Goal: Task Accomplishment & Management: Manage account settings

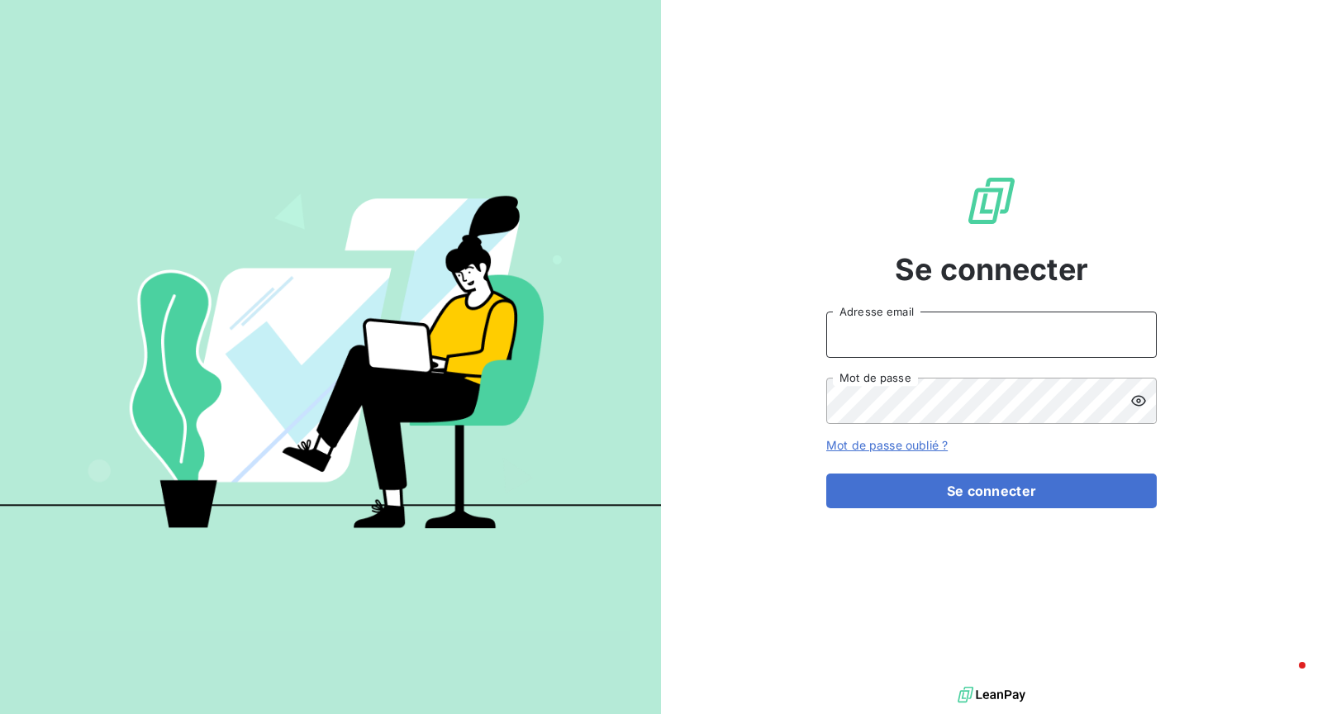
click at [949, 351] on input "Adresse email" at bounding box center [991, 334] width 330 height 46
type input "[EMAIL_ADDRESS][DOMAIN_NAME]"
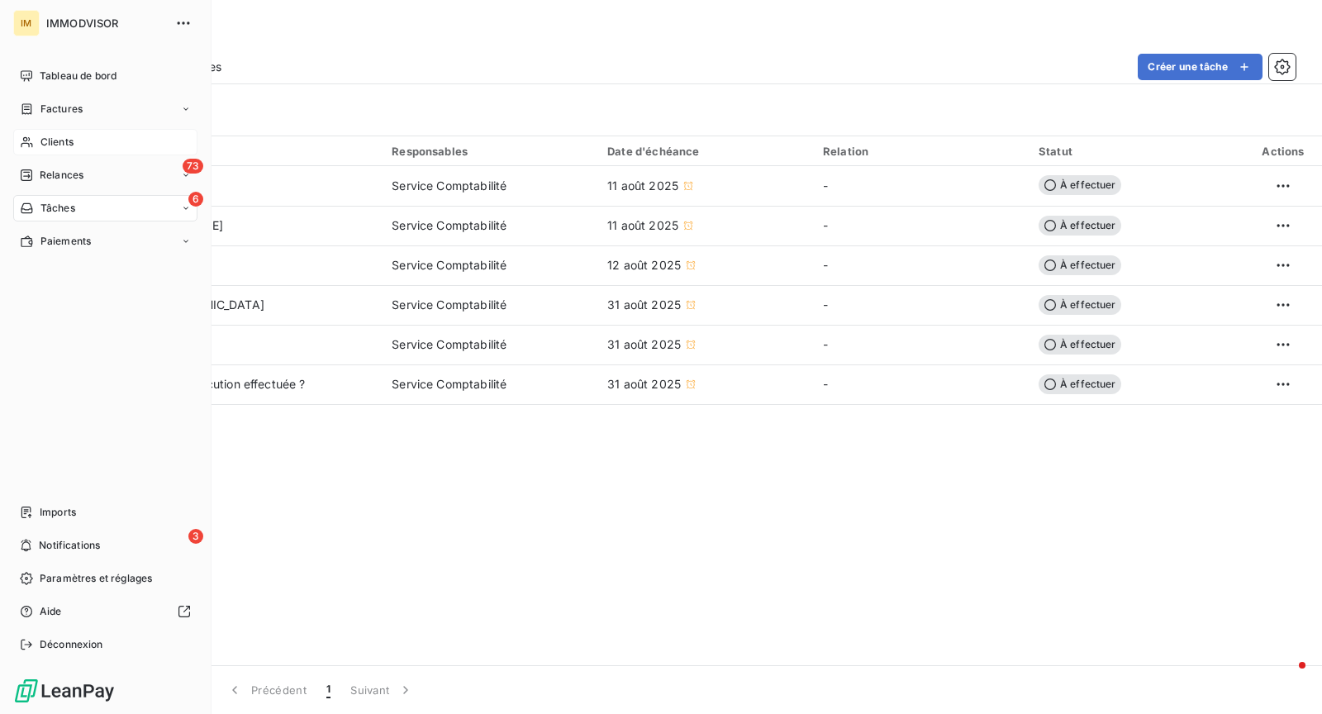
click at [43, 140] on span "Clients" at bounding box center [56, 142] width 33 height 15
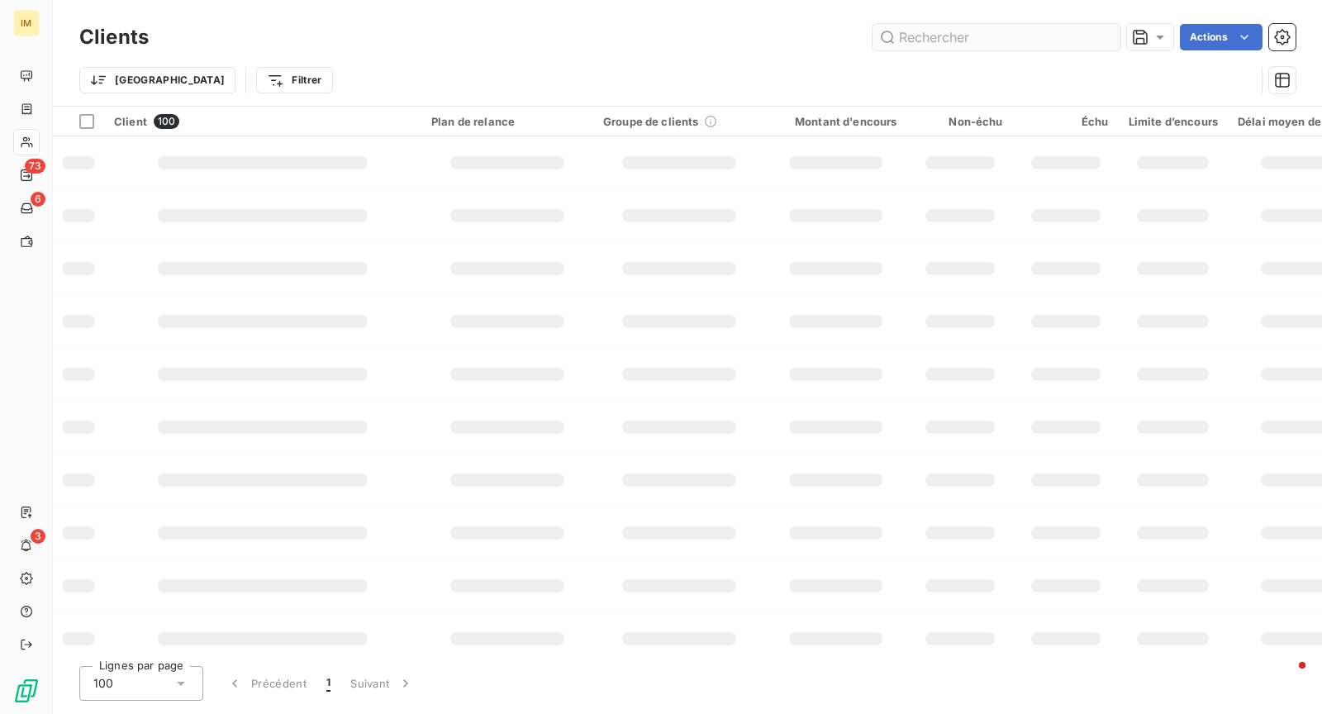
drag, startPoint x: 902, startPoint y: 39, endPoint x: 919, endPoint y: 37, distance: 16.6
click at [902, 39] on input "text" at bounding box center [996, 37] width 248 height 26
click at [915, 39] on input "text" at bounding box center [996, 37] width 248 height 26
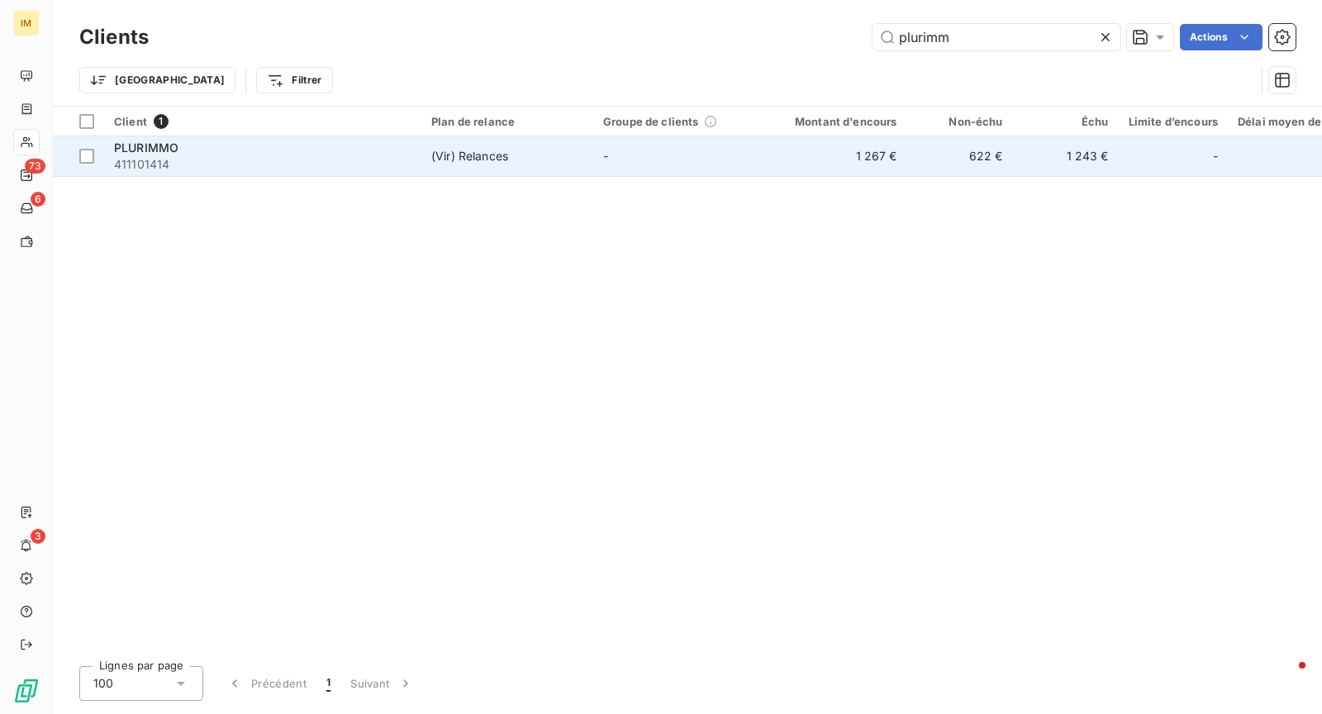
type input "plurimm"
click at [569, 145] on td "(Vir) Relances" at bounding box center [507, 156] width 172 height 40
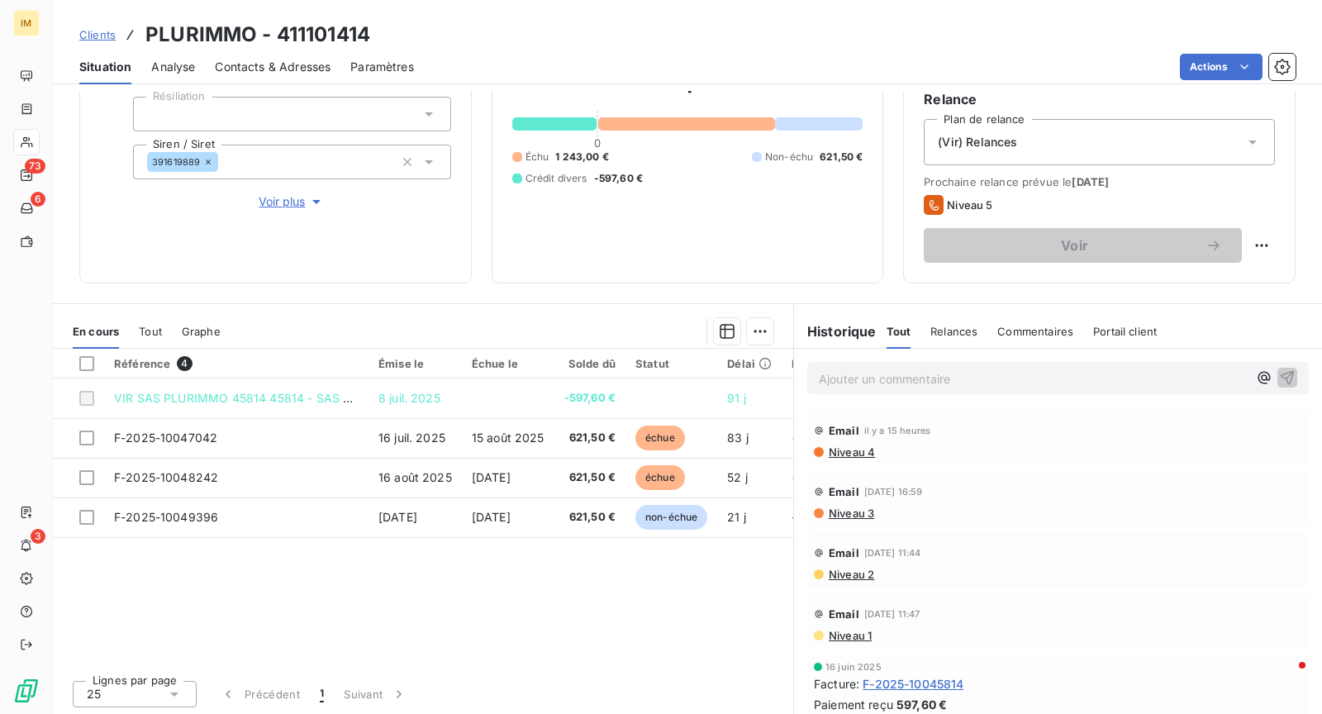
click at [833, 454] on span "Niveau 4" at bounding box center [851, 451] width 48 height 13
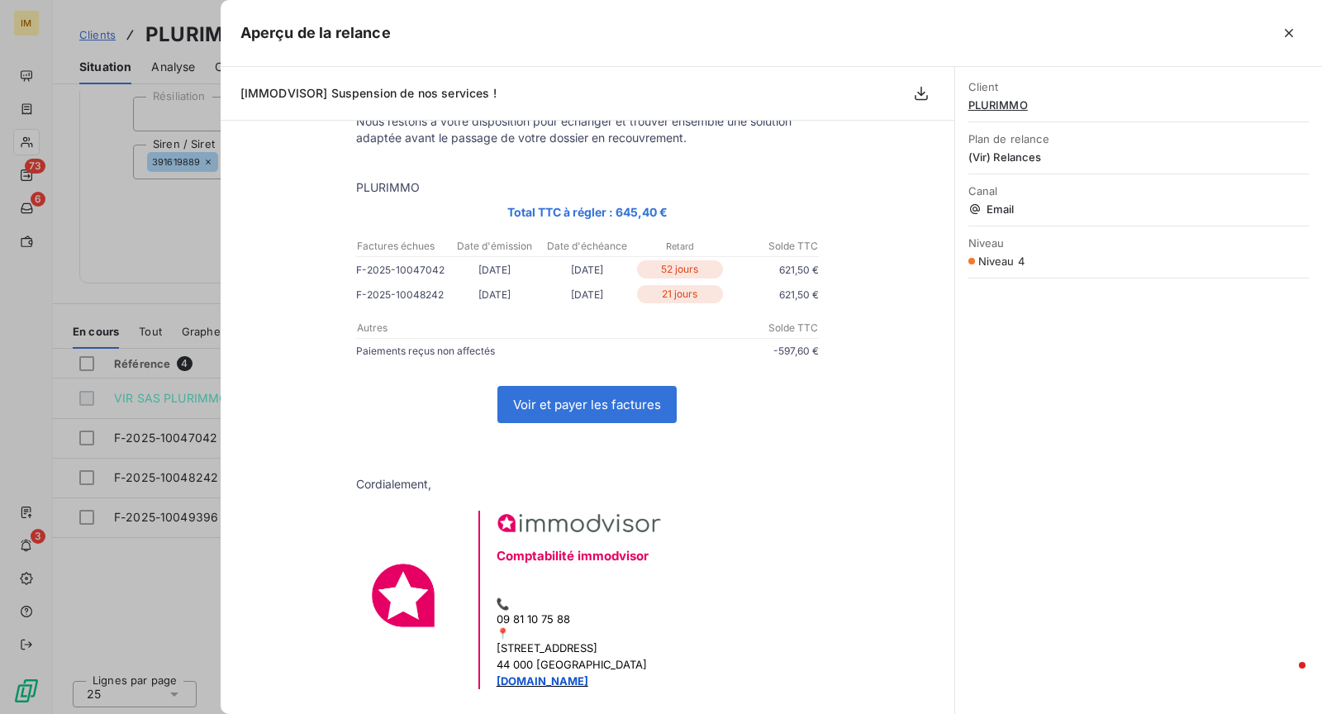
scroll to position [465, 0]
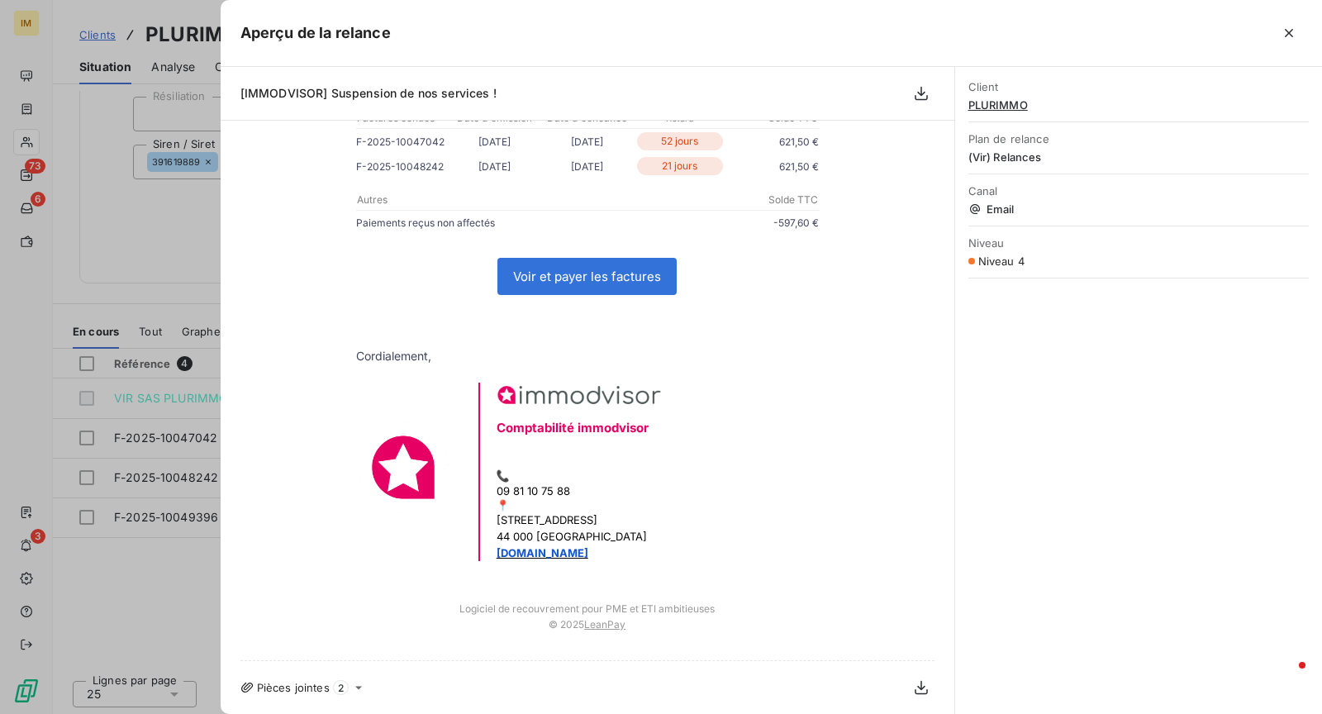
click at [1306, 34] on div "Aperçu de la relance" at bounding box center [771, 33] width 1101 height 67
click at [1294, 35] on icon "button" at bounding box center [1288, 33] width 17 height 17
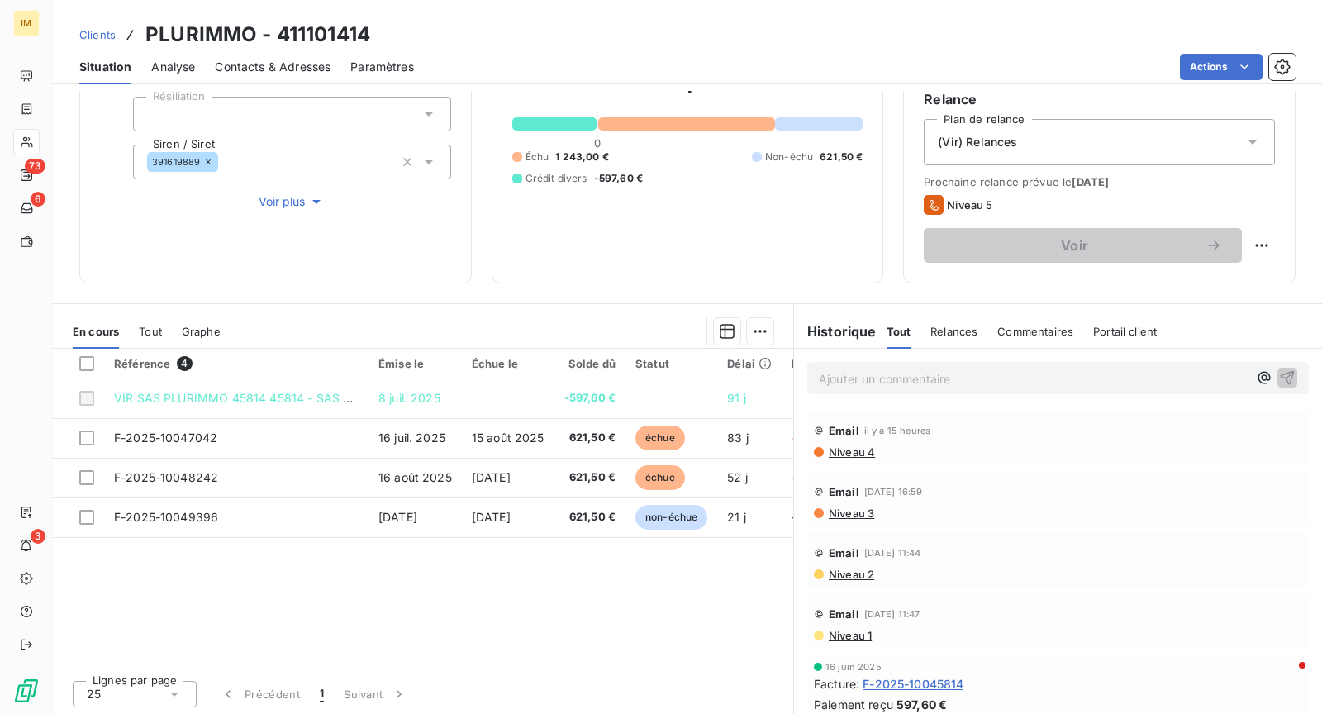
click at [838, 513] on span "Niveau 3" at bounding box center [850, 512] width 47 height 13
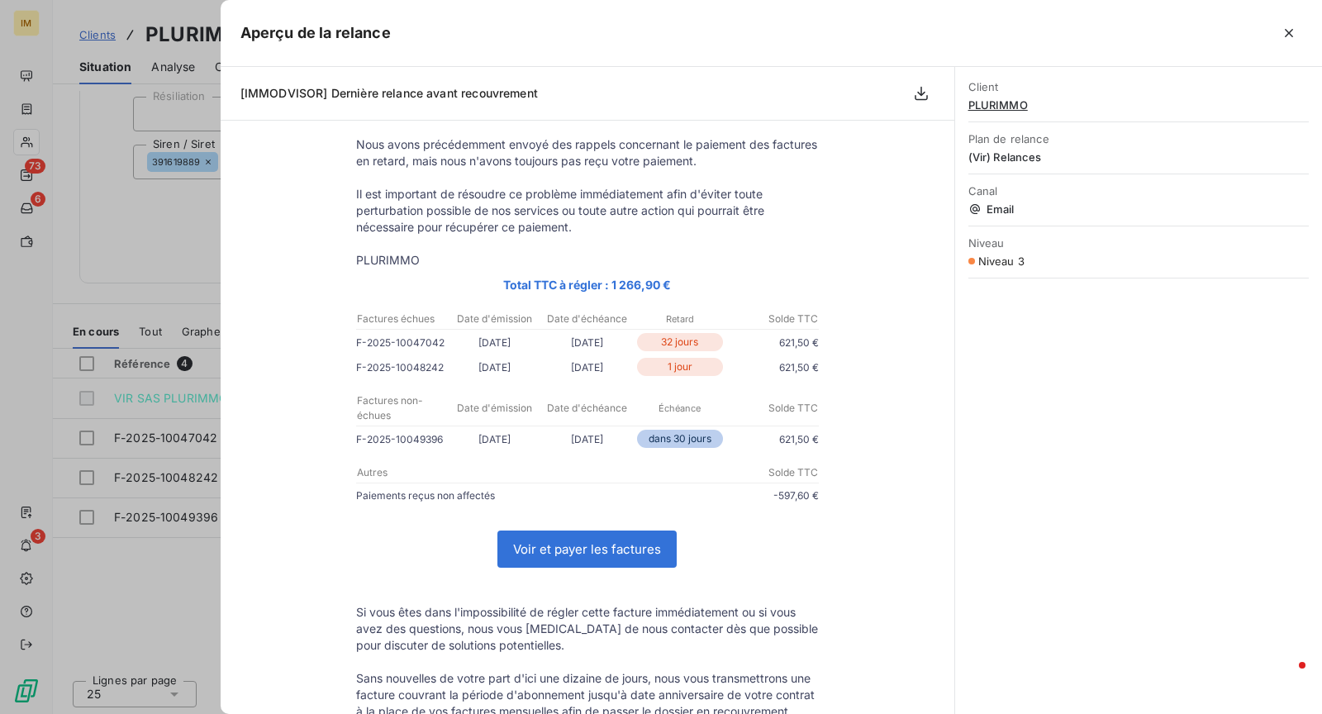
scroll to position [138, 0]
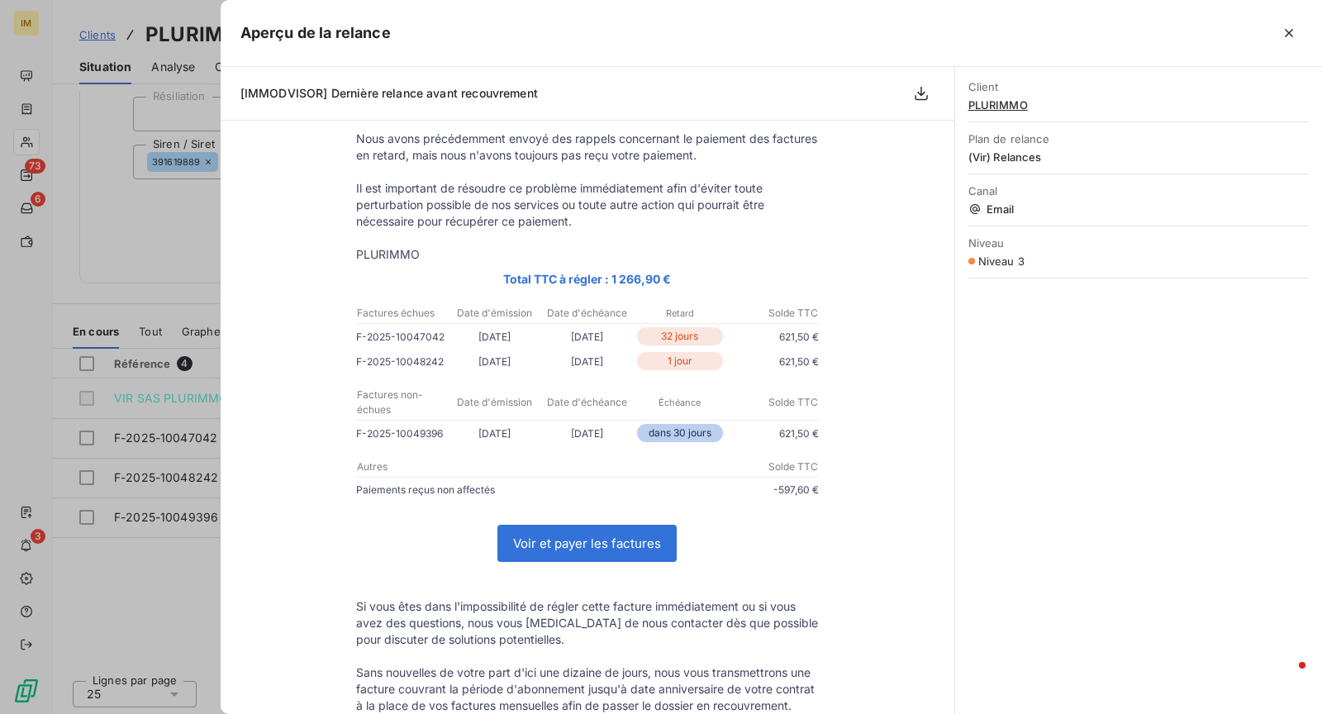
click at [1296, 29] on icon "button" at bounding box center [1288, 33] width 17 height 17
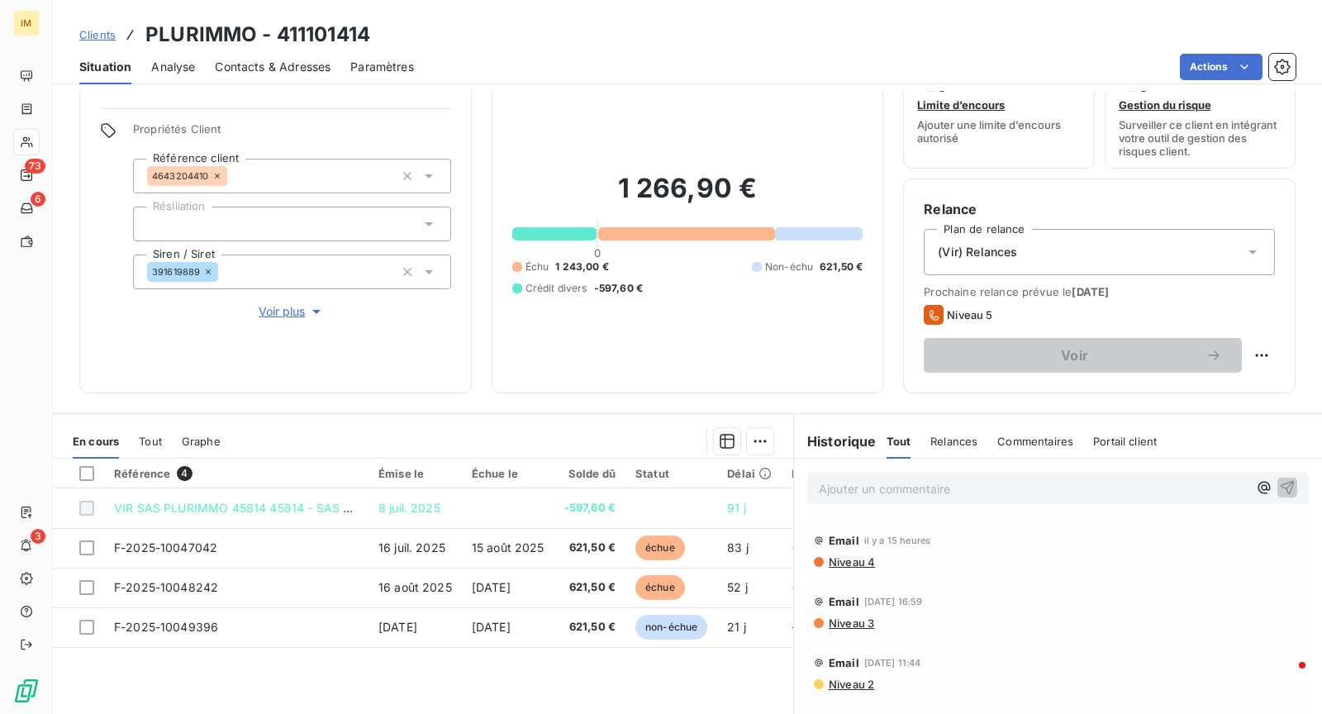
scroll to position [0, 0]
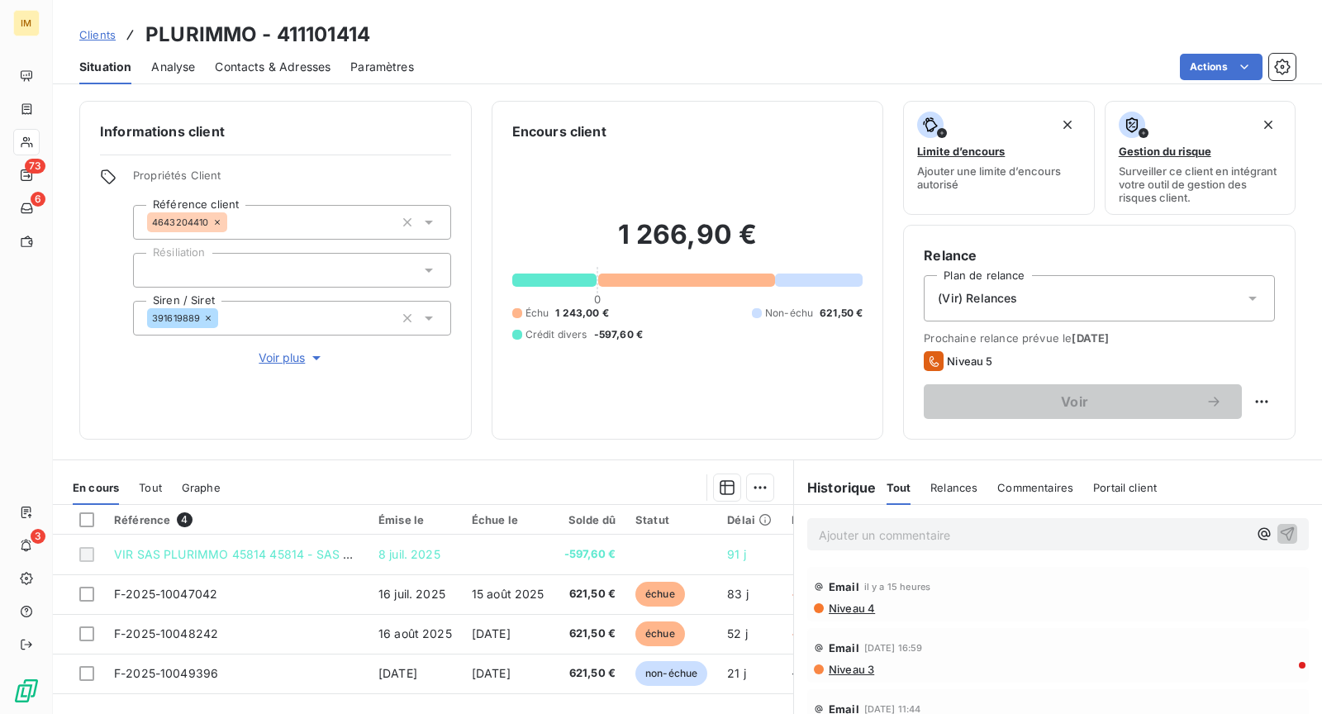
click at [1248, 401] on html "IM 73 6 3 Clients PLURIMMO - 411101414 Situation Analyse Contacts & Adresses Pa…" at bounding box center [661, 357] width 1322 height 714
click at [1245, 432] on div "Replanifier cette action" at bounding box center [1180, 436] width 148 height 26
select select "9"
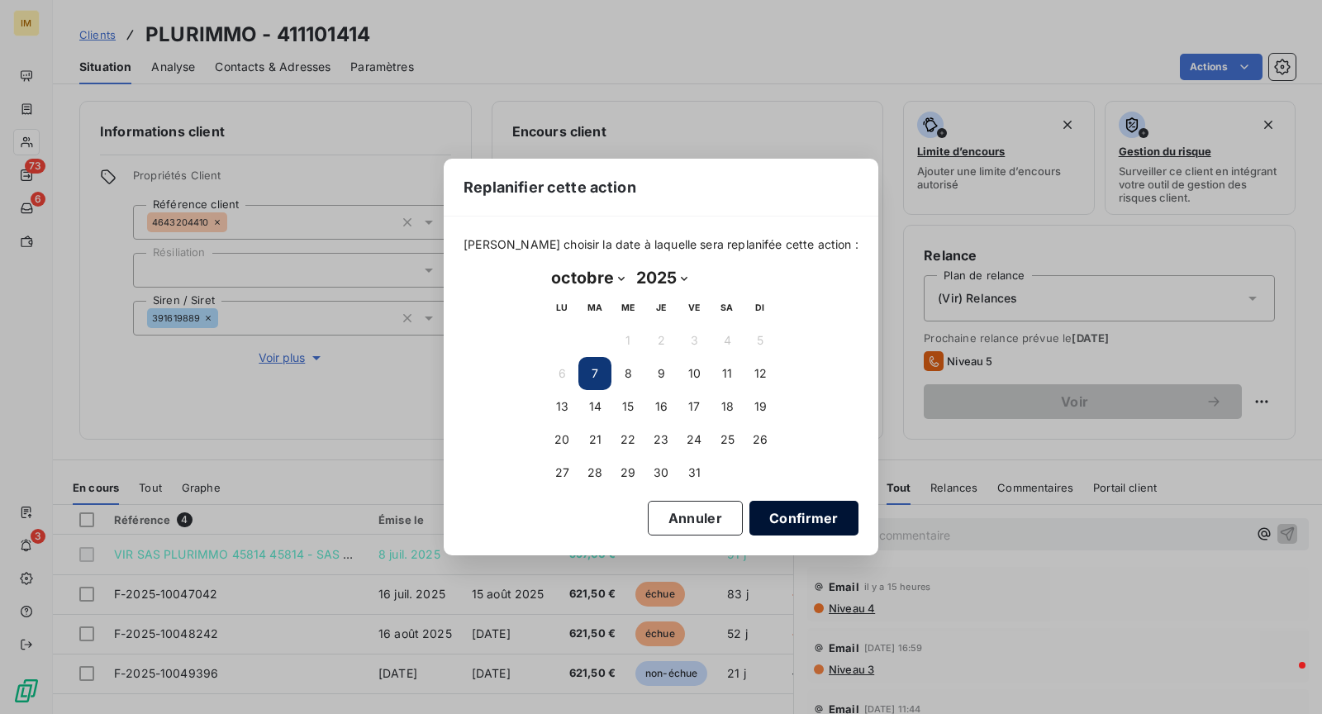
click at [805, 515] on button "Confirmer" at bounding box center [803, 518] width 109 height 35
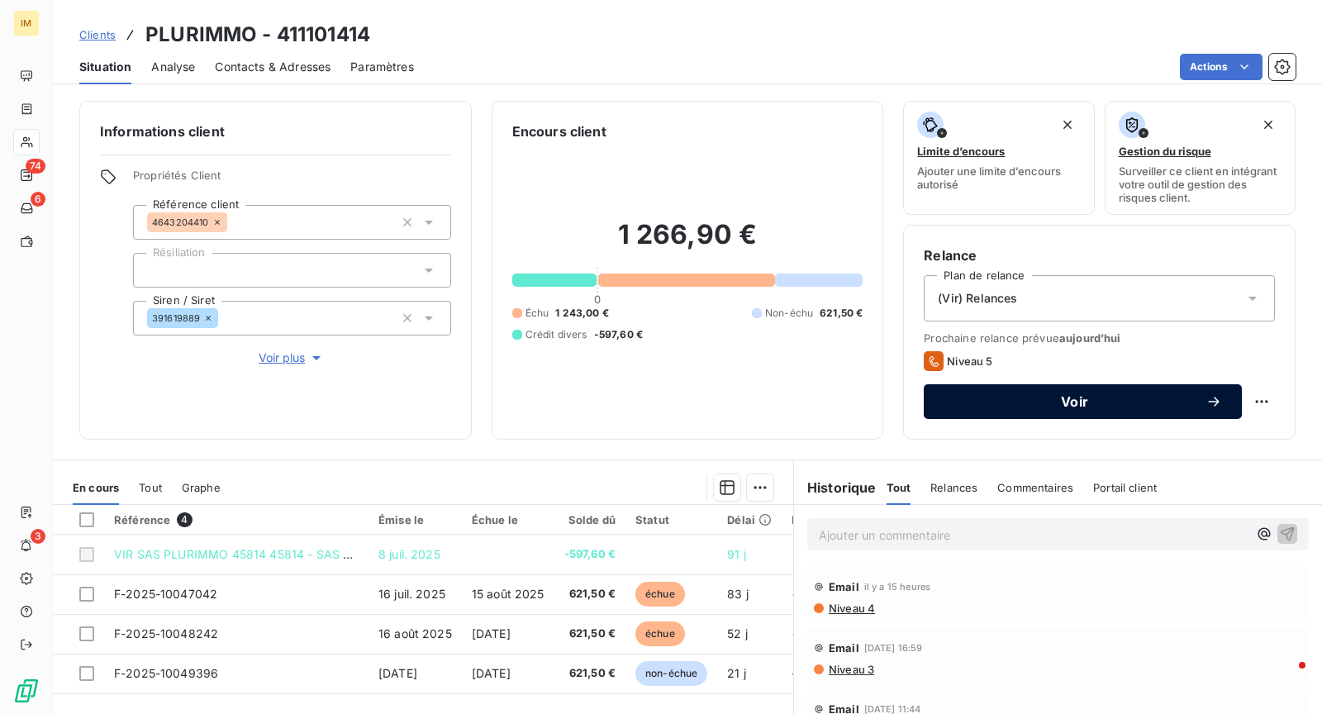
click at [1171, 404] on span "Voir" at bounding box center [1074, 401] width 262 height 13
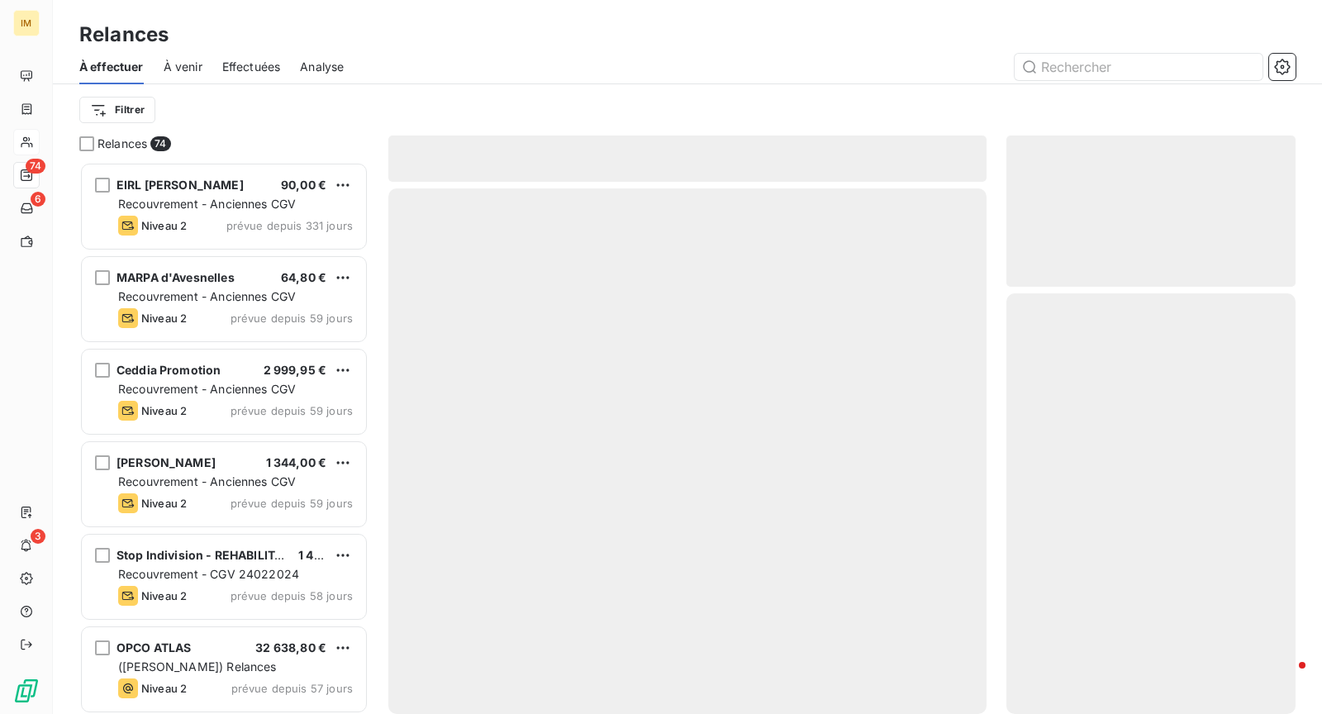
scroll to position [539, 275]
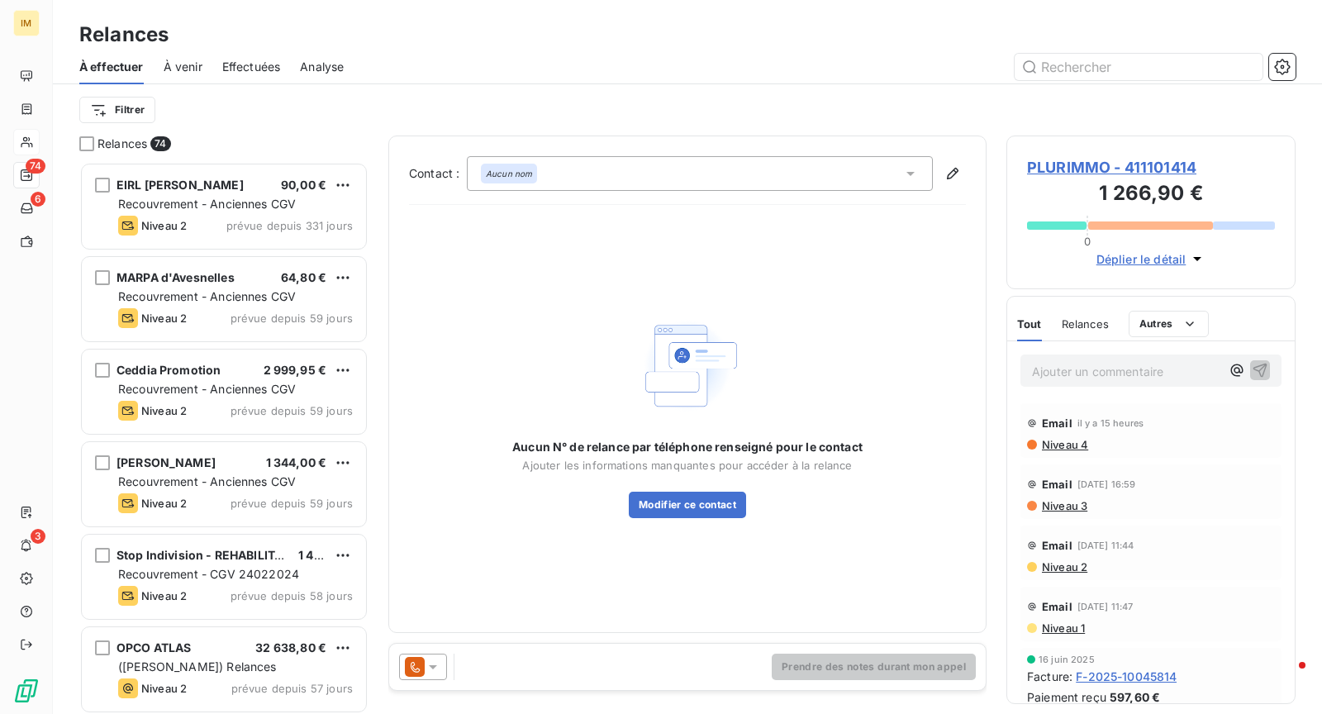
click at [426, 659] on icon at bounding box center [433, 666] width 17 height 17
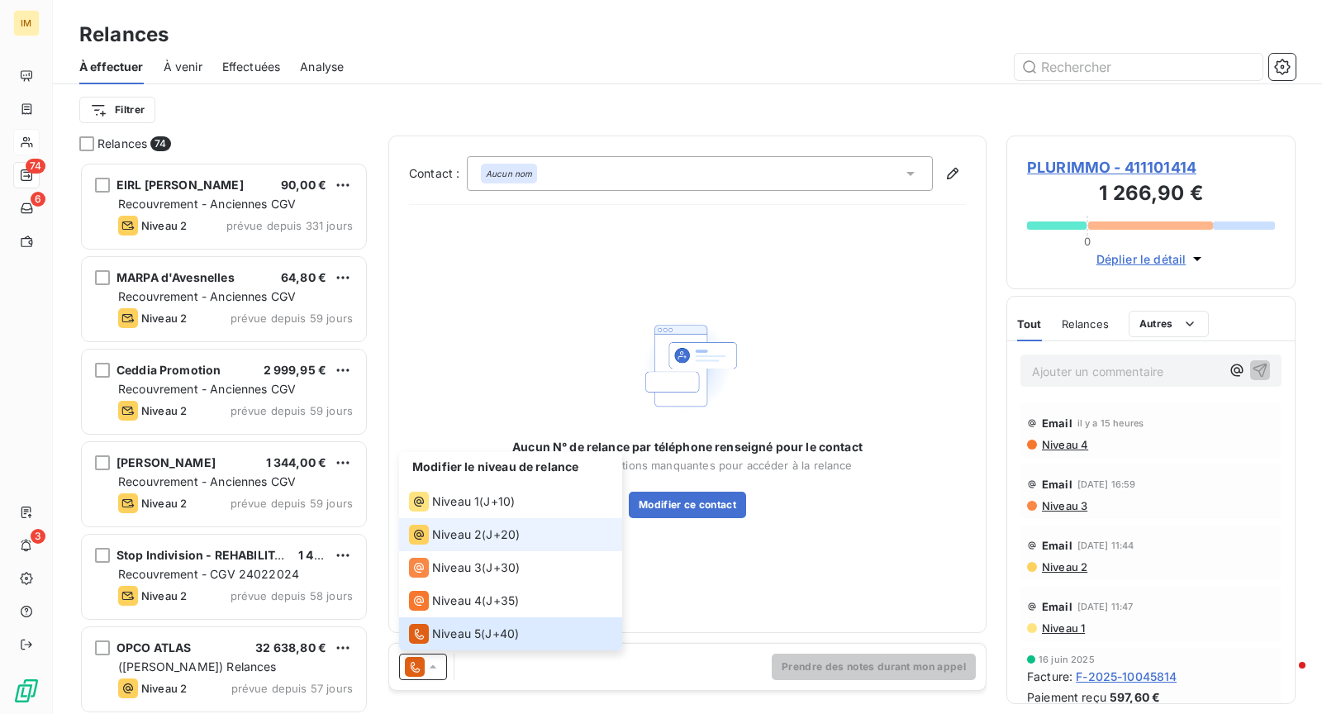
click at [477, 534] on span "Niveau 2" at bounding box center [457, 534] width 50 height 17
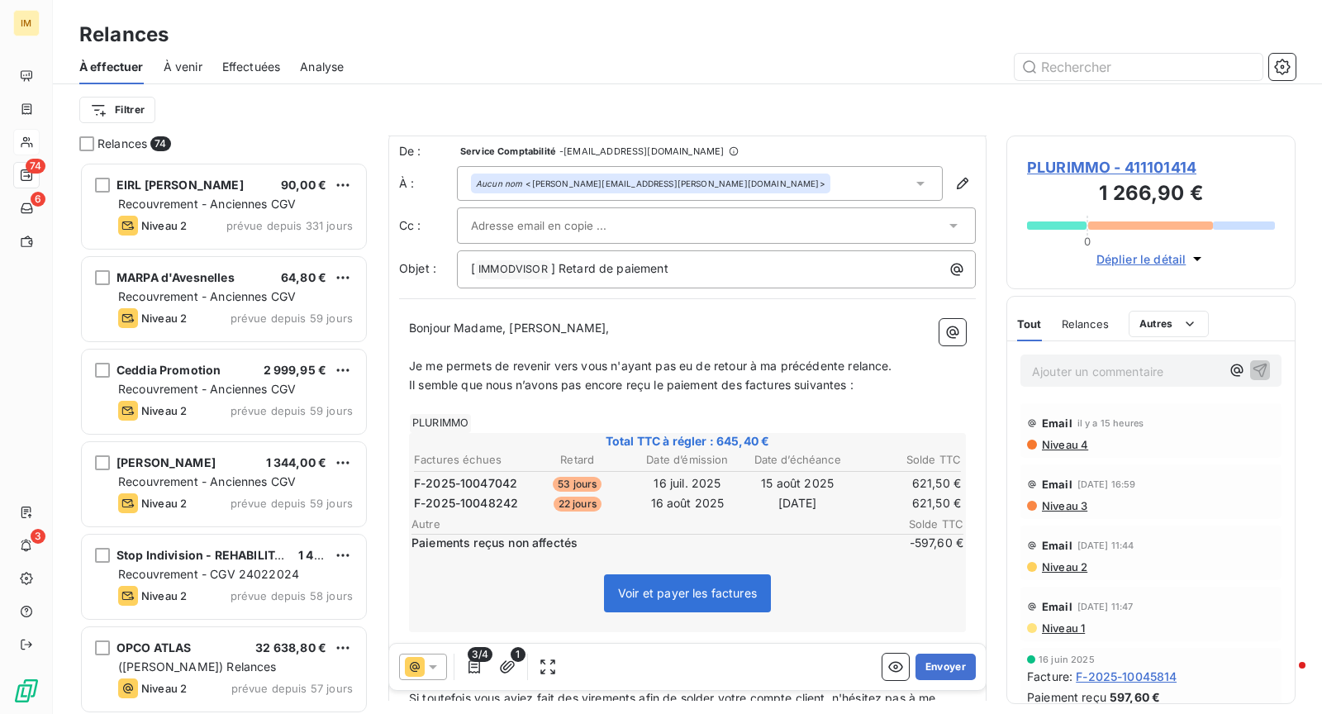
scroll to position [155, 0]
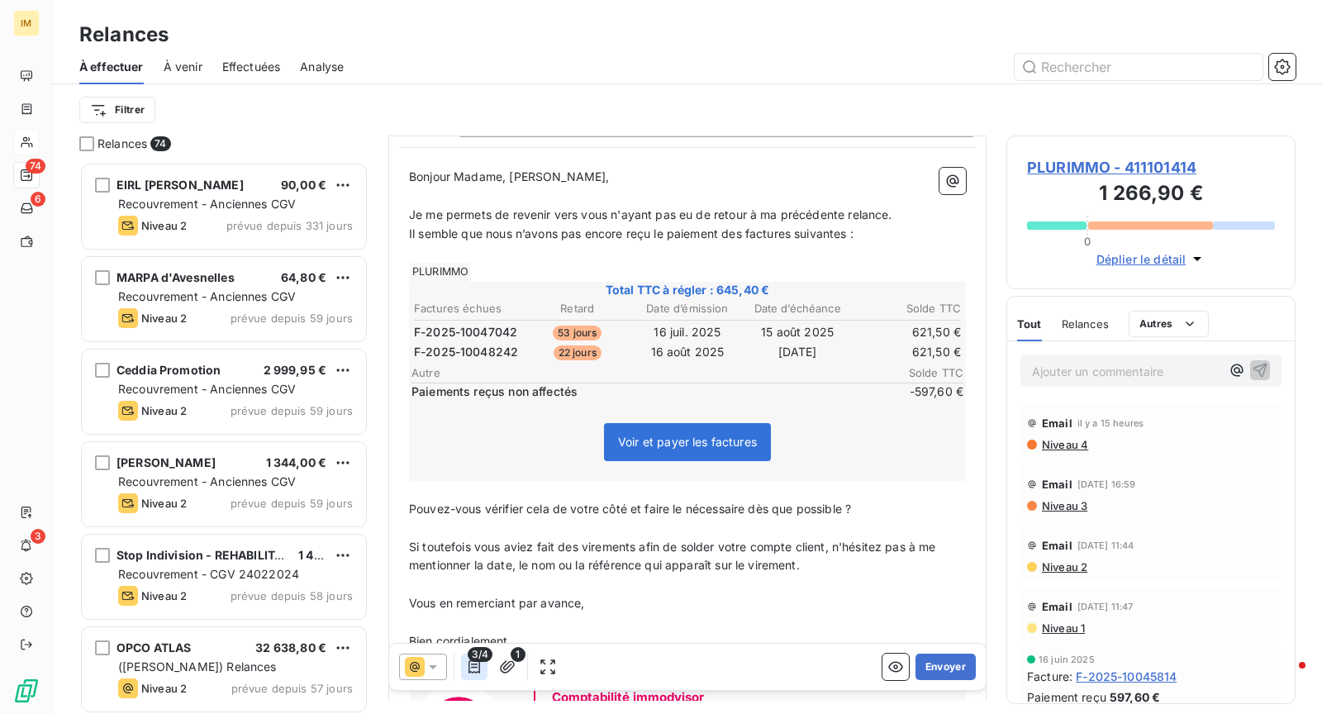
click at [481, 667] on button "button" at bounding box center [474, 666] width 26 height 26
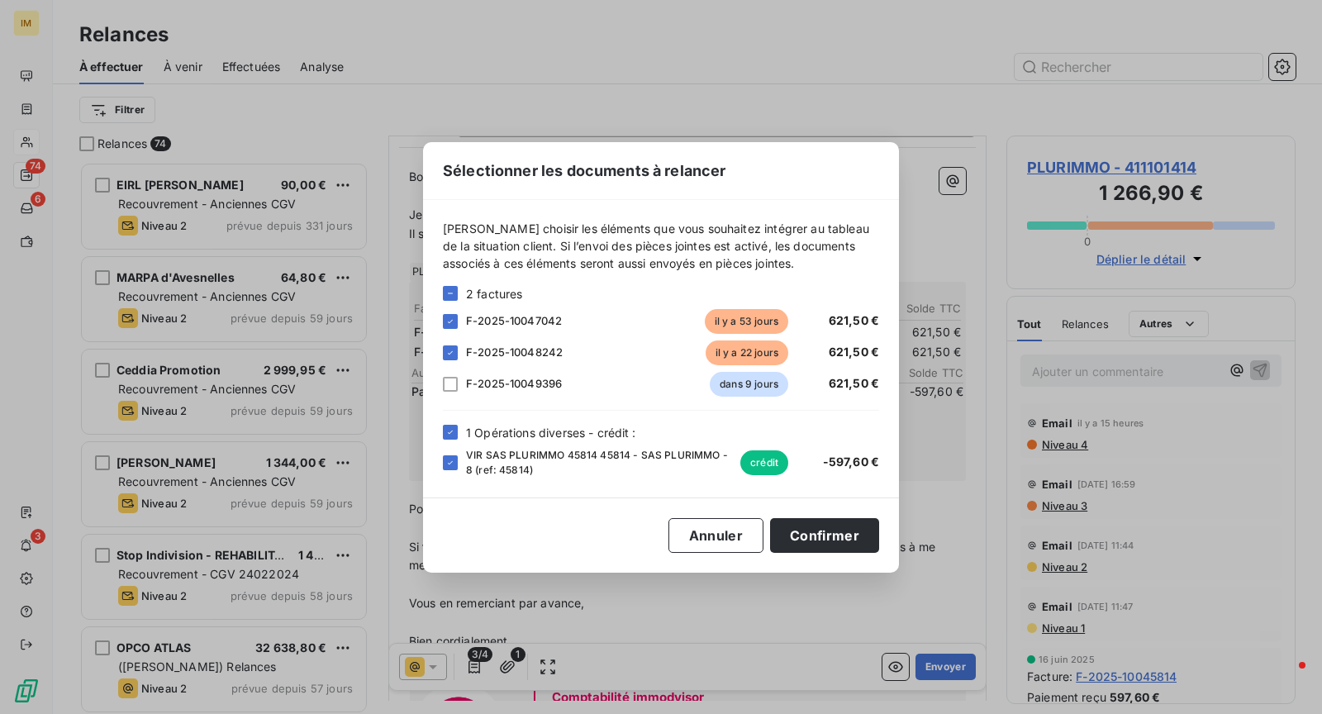
click at [464, 382] on div "F-2025-10049396 dans 9 jours 621,50 €" at bounding box center [661, 384] width 436 height 25
click at [447, 384] on div at bounding box center [450, 384] width 15 height 15
click at [810, 546] on button "Confirmer" at bounding box center [824, 535] width 109 height 35
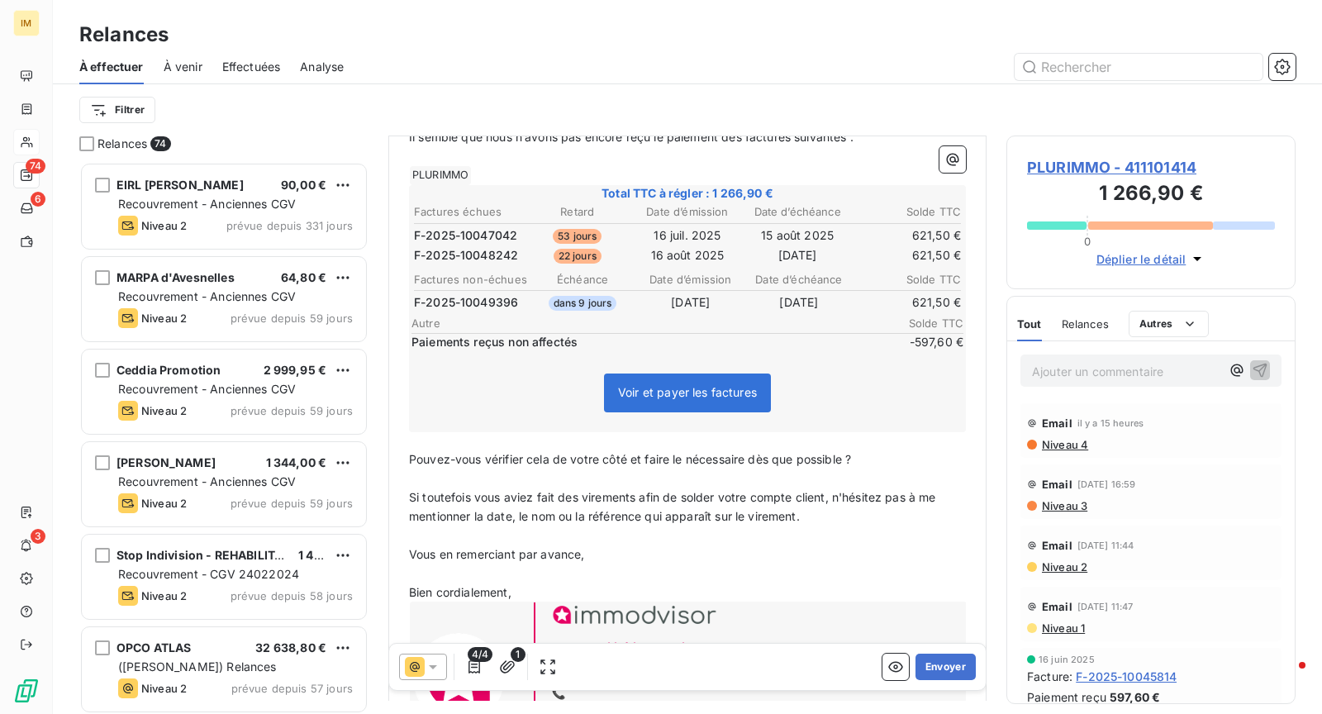
scroll to position [0, 0]
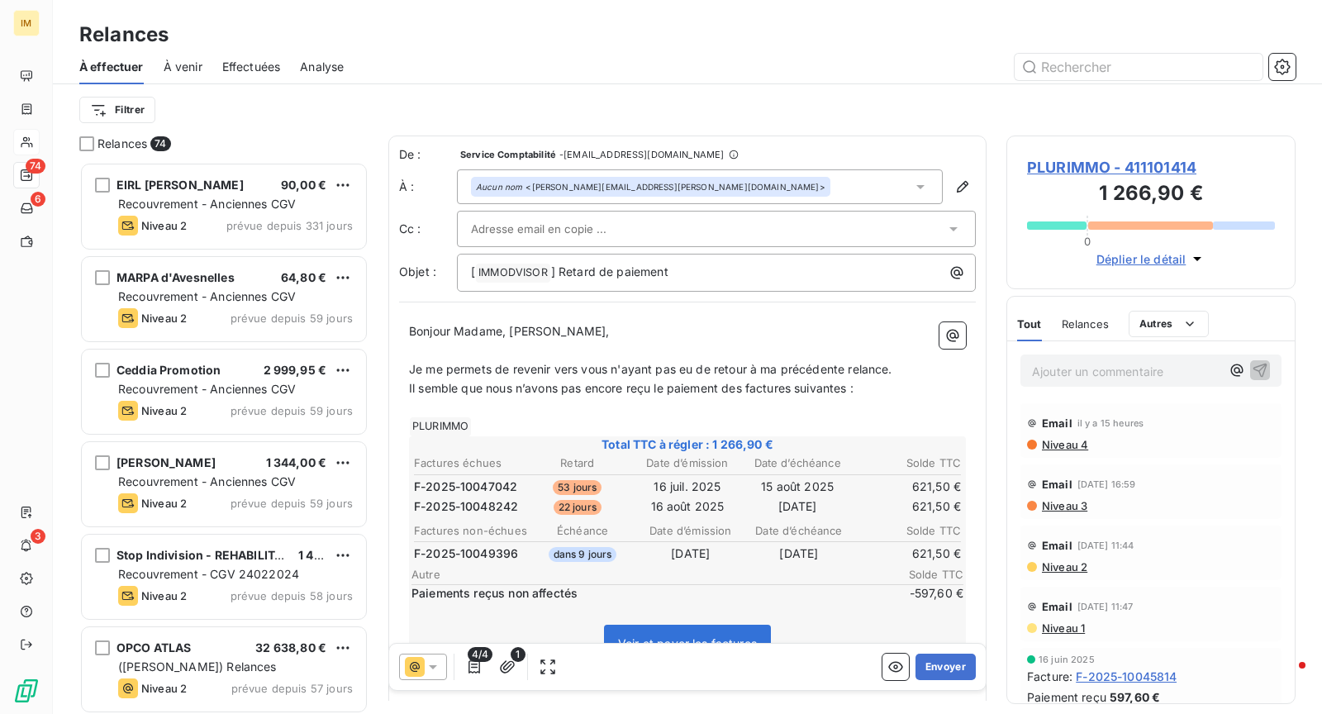
click at [558, 238] on input "text" at bounding box center [560, 228] width 178 height 25
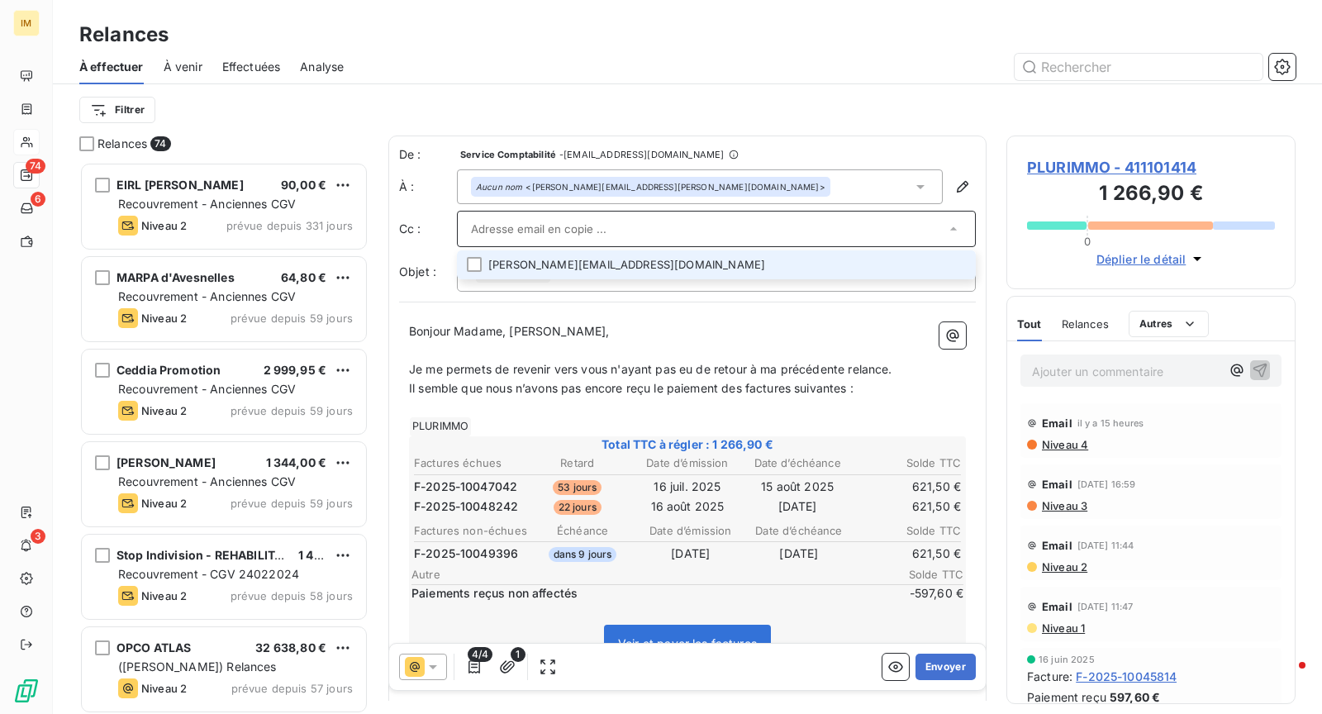
click at [739, 253] on li "[PERSON_NAME][EMAIL_ADDRESS][DOMAIN_NAME]" at bounding box center [716, 264] width 519 height 29
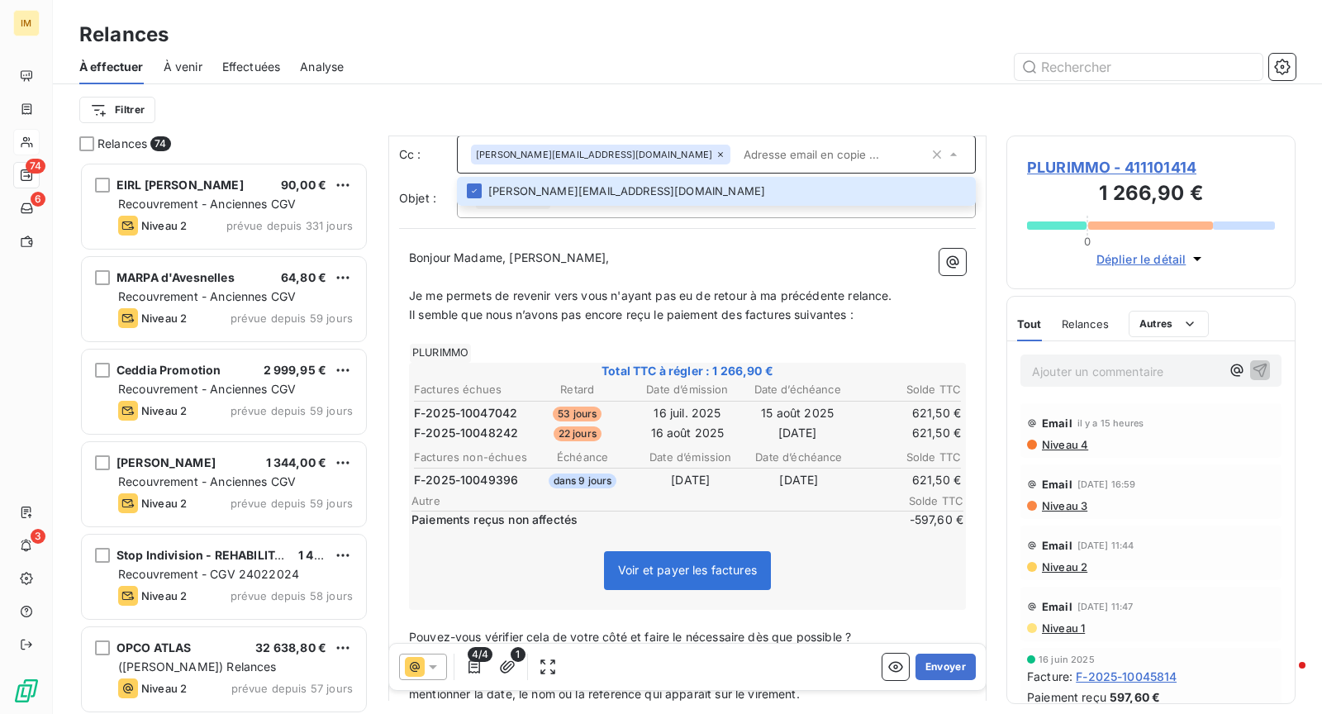
scroll to position [74, 0]
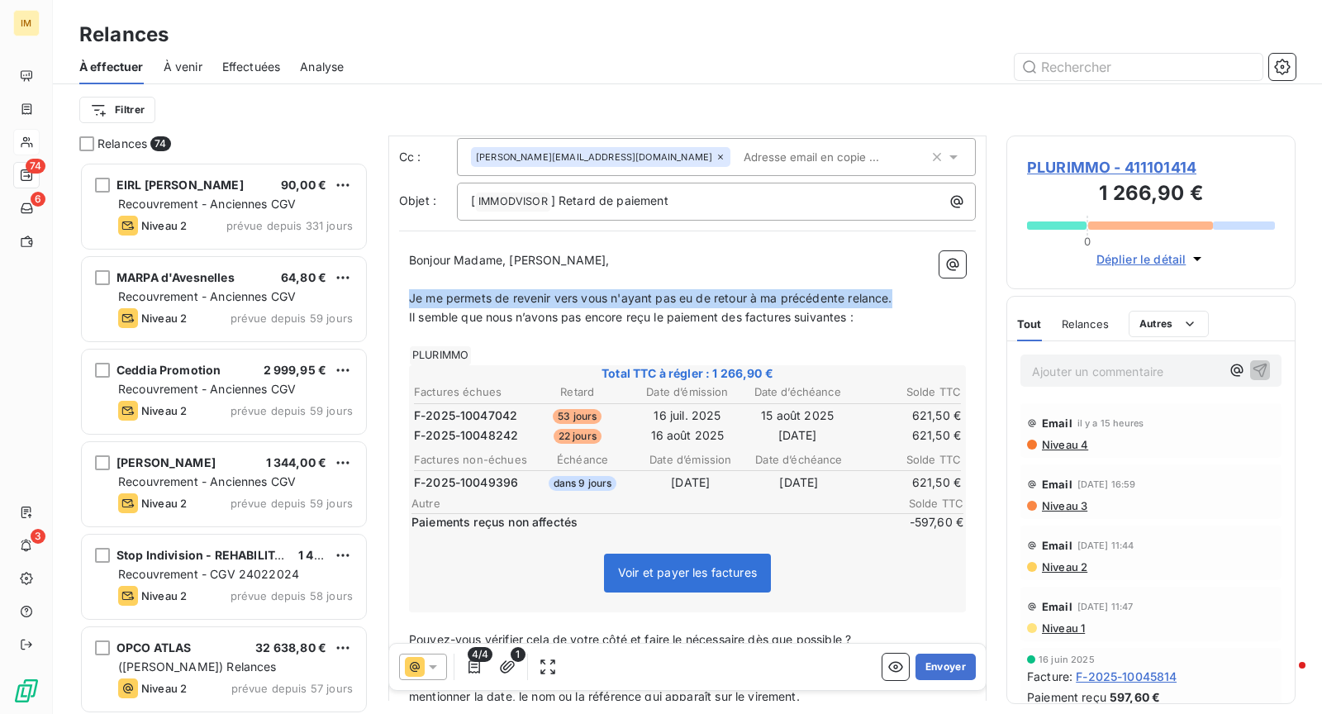
drag, startPoint x: 893, startPoint y: 293, endPoint x: 405, endPoint y: 299, distance: 488.3
click at [405, 299] on div "Bonjour Madame, Monsieur, ﻿ Je me permets de revenir vers vous n'ayant pas eu d…" at bounding box center [687, 601] width 577 height 720
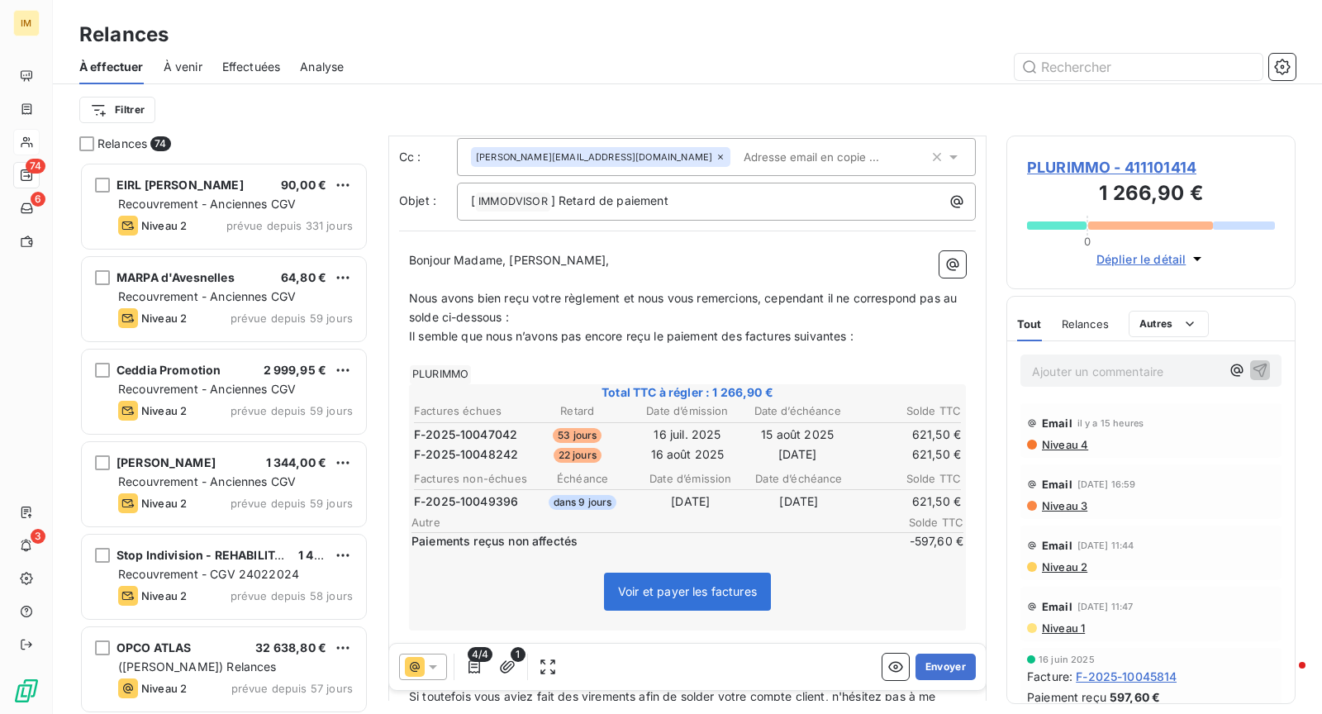
click at [893, 334] on p "Il semble que nous n’avons pas encore reçu le paiement des factures suivantes :" at bounding box center [687, 336] width 557 height 19
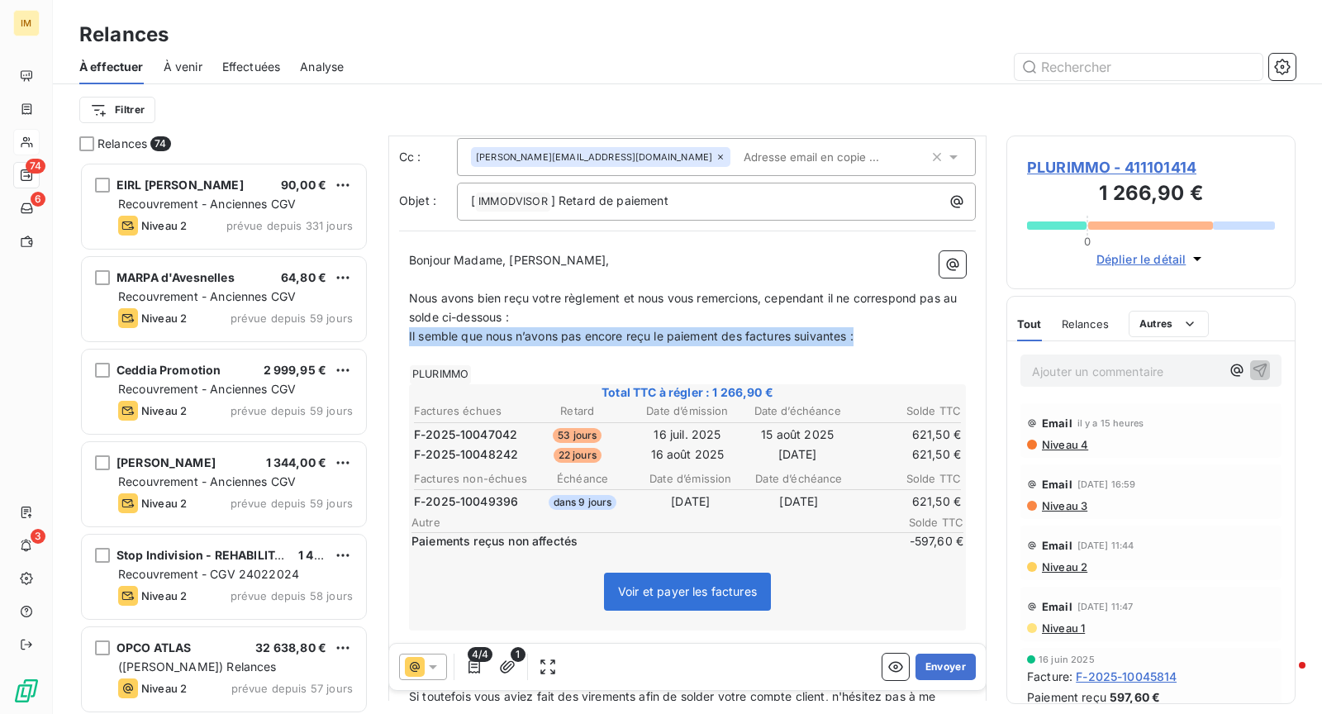
click at [893, 334] on p "Il semble que nous n’avons pas encore reçu le paiement des factures suivantes :" at bounding box center [687, 336] width 557 height 19
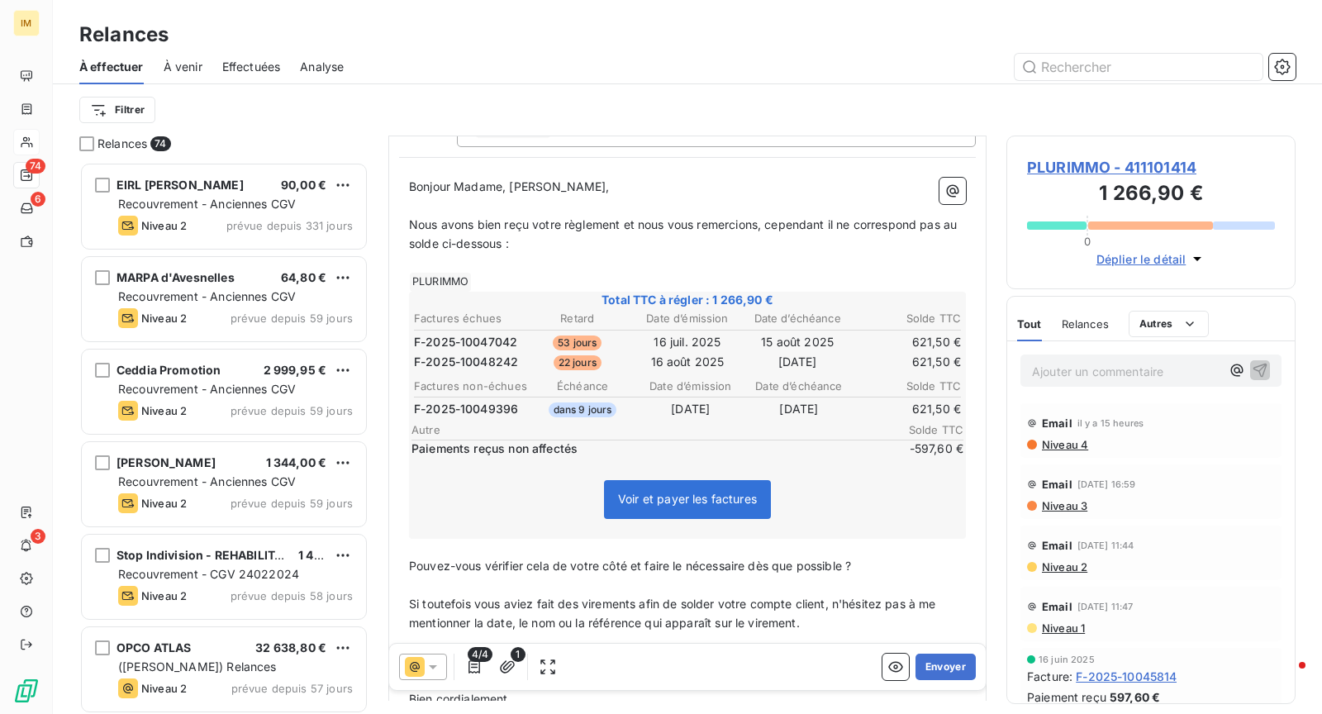
scroll to position [145, 0]
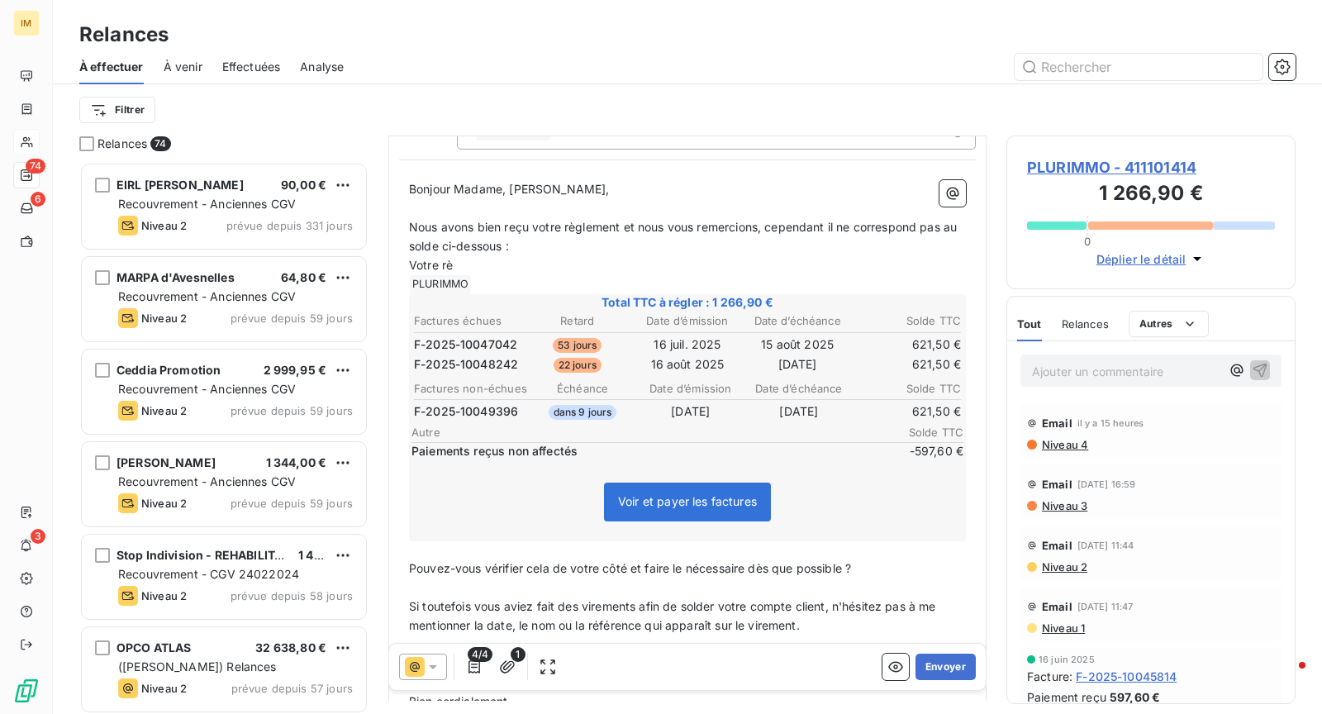
click at [1062, 499] on span "Niveau 3" at bounding box center [1063, 505] width 47 height 13
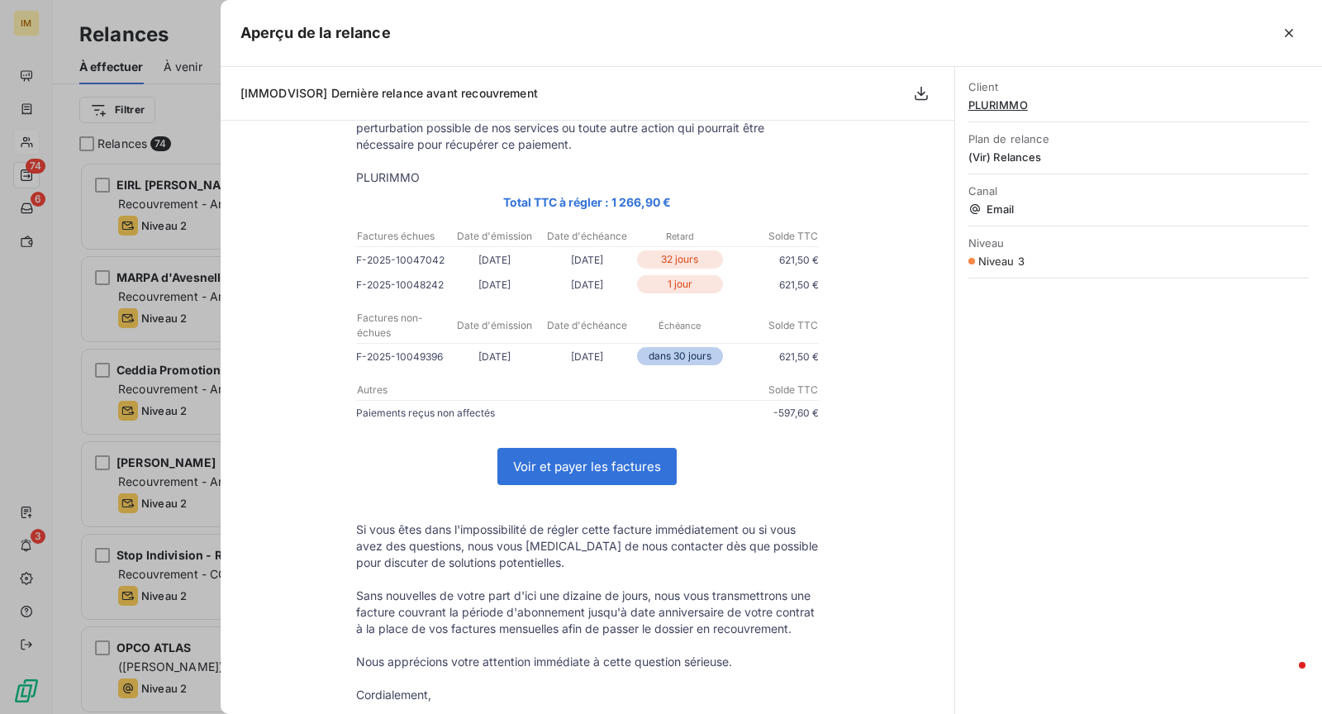
scroll to position [0, 0]
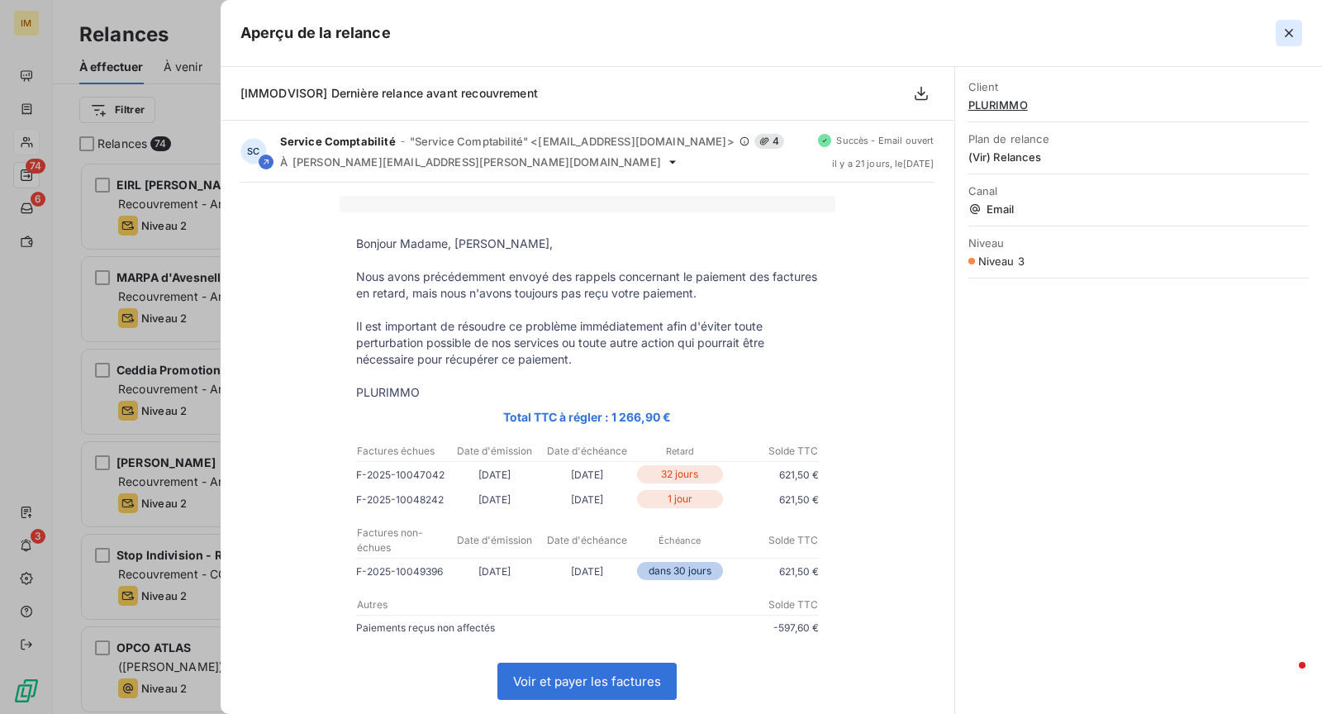
click at [1289, 26] on icon "button" at bounding box center [1288, 33] width 17 height 17
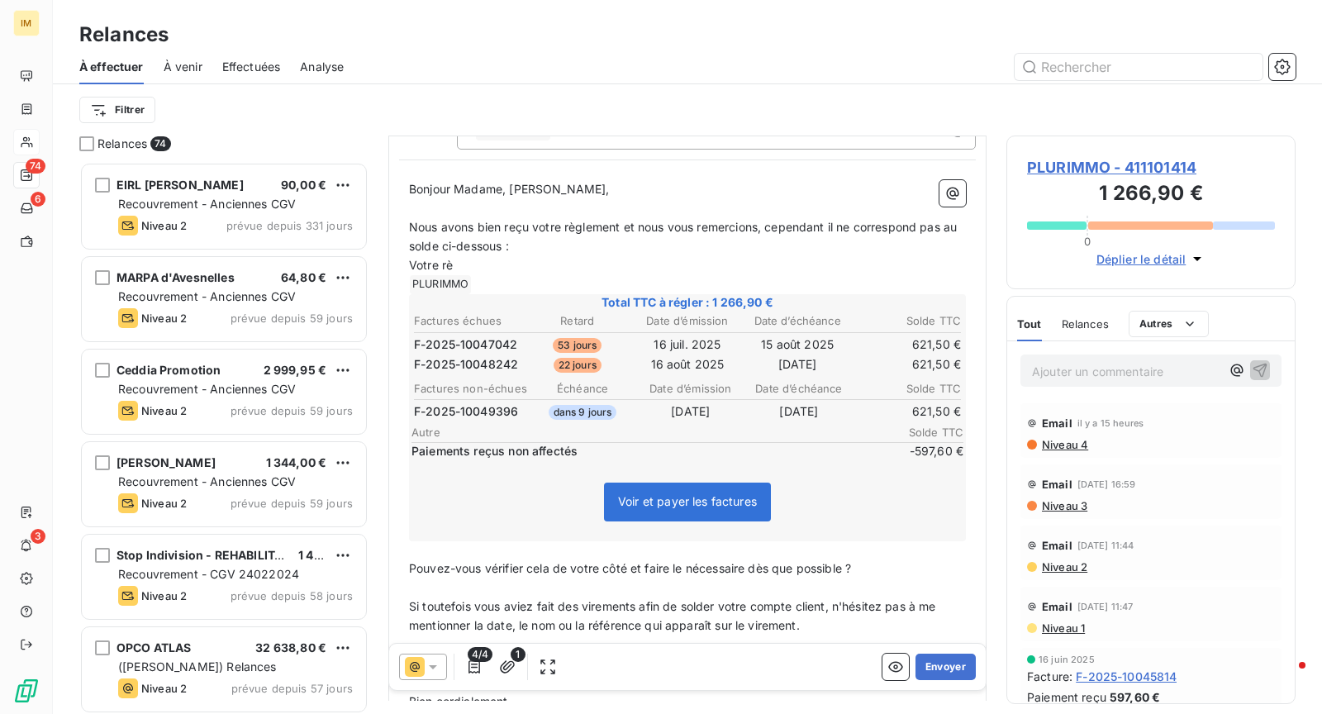
click at [1070, 439] on span "Niveau 4" at bounding box center [1064, 444] width 48 height 13
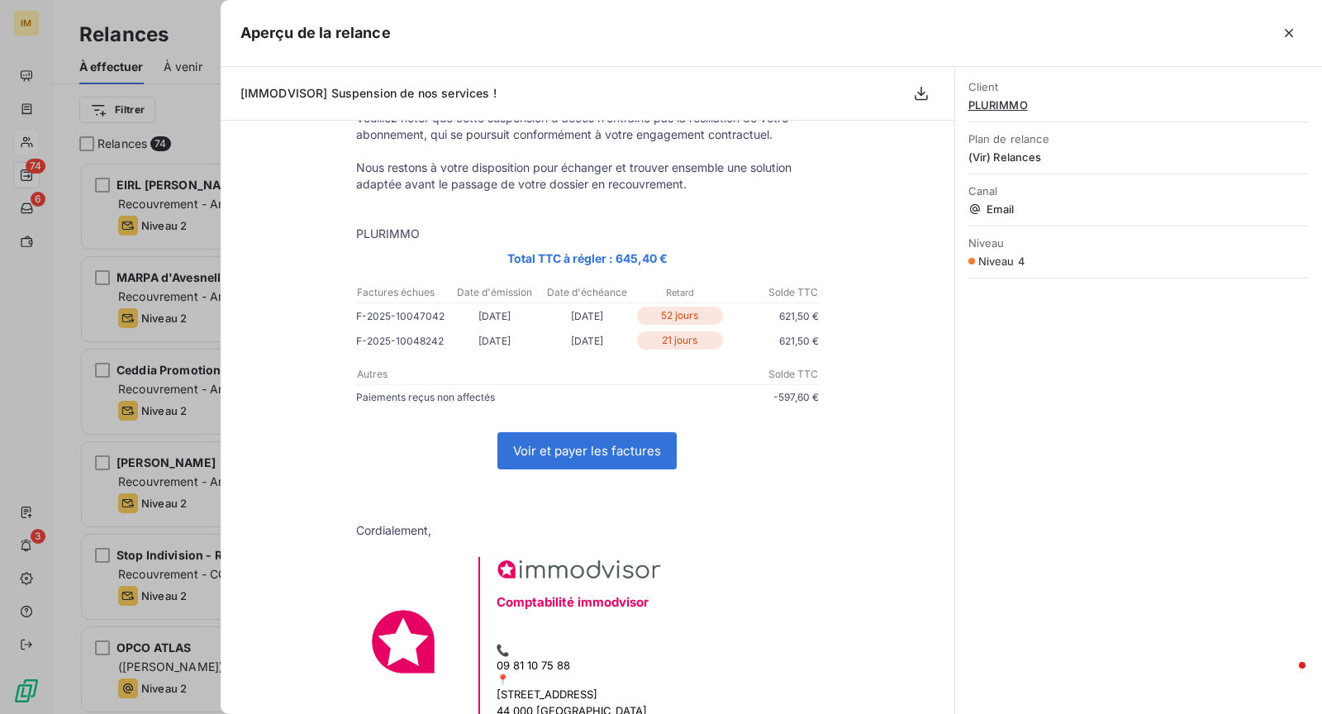
scroll to position [294, 0]
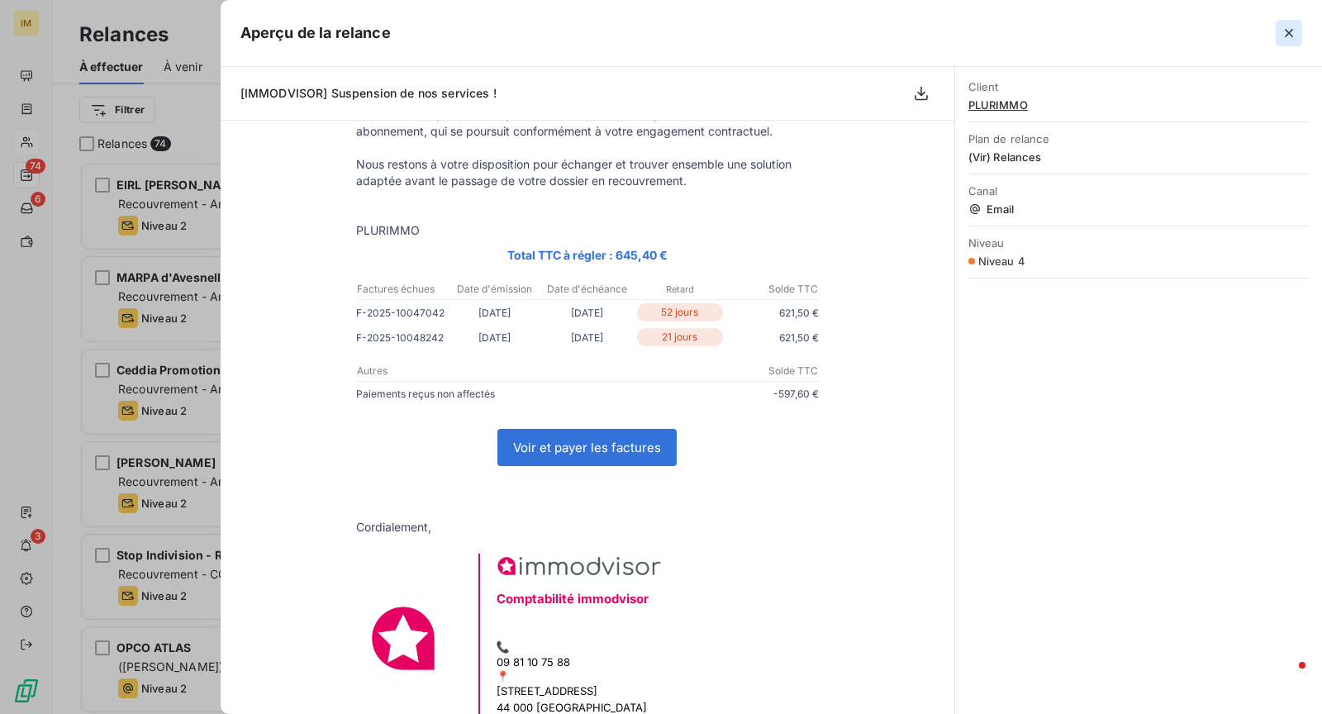
click at [1285, 39] on icon "button" at bounding box center [1288, 33] width 17 height 17
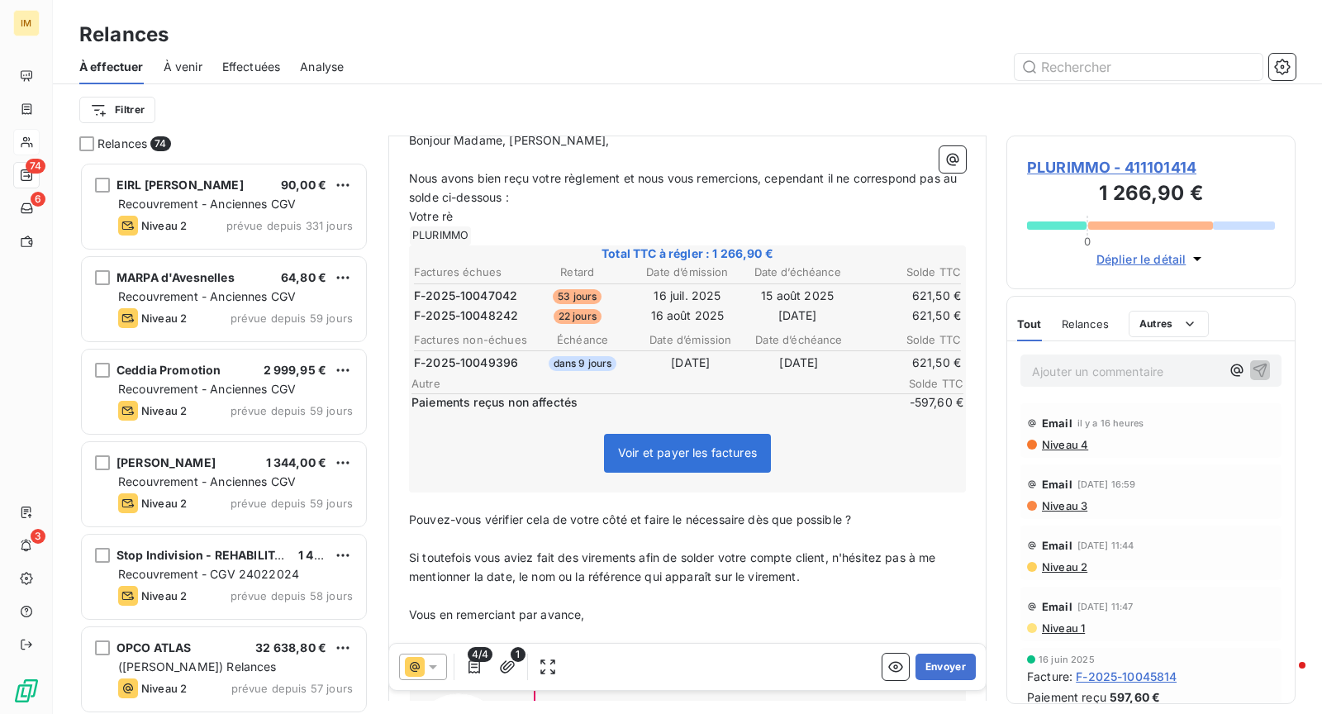
scroll to position [188, 0]
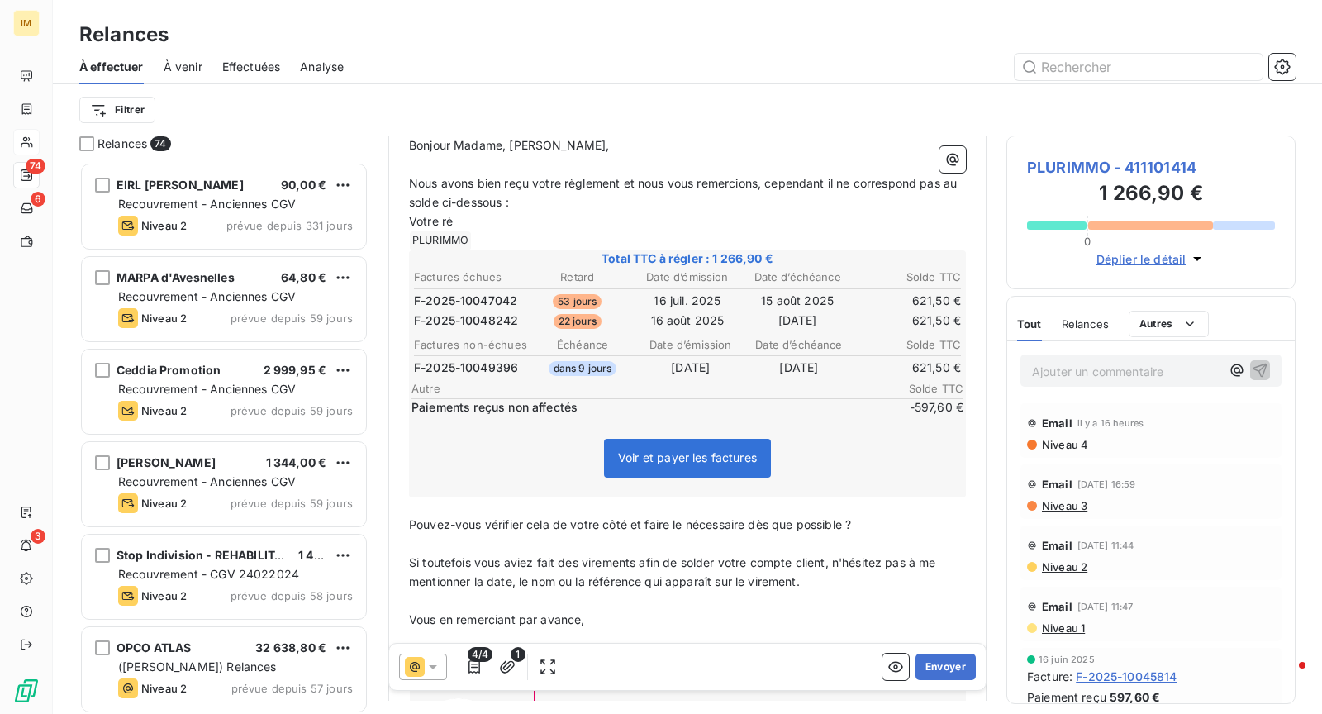
click at [592, 217] on p "Votre rè" at bounding box center [687, 221] width 557 height 19
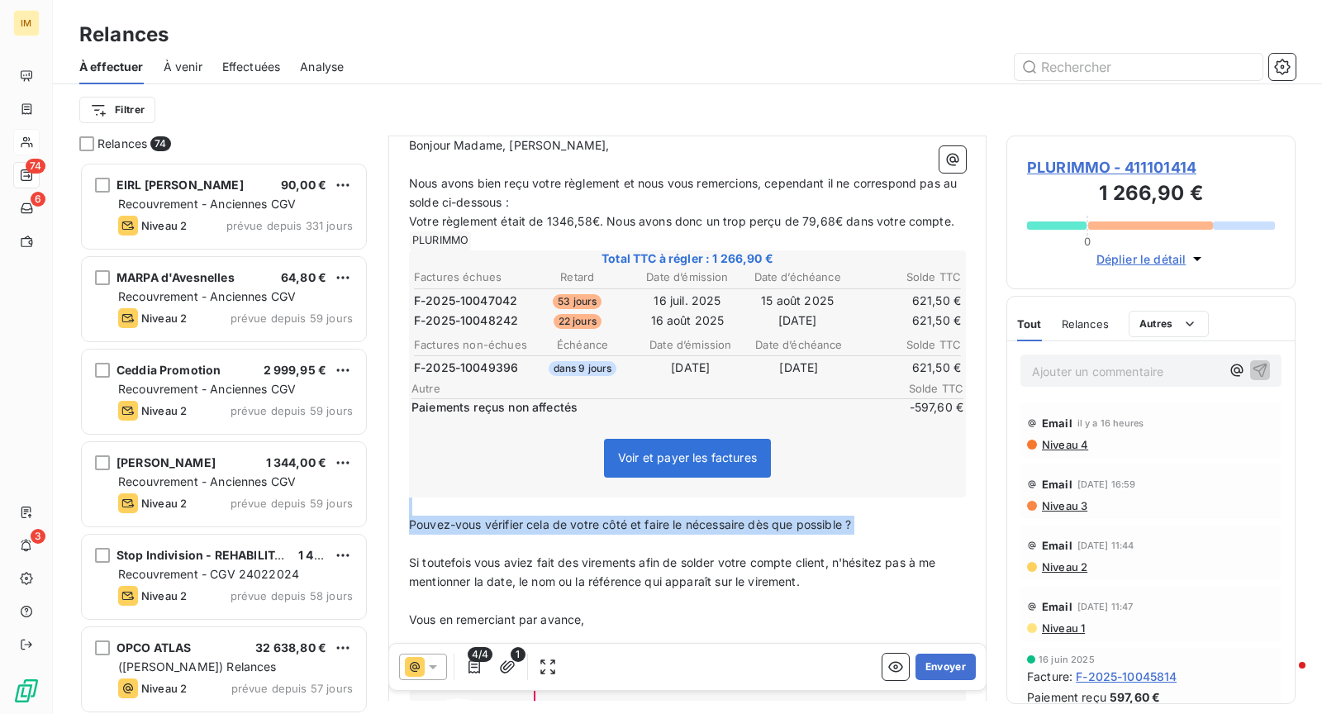
drag, startPoint x: 886, startPoint y: 509, endPoint x: 705, endPoint y: 535, distance: 182.8
click at [705, 535] on div "Bonjour Madame, Monsieur, ﻿ Nous avons bien reçu votre règlement et nous vous r…" at bounding box center [687, 486] width 557 height 700
click at [665, 520] on span "Pouvez-vous vérifier cela de votre côté et faire le nécessaire dès que possible…" at bounding box center [630, 524] width 442 height 14
drag, startPoint x: 630, startPoint y: 518, endPoint x: 890, endPoint y: 530, distance: 259.7
click at [890, 530] on div "Bonjour Madame, Monsieur, ﻿ Nous avons bien reçu votre règlement et nous vous r…" at bounding box center [687, 486] width 557 height 700
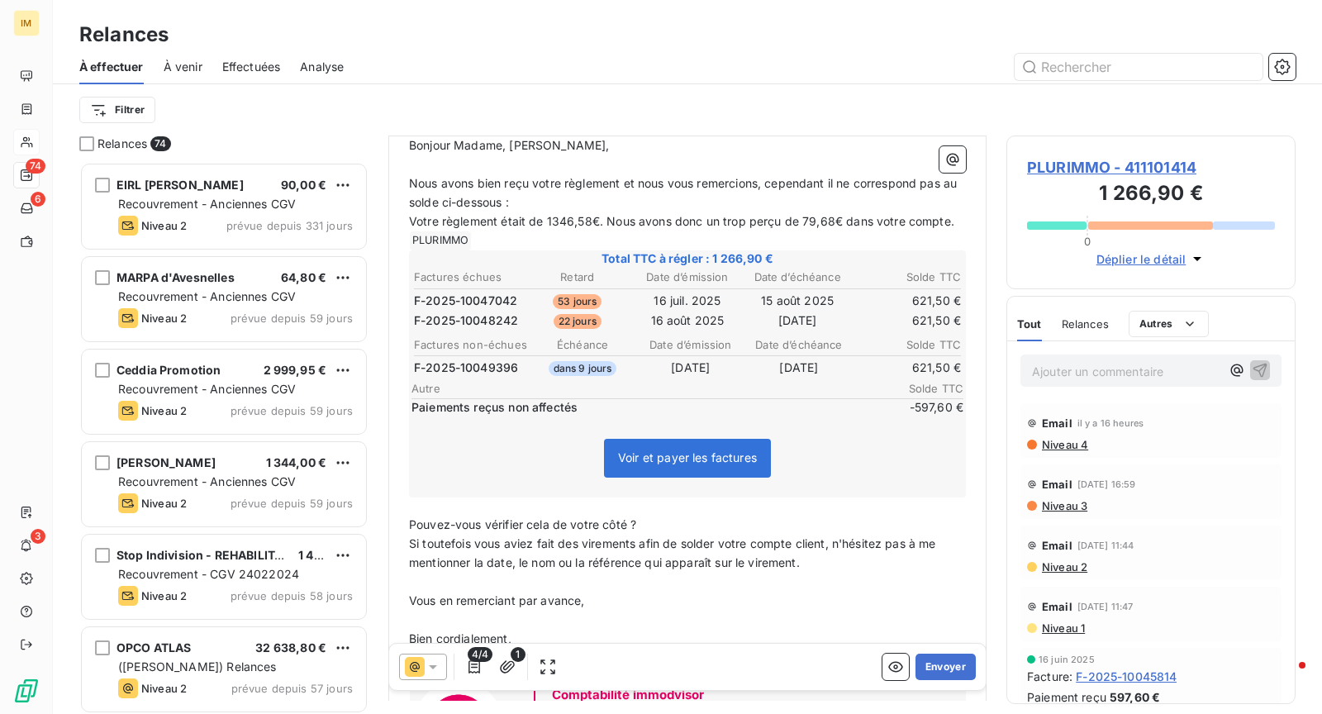
click at [777, 515] on p "Pouvez-vous vérifier cela de votre côté ?" at bounding box center [687, 524] width 557 height 19
click at [492, 517] on span "Vous pourrez soustraire ce" at bounding box center [483, 524] width 148 height 14
click at [976, 482] on div "De : Service Comptabilité - [EMAIL_ADDRESS][DOMAIN_NAME] À : Aucun nom <[PERSON…" at bounding box center [687, 393] width 598 height 890
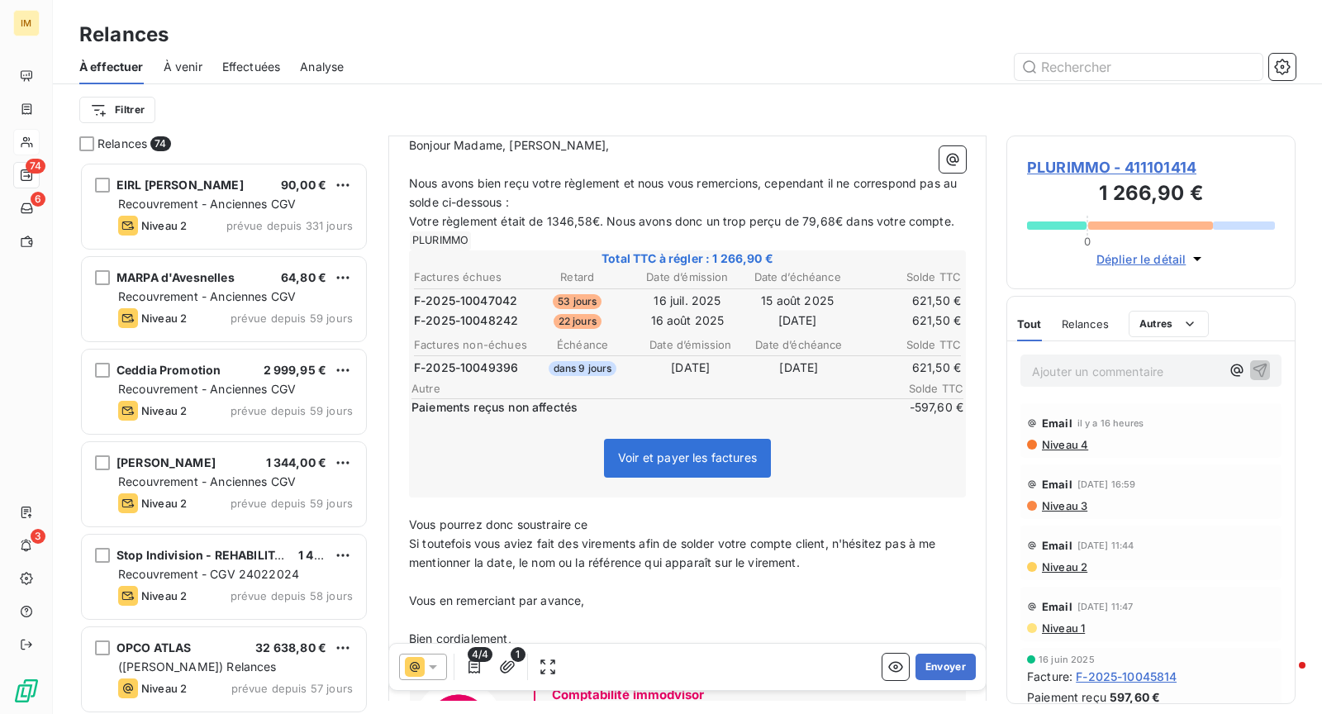
click at [697, 399] on span "Paiements reçus non affectés" at bounding box center [635, 407] width 449 height 17
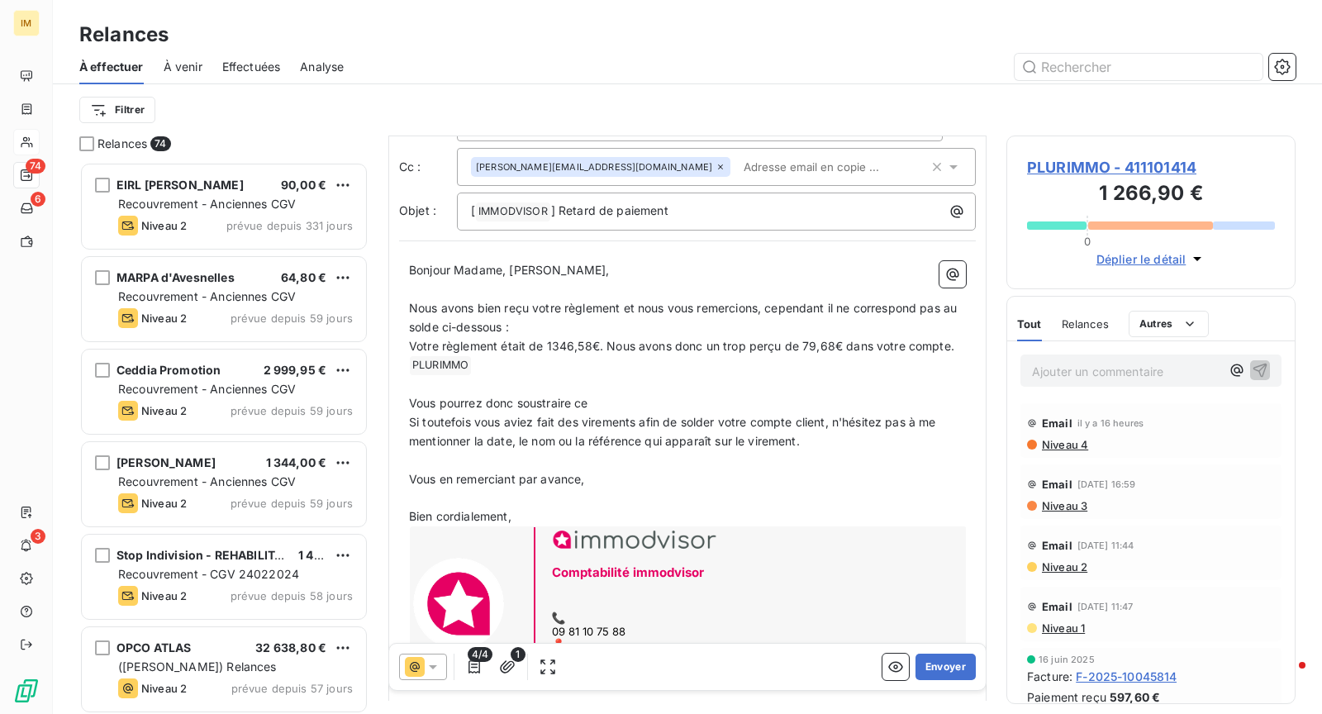
scroll to position [45, 0]
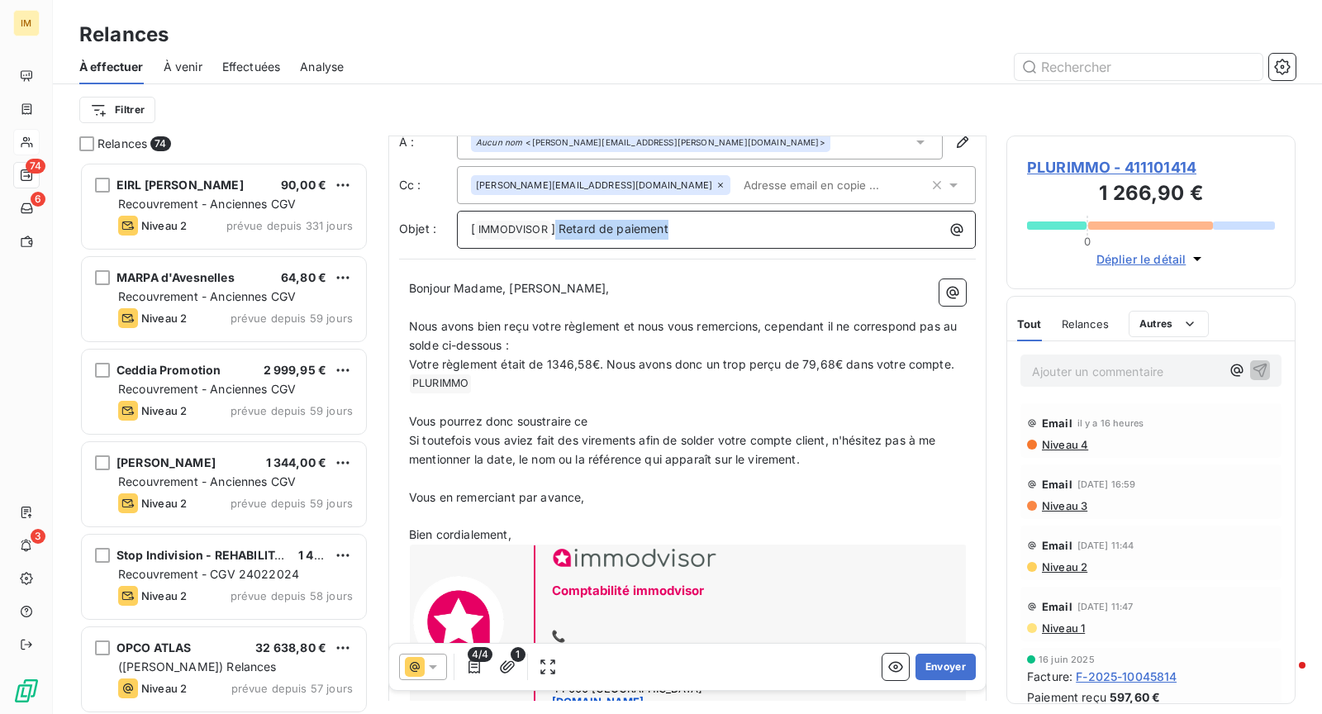
drag, startPoint x: 699, startPoint y: 225, endPoint x: 556, endPoint y: 230, distance: 143.0
click at [556, 230] on p "[ IMMODVISOR ﻿ ] Retard de paiement" at bounding box center [720, 230] width 499 height 20
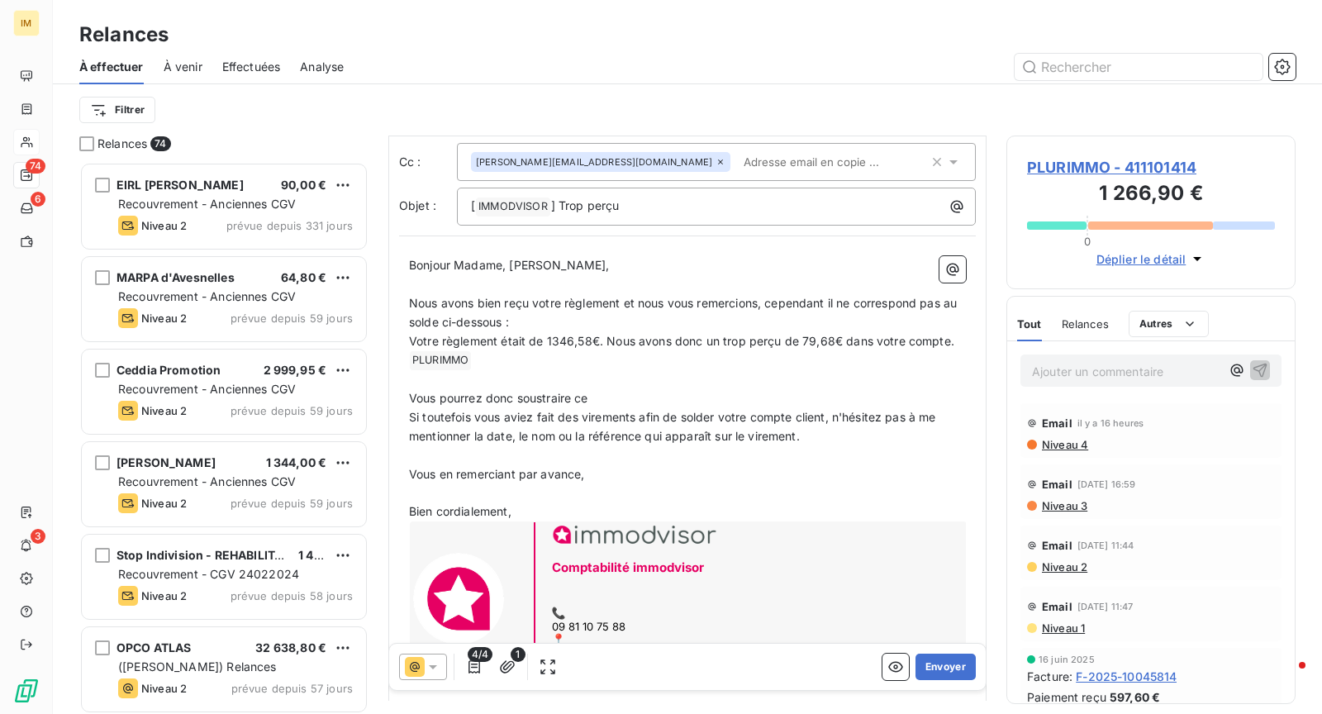
click at [534, 324] on p "Nous avons bien reçu votre règlement et nous vous remercions, cependant il ne c…" at bounding box center [687, 313] width 557 height 38
click at [956, 278] on button "button" at bounding box center [952, 269] width 26 height 26
click at [552, 316] on html "IM 74 6 3 Relances À effectuer À venir Effectuées Analyse Filtrer Relances 74 E…" at bounding box center [661, 357] width 1322 height 714
click at [1066, 509] on span "Niveau 3" at bounding box center [1063, 505] width 47 height 13
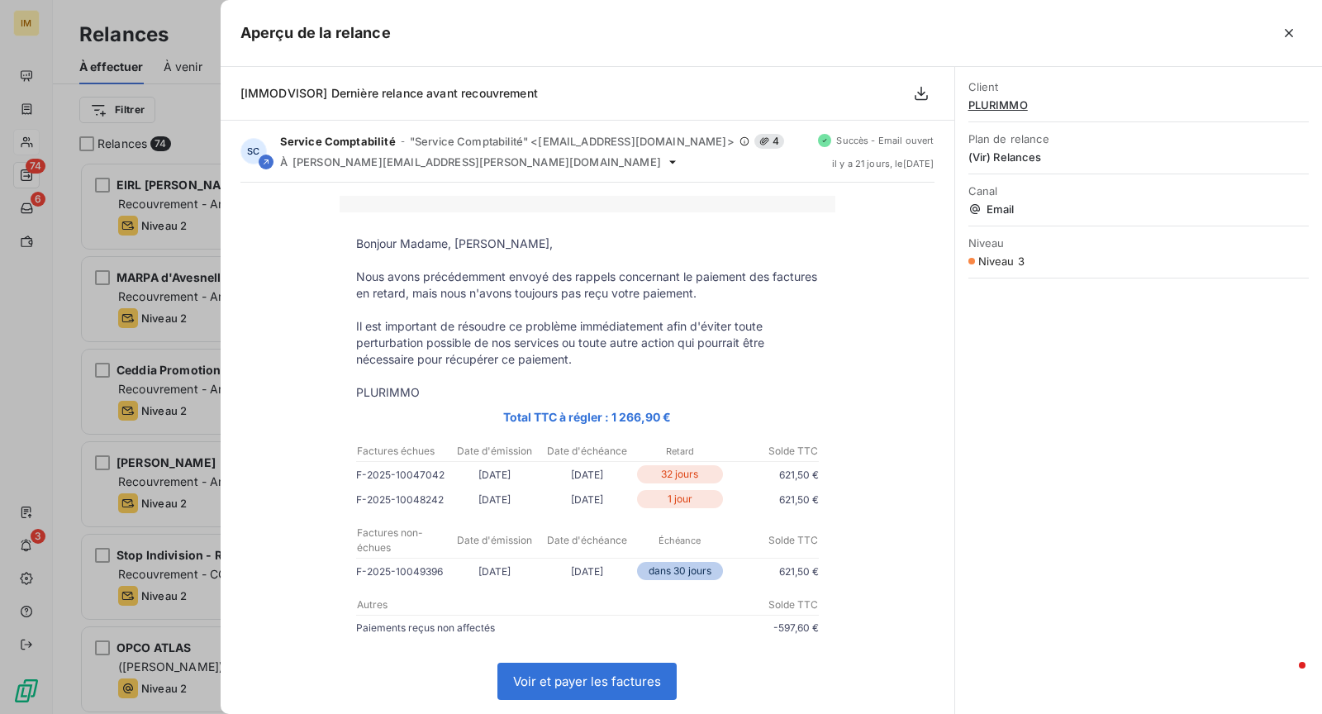
click at [1290, 48] on div "Aperçu de la relance" at bounding box center [771, 33] width 1101 height 67
click at [1288, 31] on icon "button" at bounding box center [1289, 33] width 8 height 8
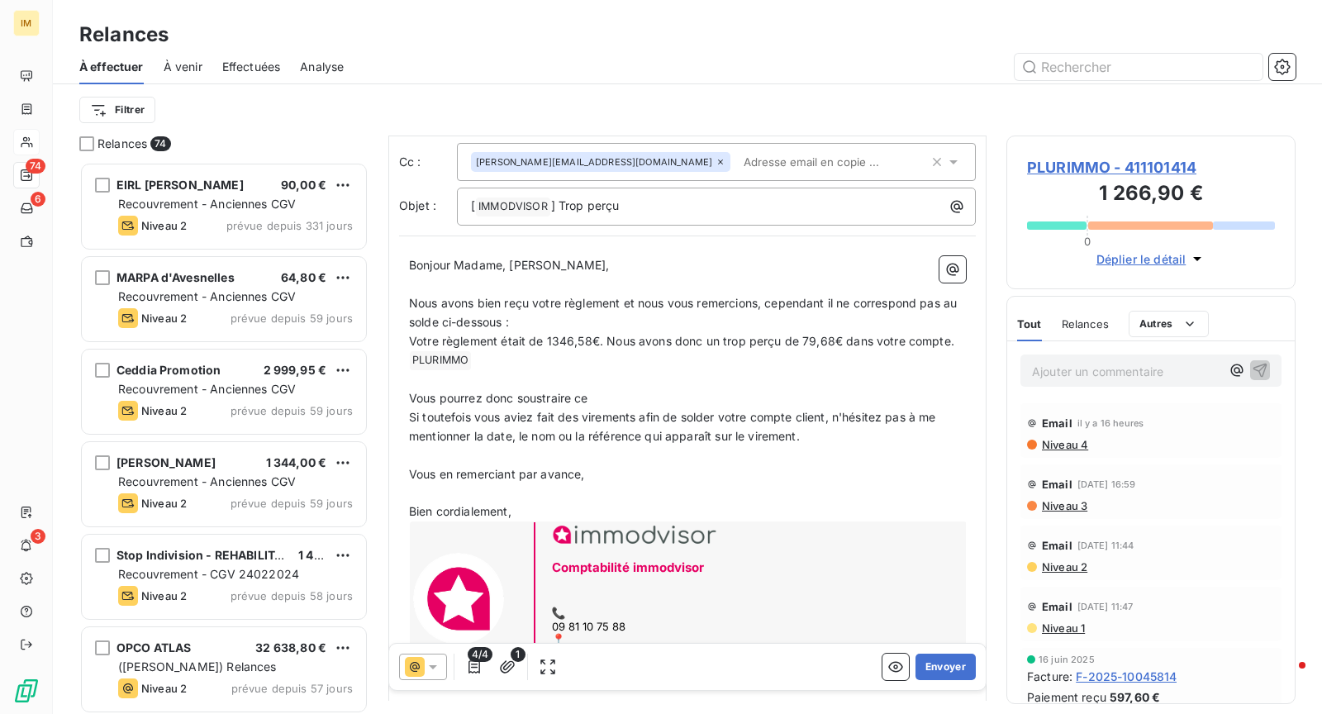
click at [625, 325] on p "Nous avons bien reçu votre règlement et nous vous remercions, cependant il ne c…" at bounding box center [687, 313] width 557 height 38
click at [498, 319] on span "Nous avons bien reçu votre règlement et nous vous remercions, cependant il ne c…" at bounding box center [684, 312] width 551 height 33
drag, startPoint x: 501, startPoint y: 319, endPoint x: 444, endPoint y: 319, distance: 57.0
click at [444, 319] on span "Nous avons bien reçu votre règlement et nous vous remercions, cependant il ne c…" at bounding box center [684, 312] width 551 height 33
click at [523, 373] on p "﻿" at bounding box center [687, 379] width 557 height 19
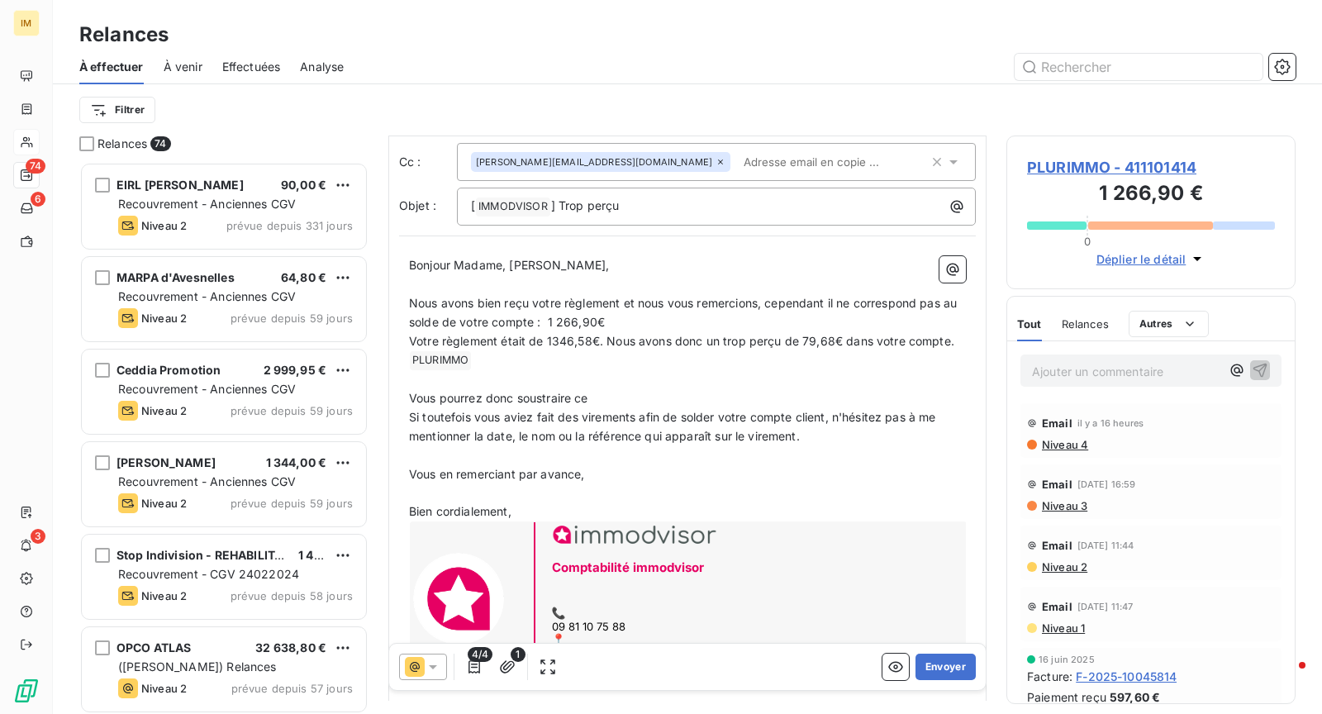
click at [511, 359] on p "﻿ PLURIMMO ﻿ ﻿" at bounding box center [687, 360] width 557 height 20
drag, startPoint x: 951, startPoint y: 334, endPoint x: 845, endPoint y: 333, distance: 105.7
click at [845, 334] on span "Votre règlement était de 1346,58€. Nous avons donc un trop perçu de 79,68€ dans…" at bounding box center [681, 341] width 545 height 14
click at [637, 372] on p "﻿" at bounding box center [687, 378] width 557 height 19
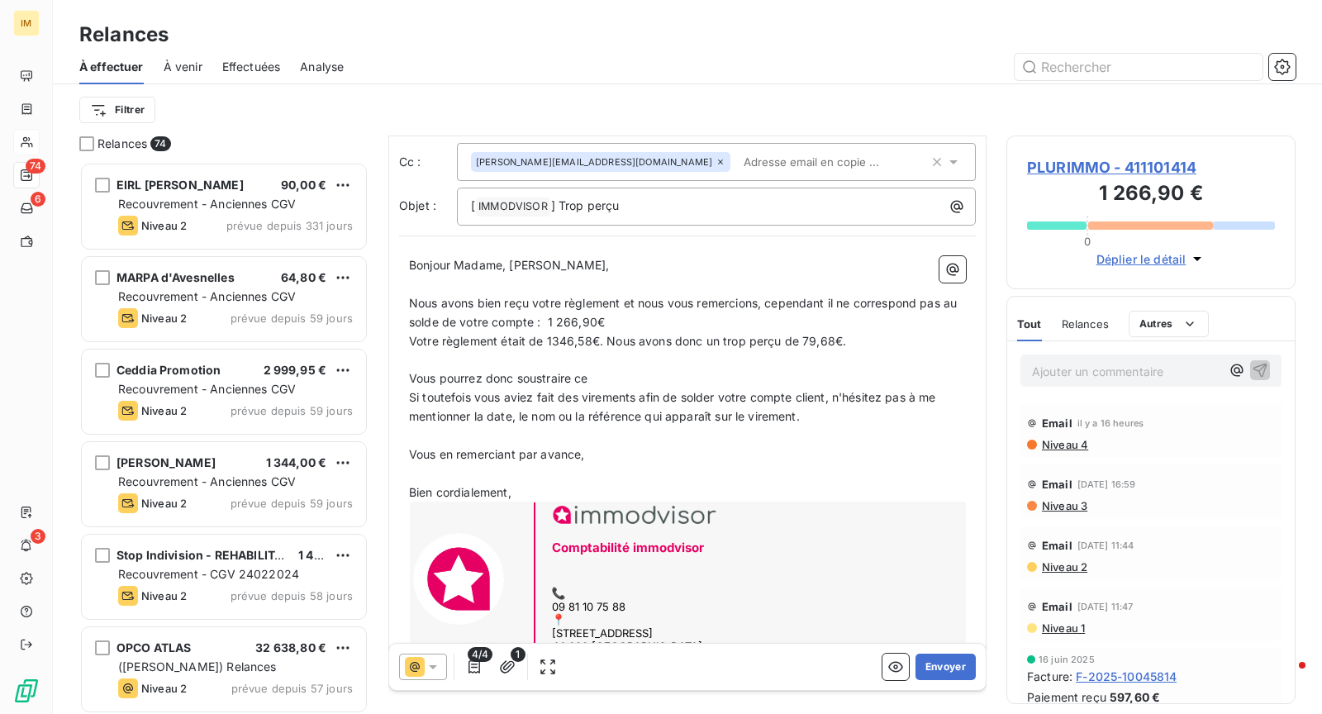
click at [650, 370] on p "Vous pourrez donc soustraire ce" at bounding box center [687, 378] width 557 height 19
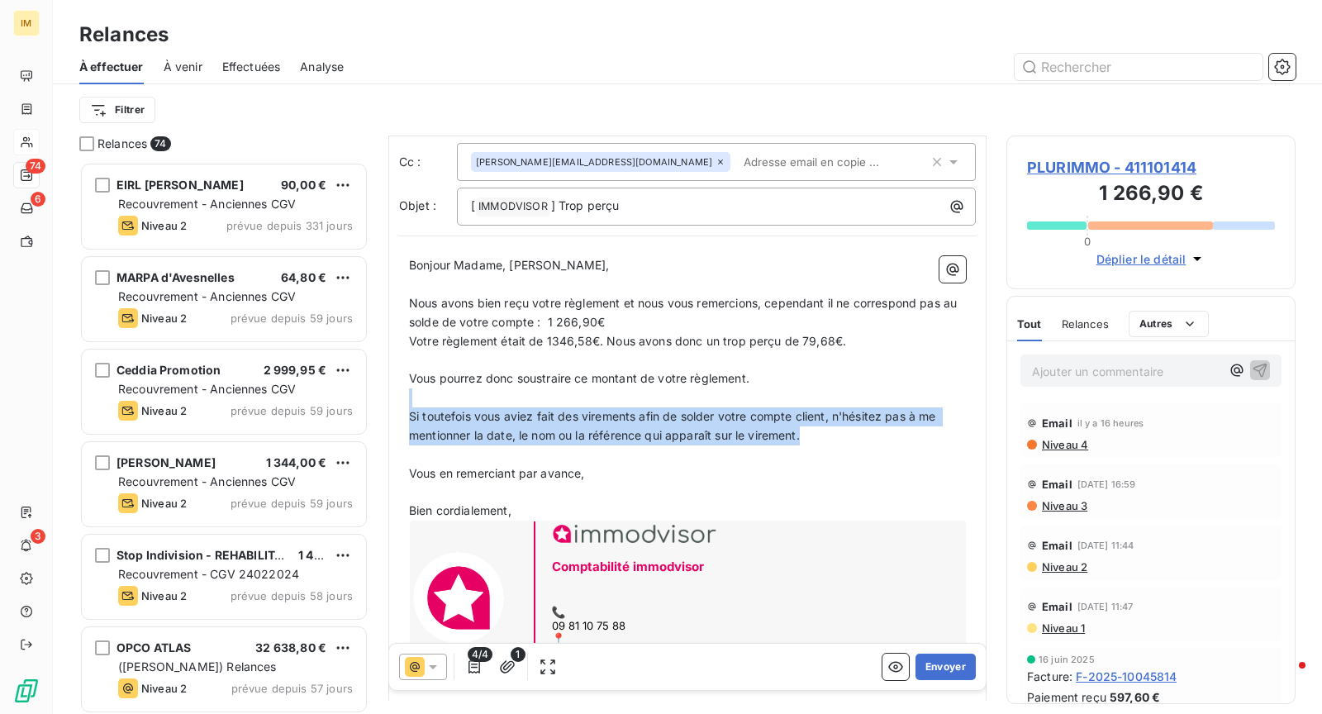
drag, startPoint x: 815, startPoint y: 437, endPoint x: 634, endPoint y: 394, distance: 186.8
click at [634, 394] on div "Bonjour Madame, Monsieur, ﻿ Nous avons bien reçu votre règlement et nous vous r…" at bounding box center [687, 472] width 557 height 433
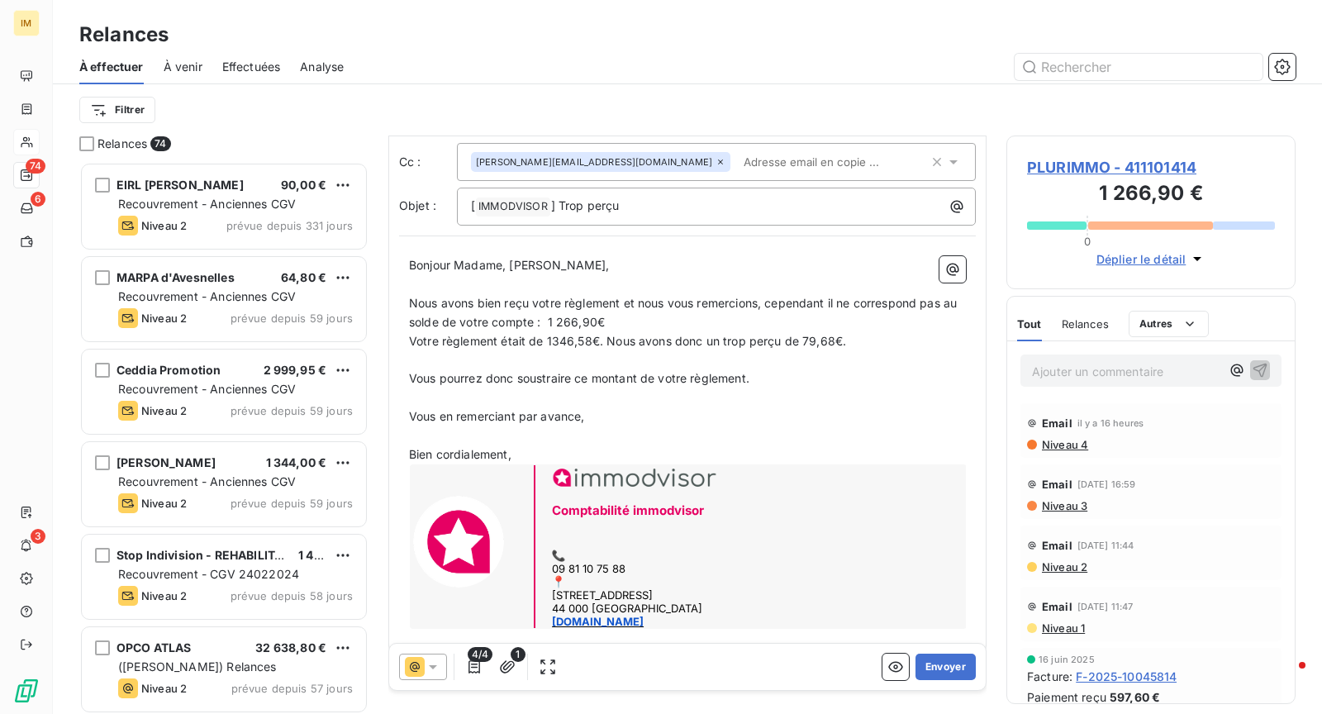
scroll to position [83, 0]
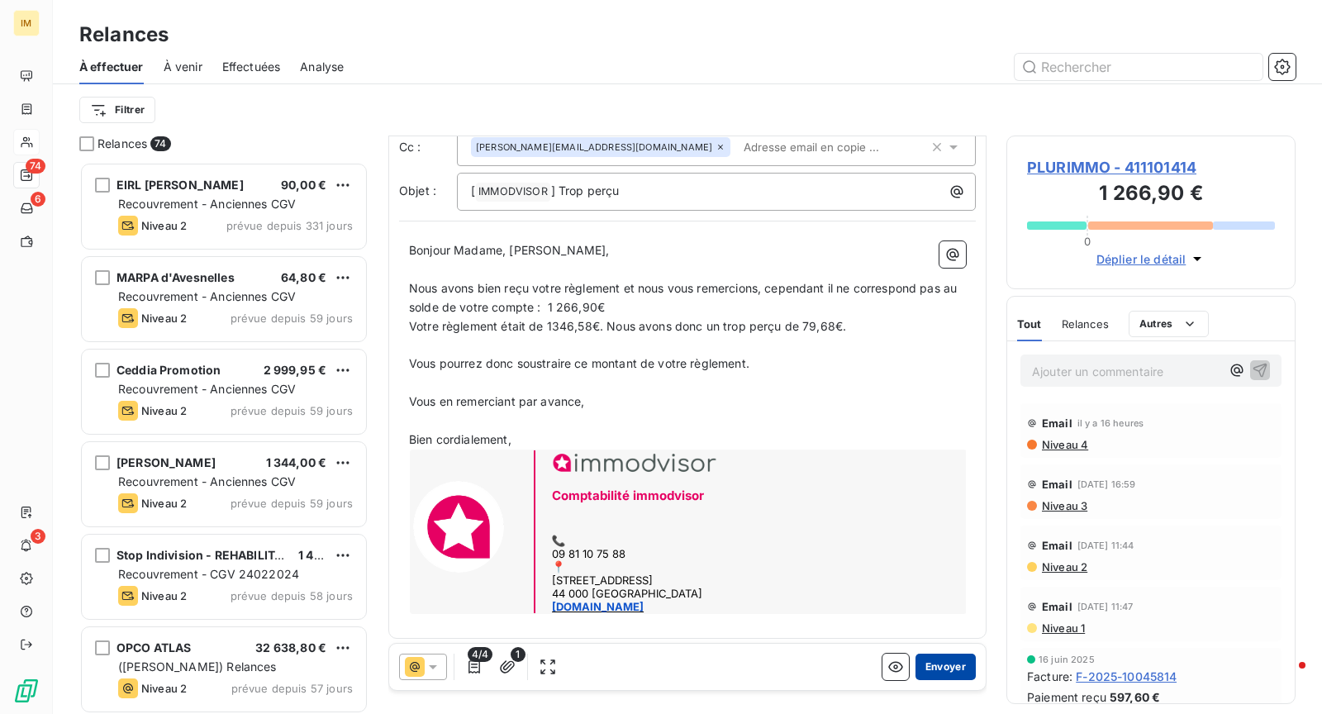
click at [949, 661] on button "Envoyer" at bounding box center [945, 666] width 60 height 26
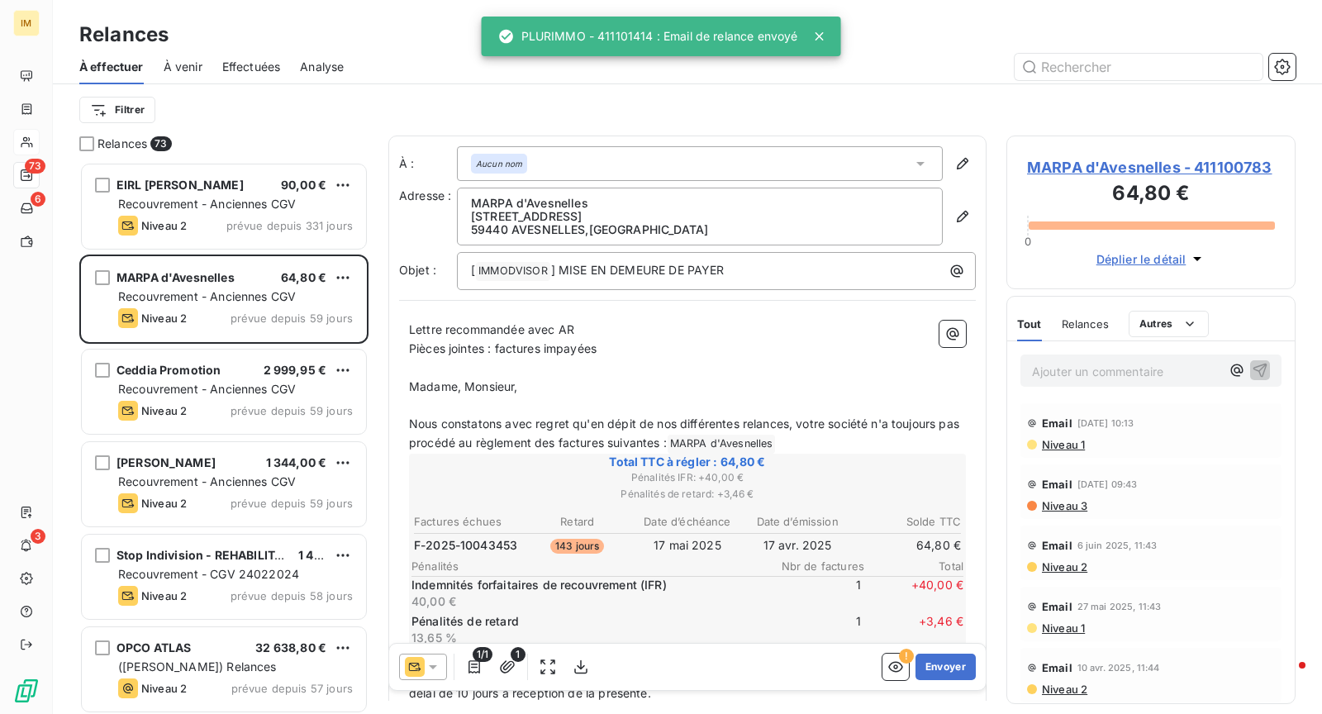
scroll to position [14, 14]
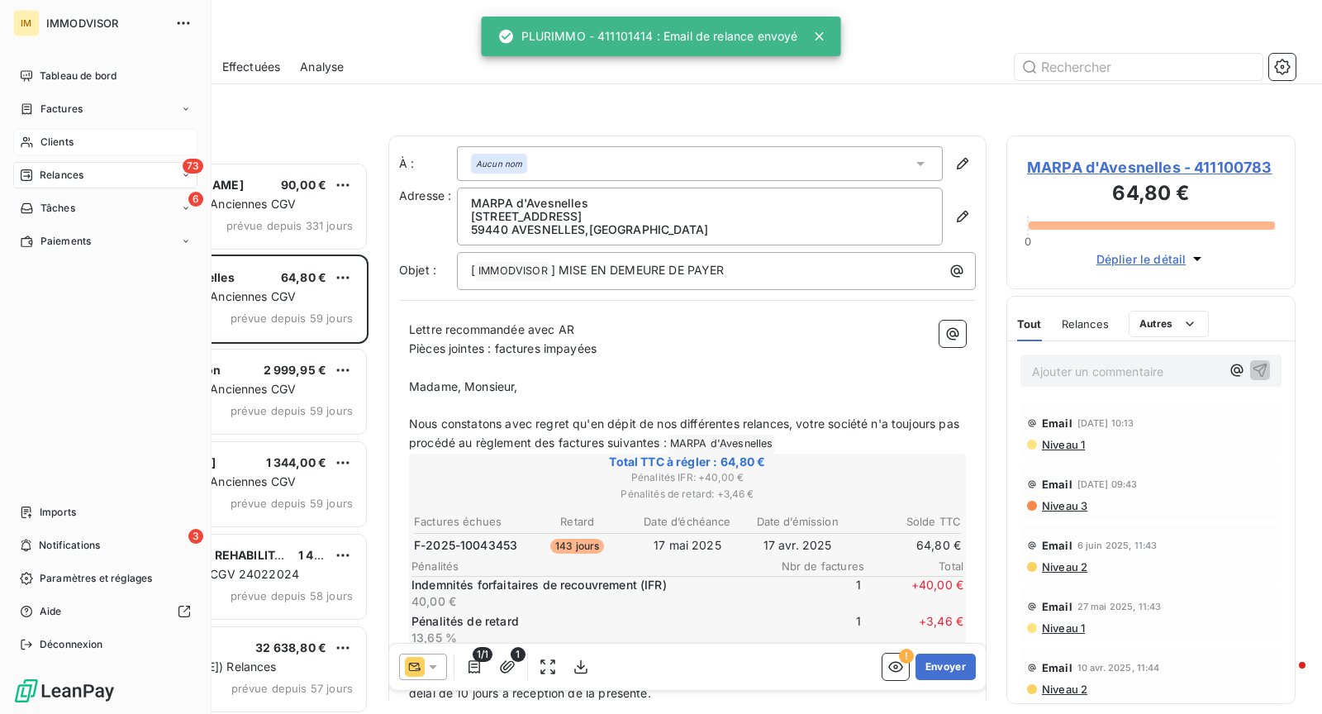
click at [37, 130] on div "Clients" at bounding box center [105, 142] width 184 height 26
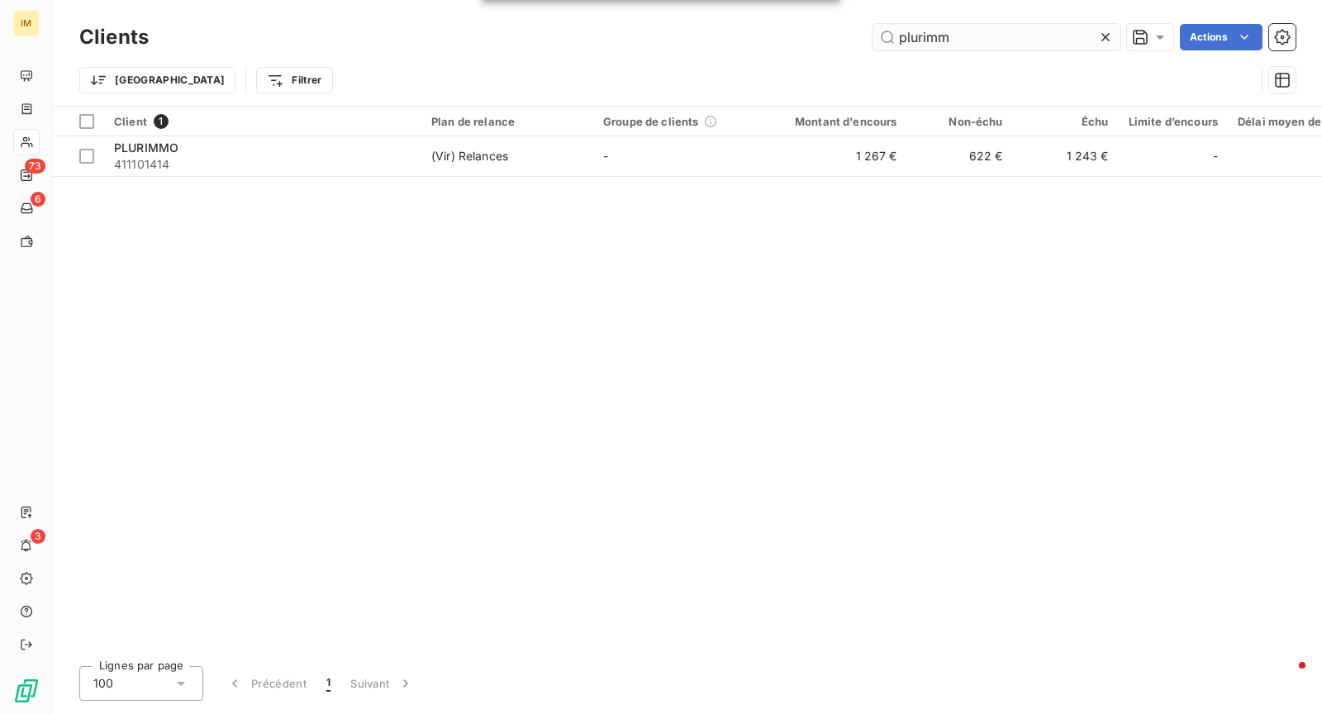
click at [986, 32] on input "plurimm" at bounding box center [996, 37] width 248 height 26
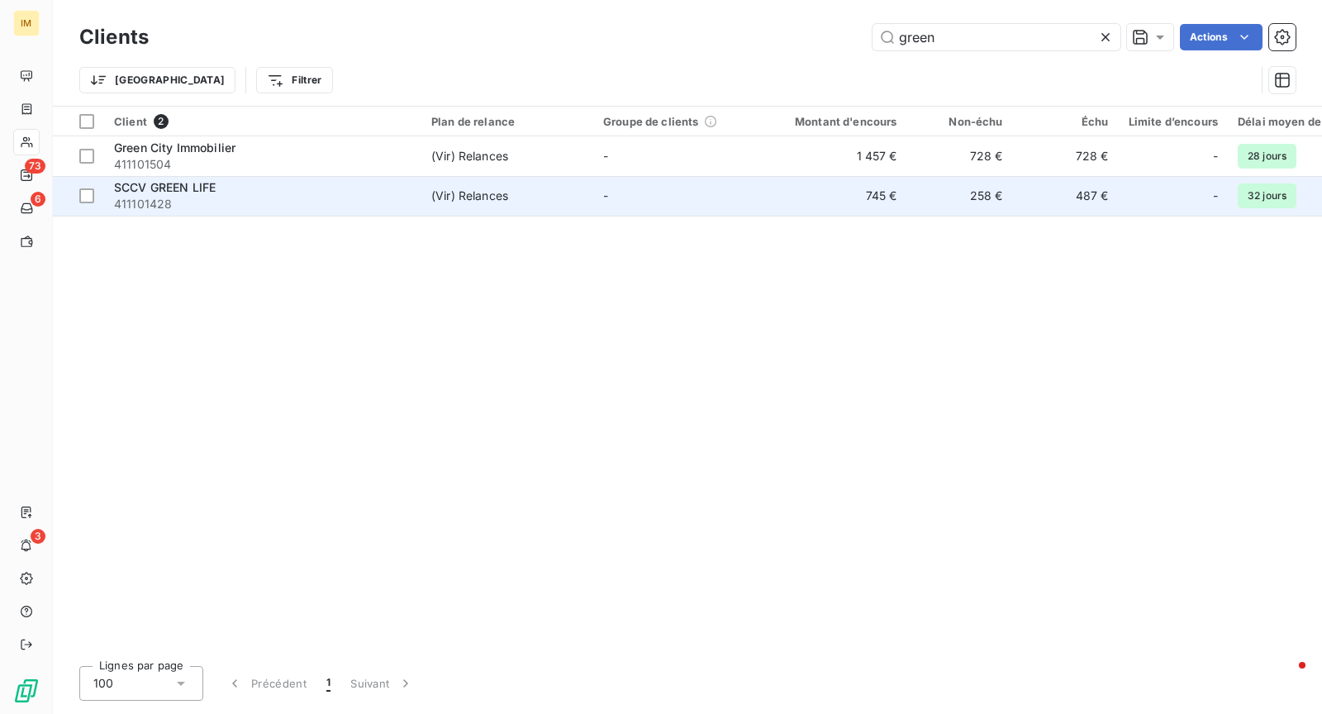
type input "green"
click at [449, 205] on td "(Vir) Relances" at bounding box center [507, 196] width 172 height 40
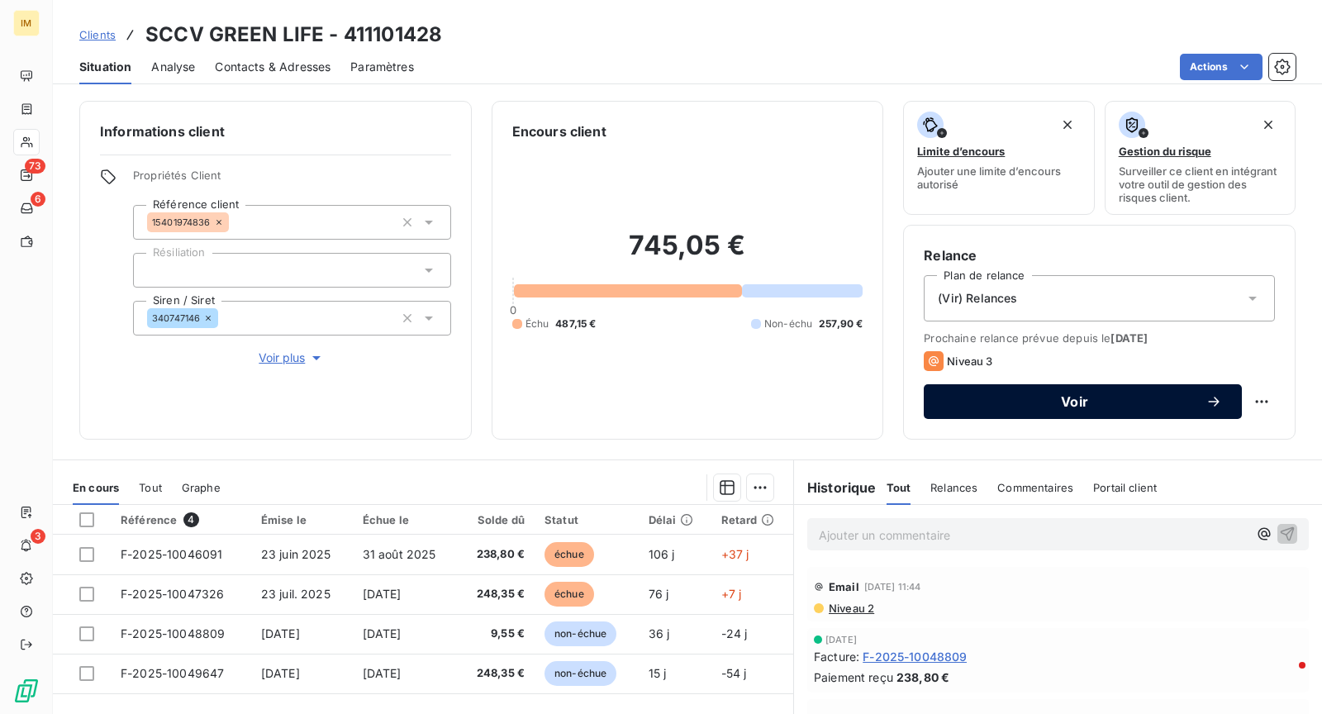
click at [1178, 399] on span "Voir" at bounding box center [1074, 401] width 262 height 13
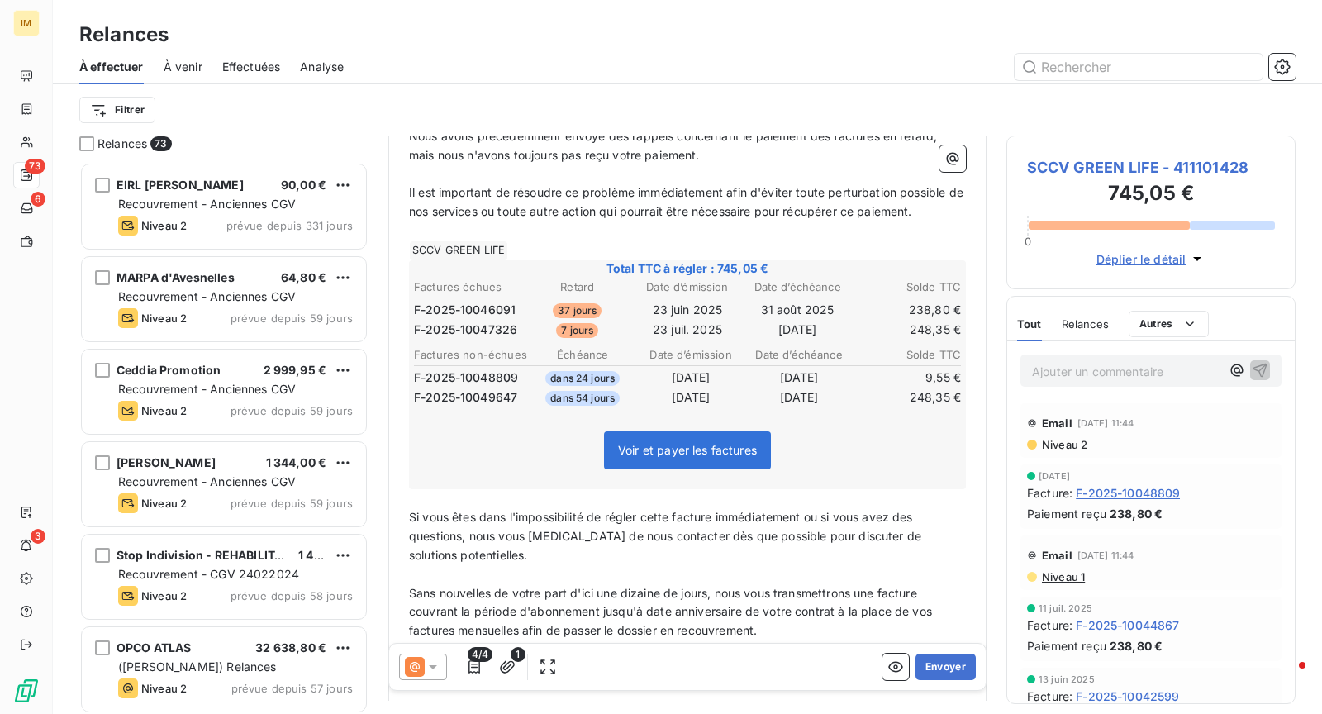
scroll to position [343, 0]
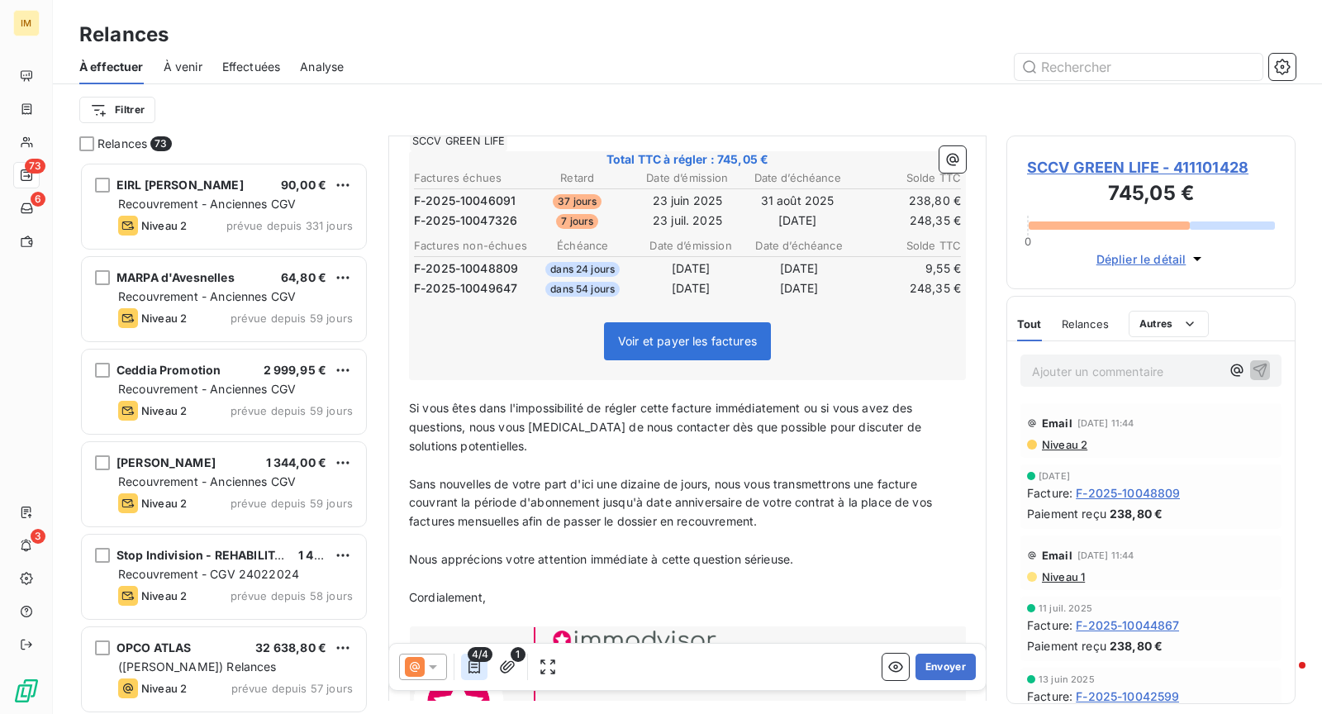
click at [473, 666] on icon "button" at bounding box center [474, 666] width 17 height 17
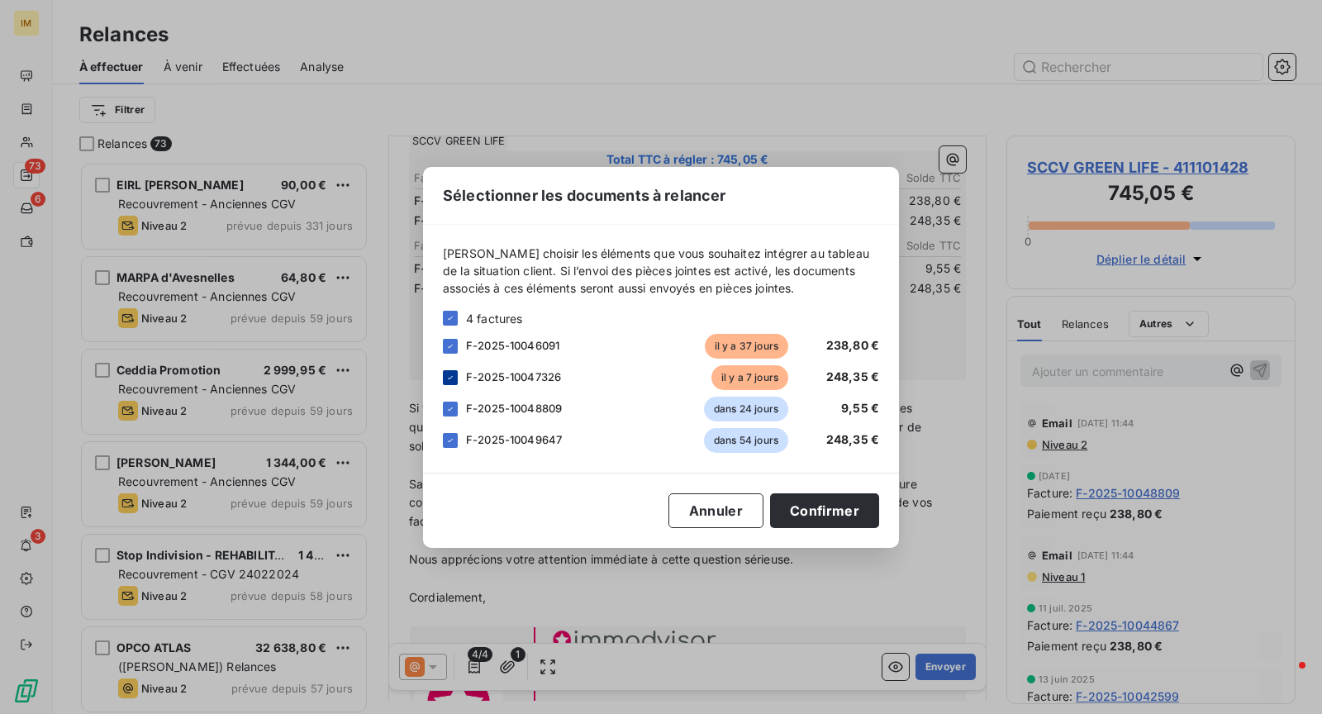
click at [455, 375] on div at bounding box center [450, 377] width 15 height 15
click at [839, 500] on button "Confirmer" at bounding box center [824, 510] width 109 height 35
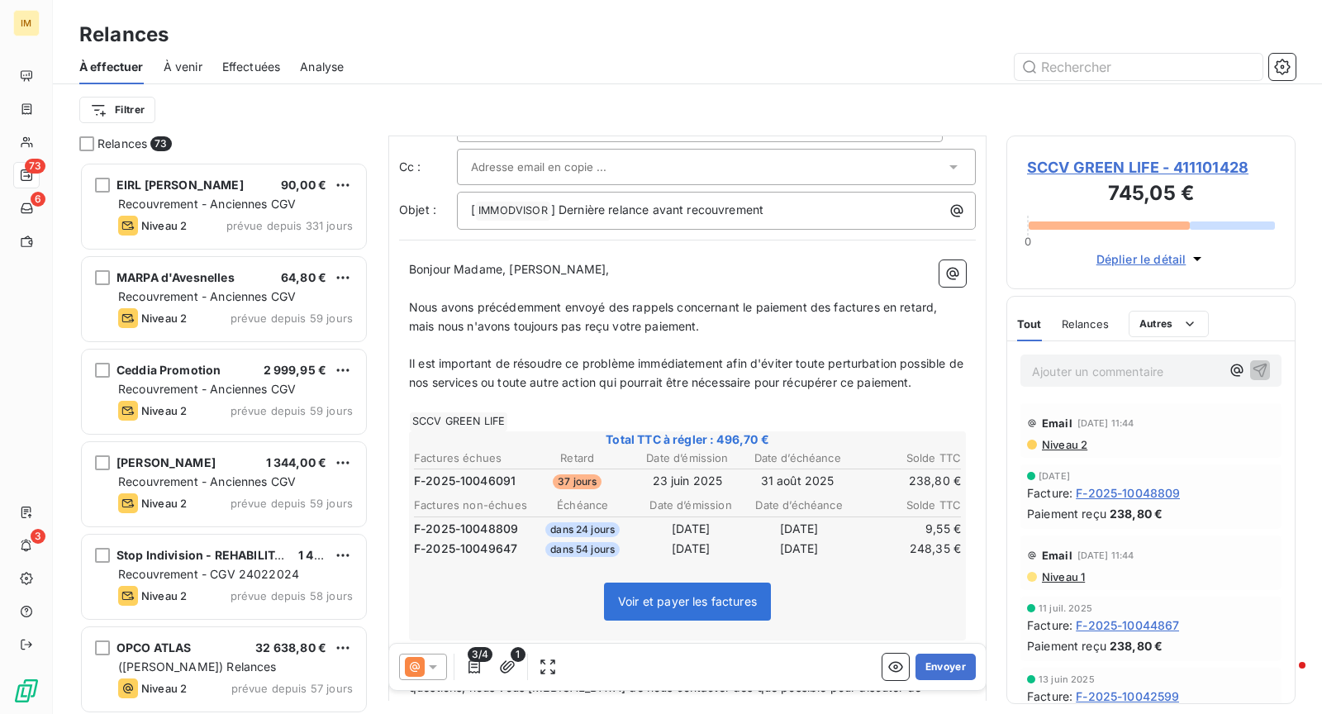
scroll to position [19, 0]
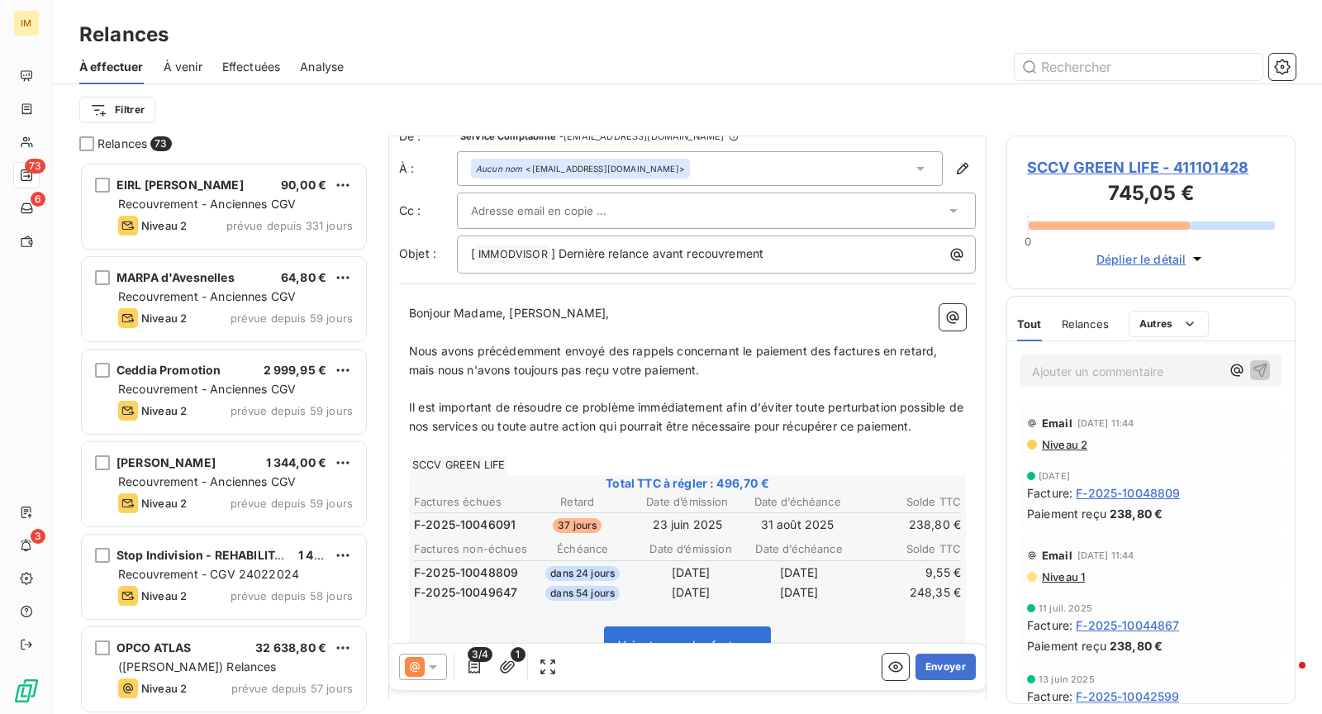
click at [615, 207] on div at bounding box center [708, 210] width 474 height 25
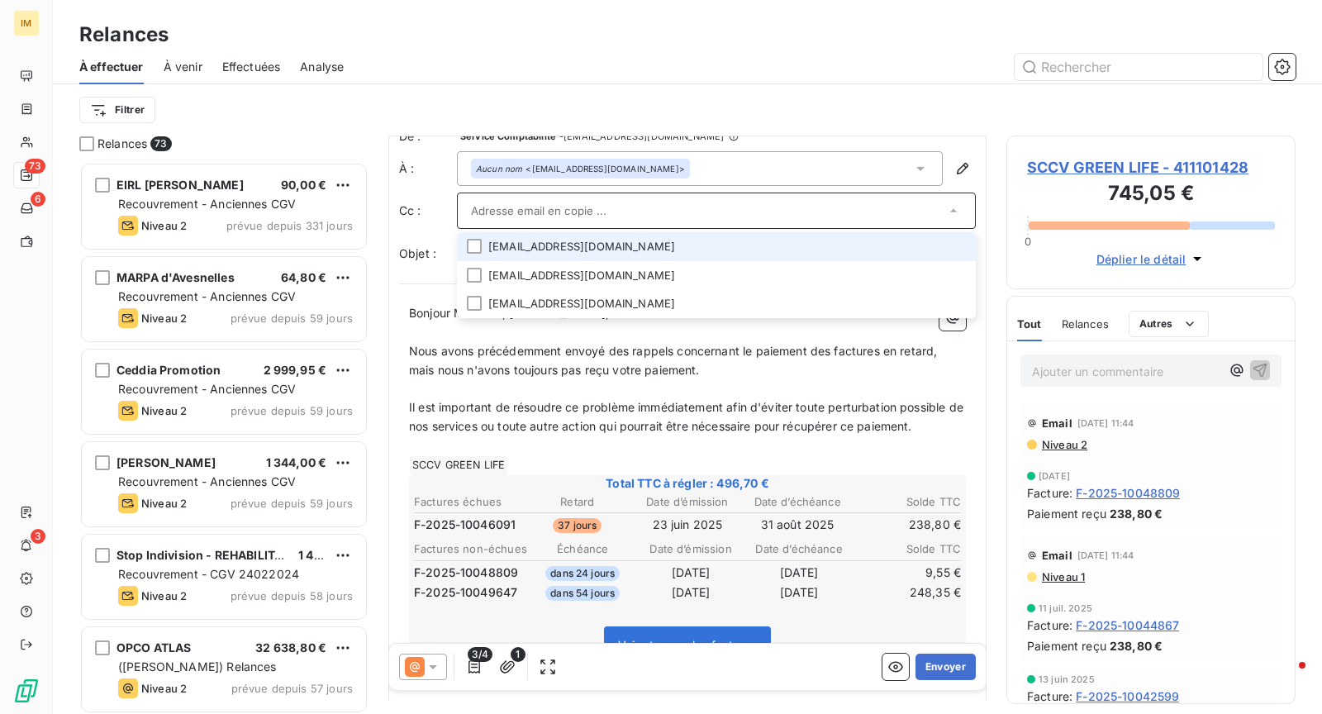
click at [822, 242] on li "[EMAIL_ADDRESS][DOMAIN_NAME]" at bounding box center [716, 246] width 519 height 29
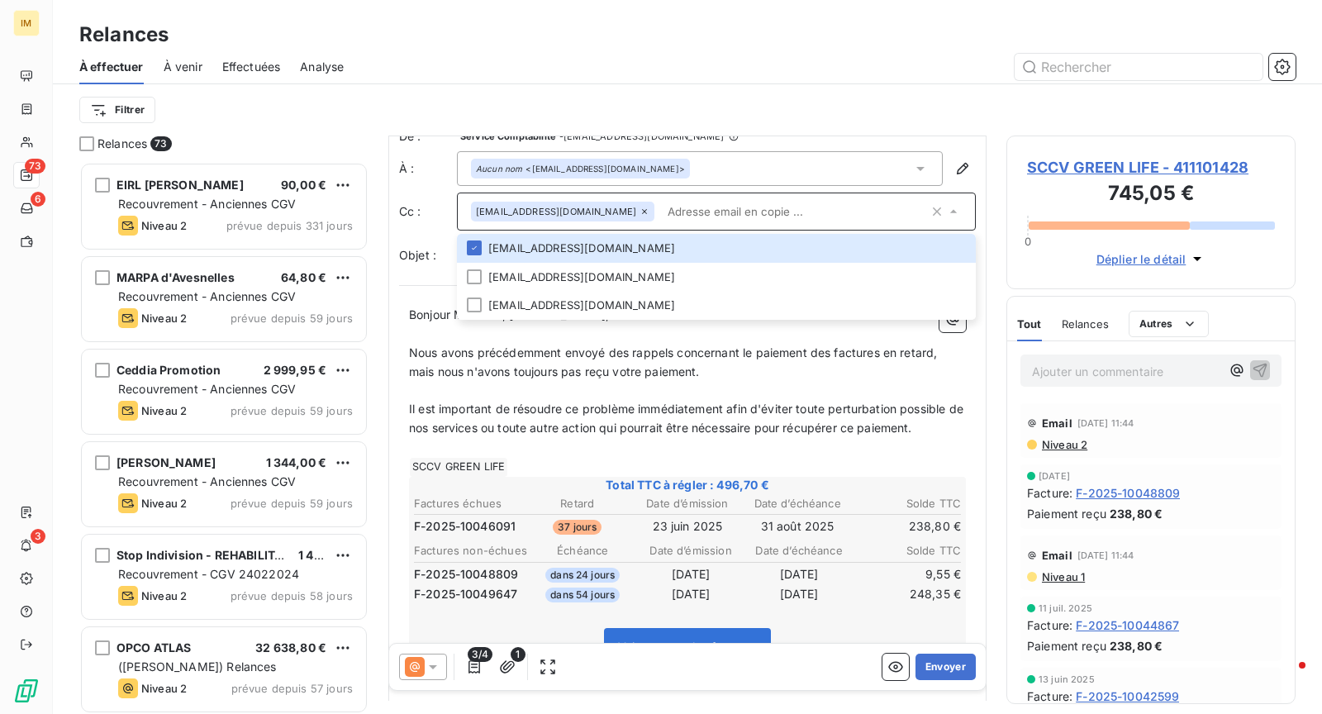
click at [752, 202] on input "text" at bounding box center [795, 211] width 268 height 25
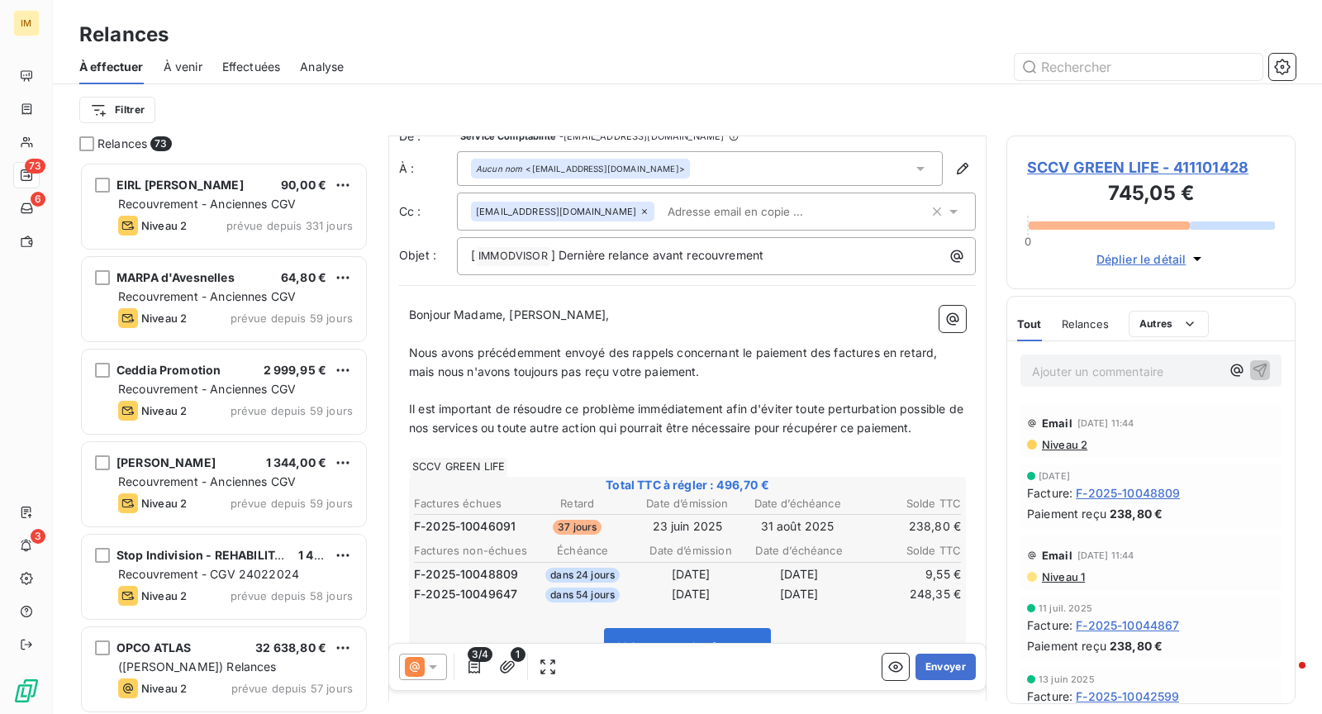
click at [661, 203] on input "text" at bounding box center [756, 211] width 191 height 25
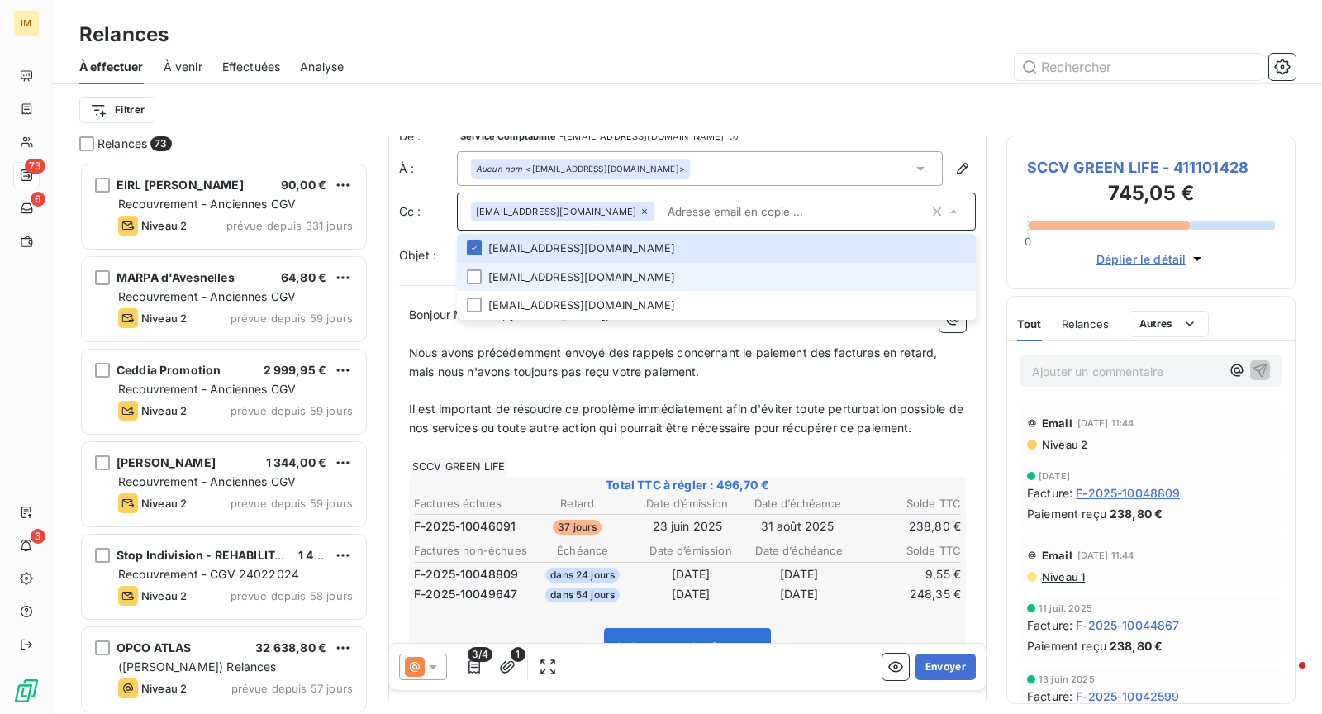
click at [515, 278] on li "[EMAIL_ADDRESS][DOMAIN_NAME]" at bounding box center [716, 277] width 519 height 29
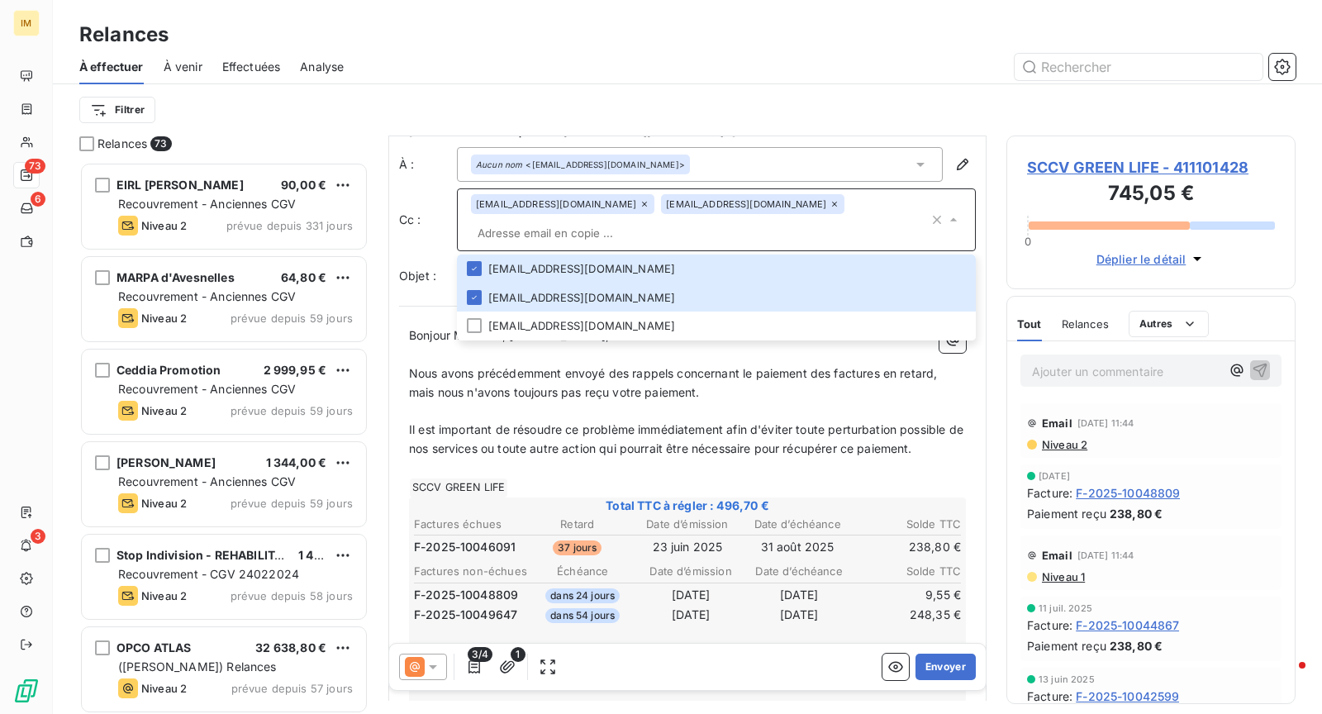
scroll to position [170, 0]
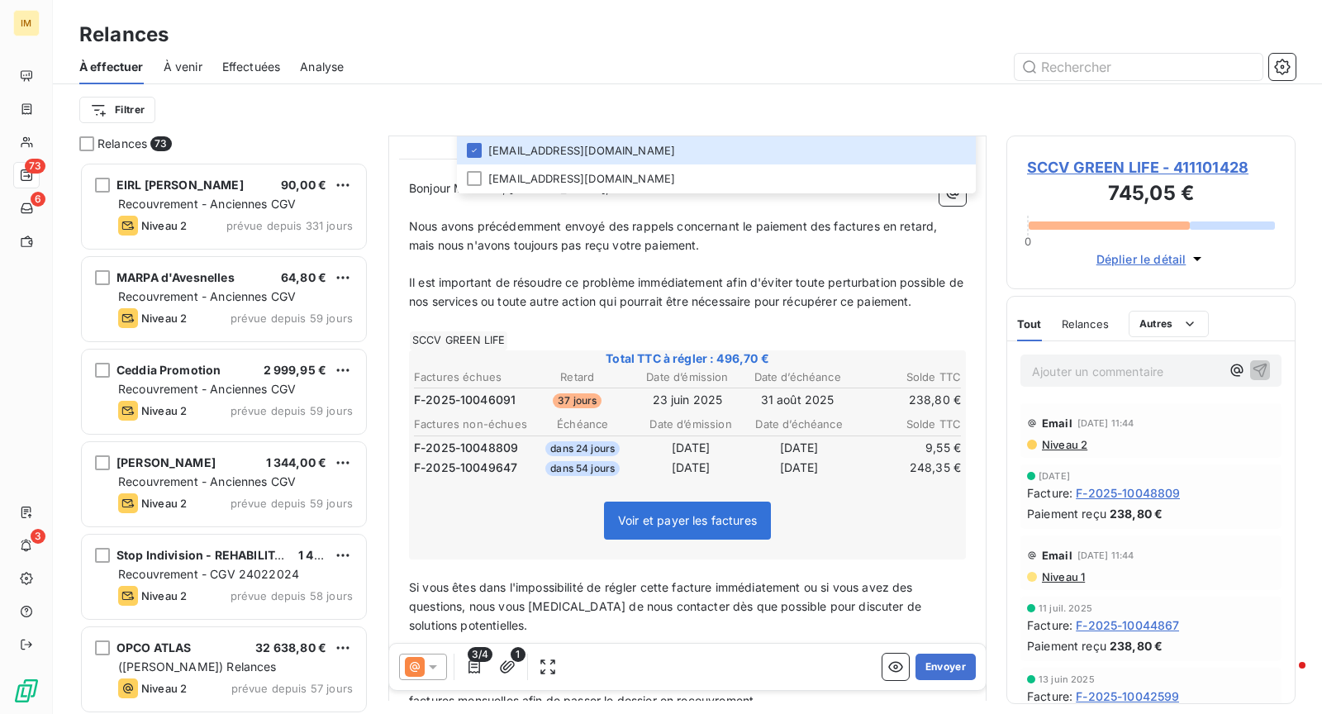
click at [729, 255] on p "﻿" at bounding box center [687, 264] width 557 height 19
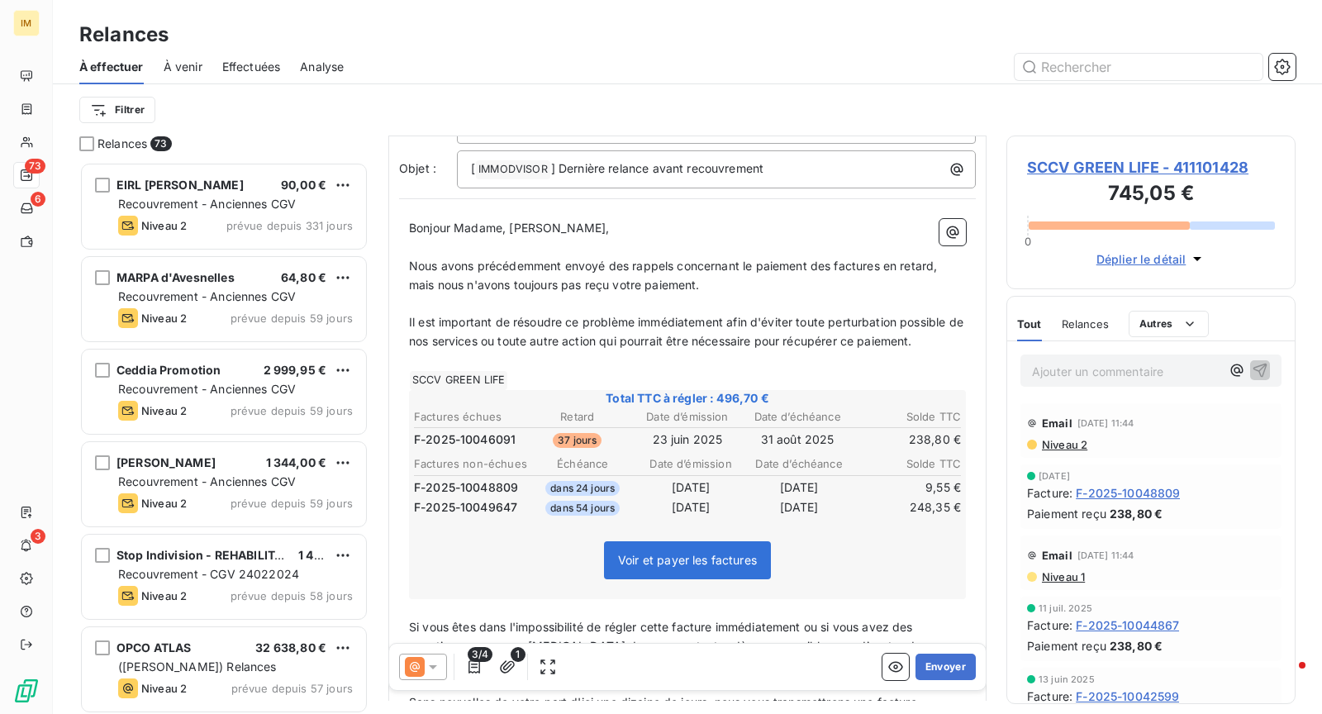
scroll to position [130, 0]
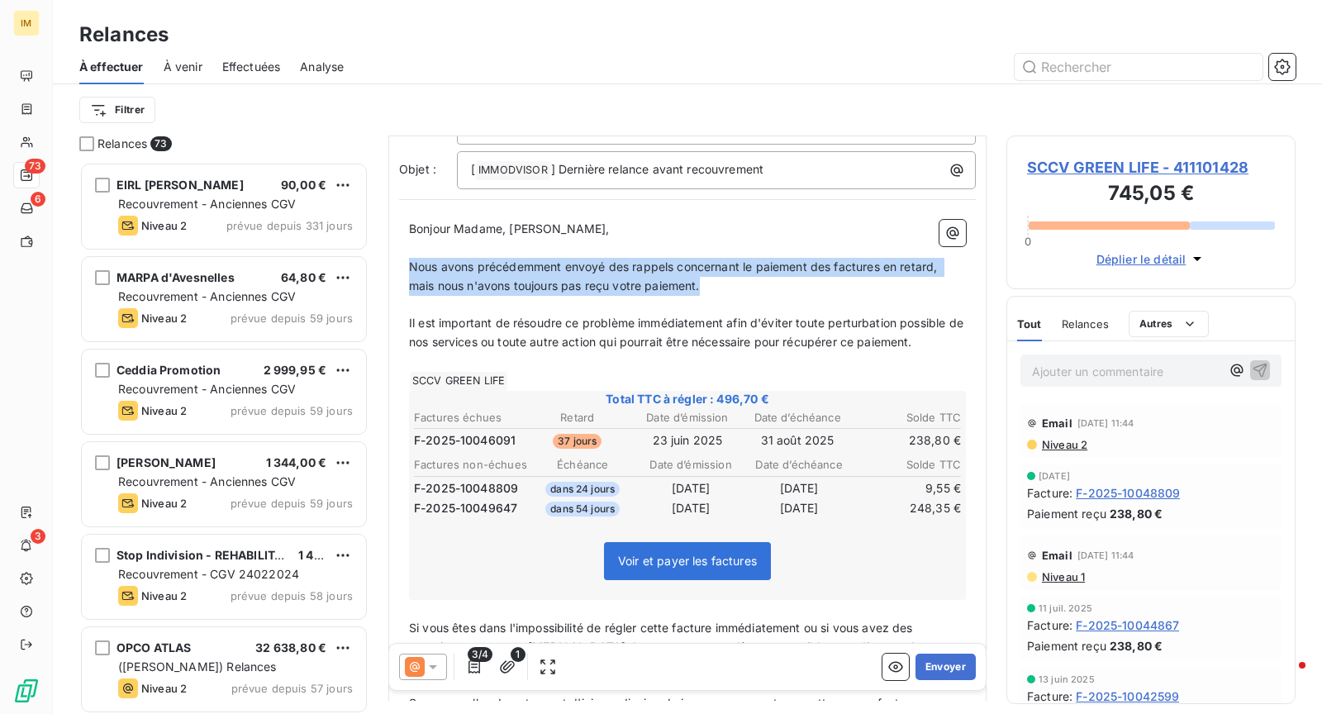
drag, startPoint x: 692, startPoint y: 258, endPoint x: 387, endPoint y: 239, distance: 305.4
click at [388, 239] on div "De : Service Comptabilité - [EMAIL_ADDRESS][DOMAIN_NAME] À : Aucun nom <[EMAIL_…" at bounding box center [687, 521] width 598 height 1029
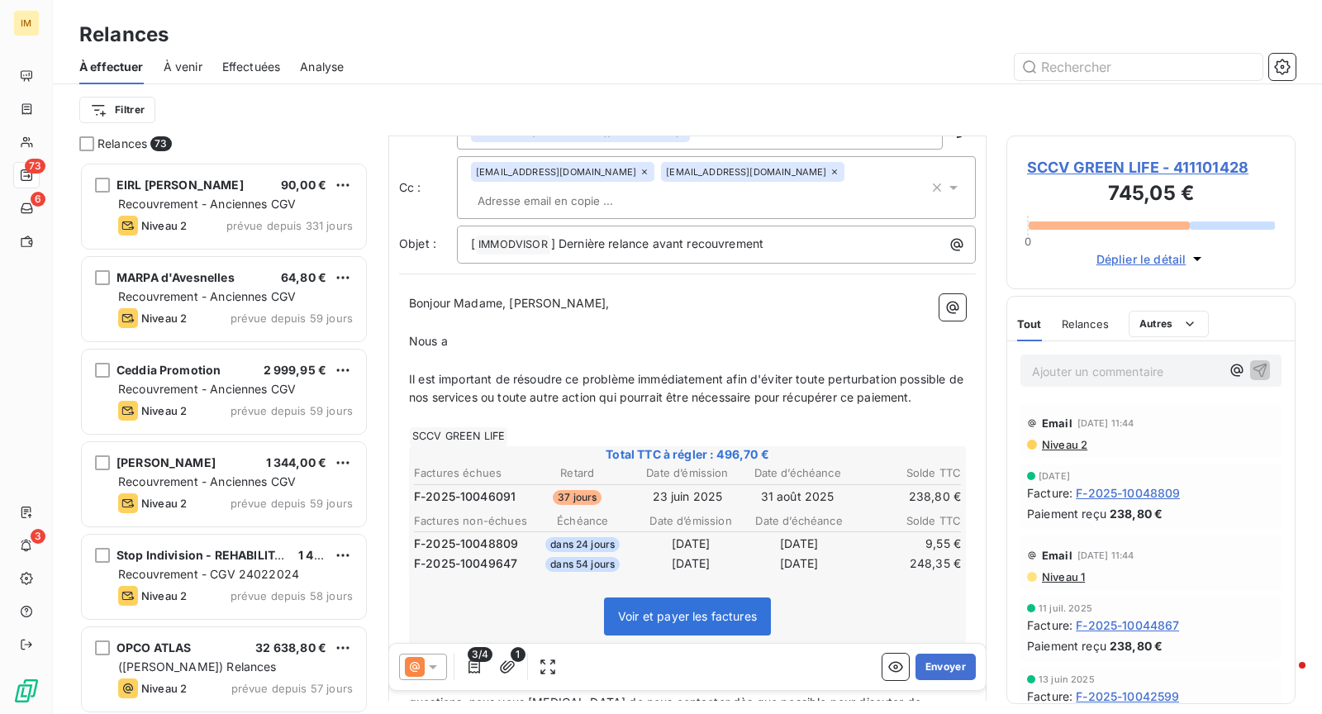
scroll to position [0, 0]
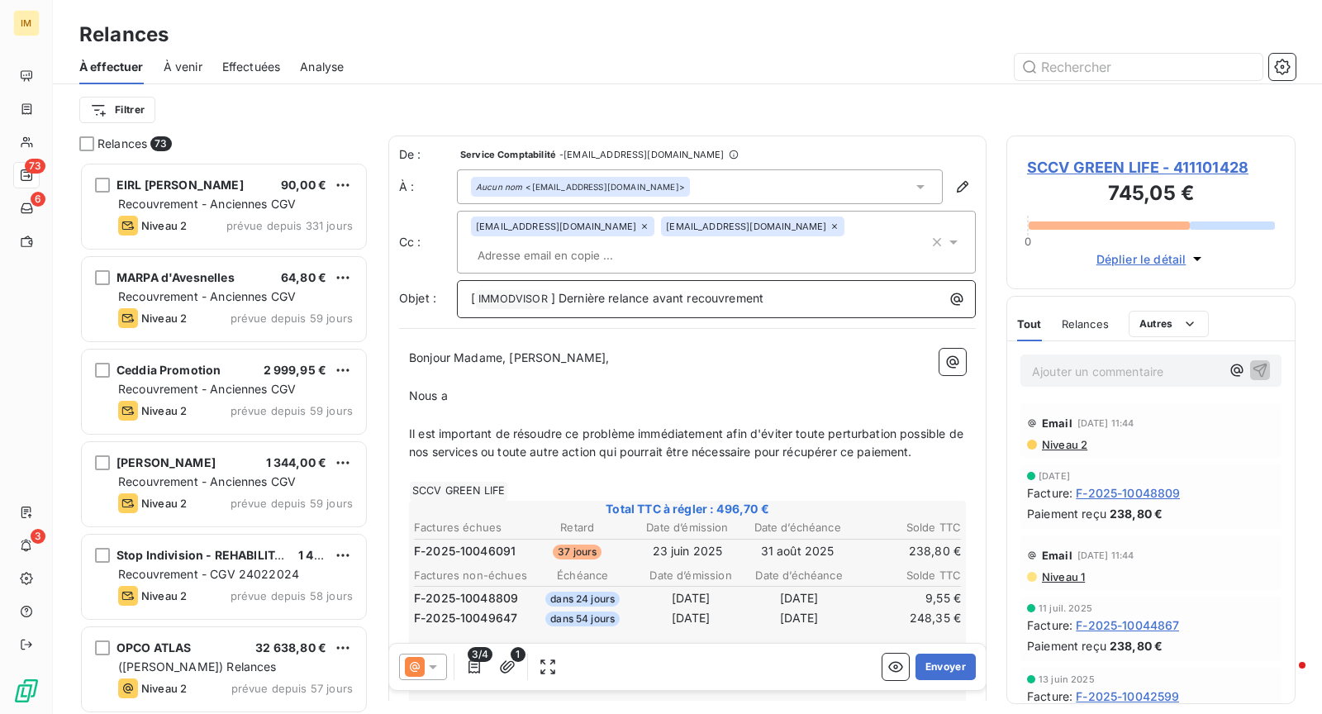
drag, startPoint x: 607, startPoint y: 264, endPoint x: 600, endPoint y: 268, distance: 8.9
click at [607, 289] on p "[ IMMODVISOR ﻿ ] Dernière relance avant recouvrement" at bounding box center [720, 299] width 499 height 20
drag, startPoint x: 558, startPoint y: 273, endPoint x: 843, endPoint y: 302, distance: 286.5
click at [843, 302] on div "De : Service Comptabilité - [EMAIL_ADDRESS][DOMAIN_NAME] À : Aucun nom <[EMAIL_…" at bounding box center [687, 640] width 598 height 1010
click at [625, 368] on p "﻿" at bounding box center [687, 377] width 557 height 19
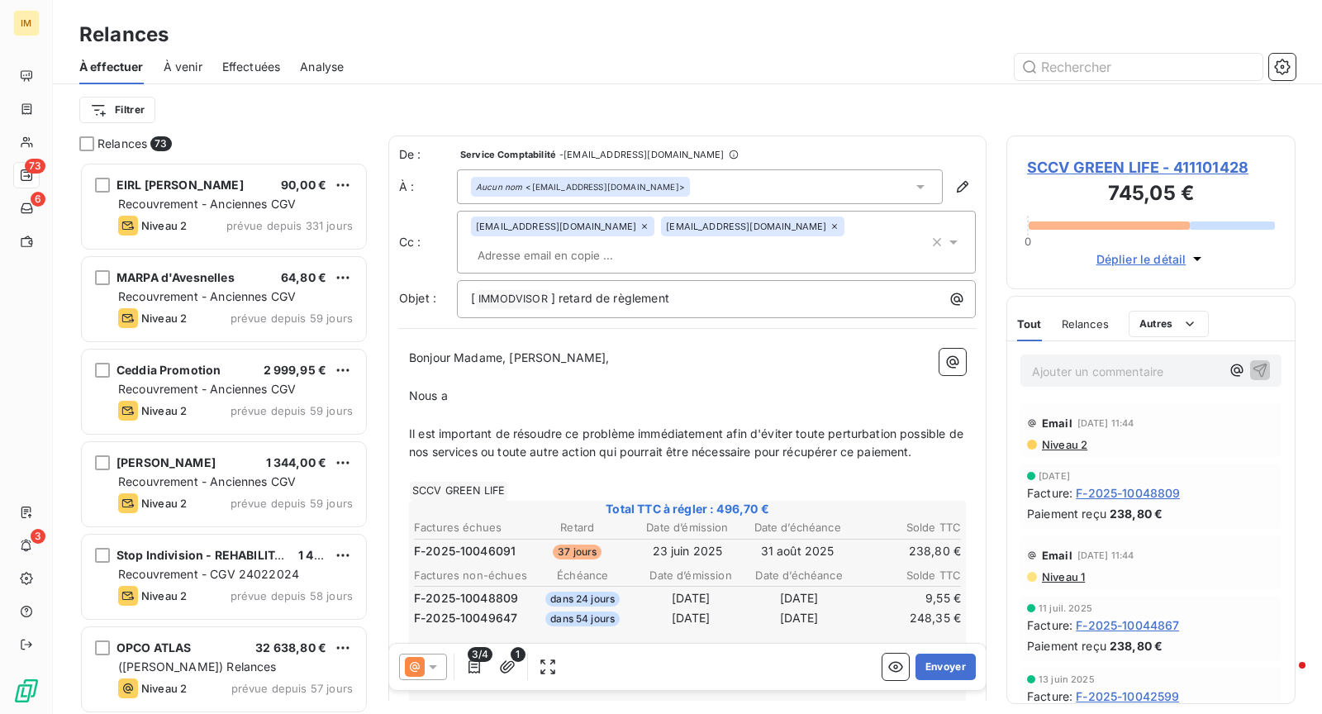
click at [546, 387] on p "Nous a" at bounding box center [687, 396] width 557 height 19
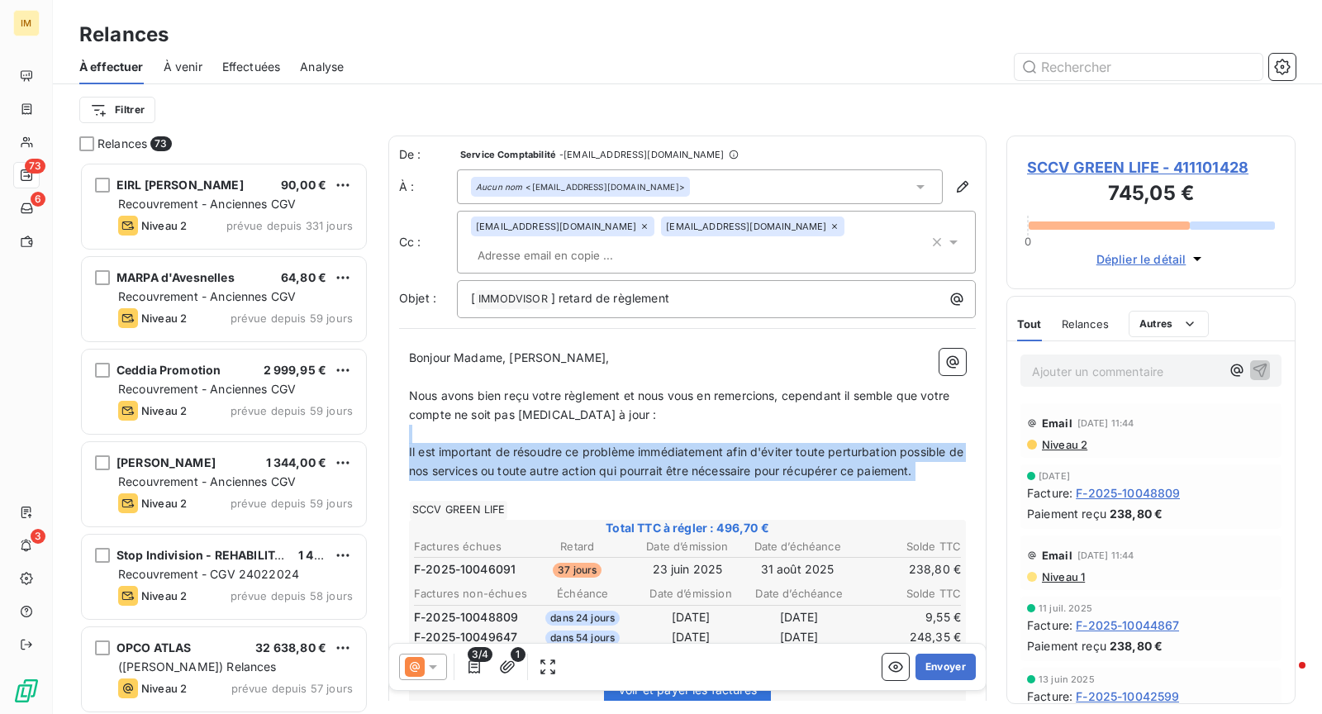
drag, startPoint x: 938, startPoint y: 454, endPoint x: 393, endPoint y: 409, distance: 546.2
click at [393, 409] on div "De : Service Comptabilité - [EMAIL_ADDRESS][DOMAIN_NAME] À : Aucun nom <[EMAIL_…" at bounding box center [687, 649] width 598 height 1029
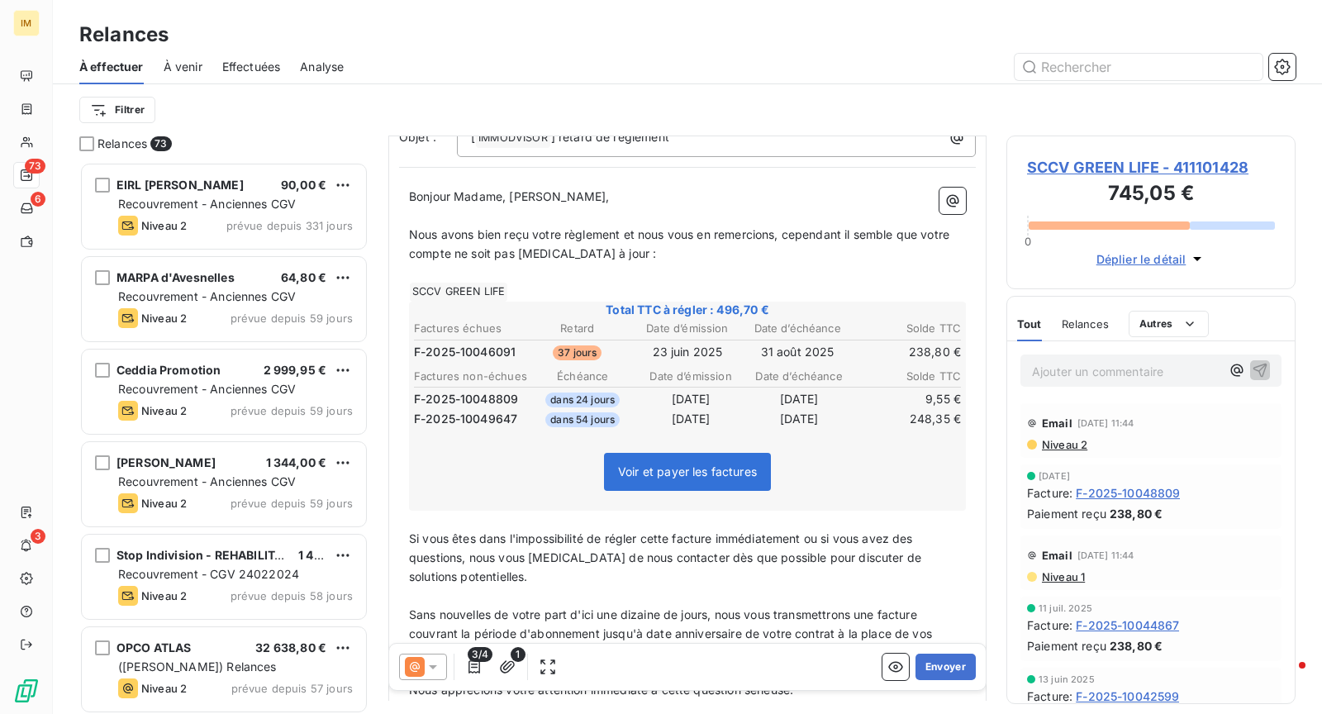
scroll to position [232, 0]
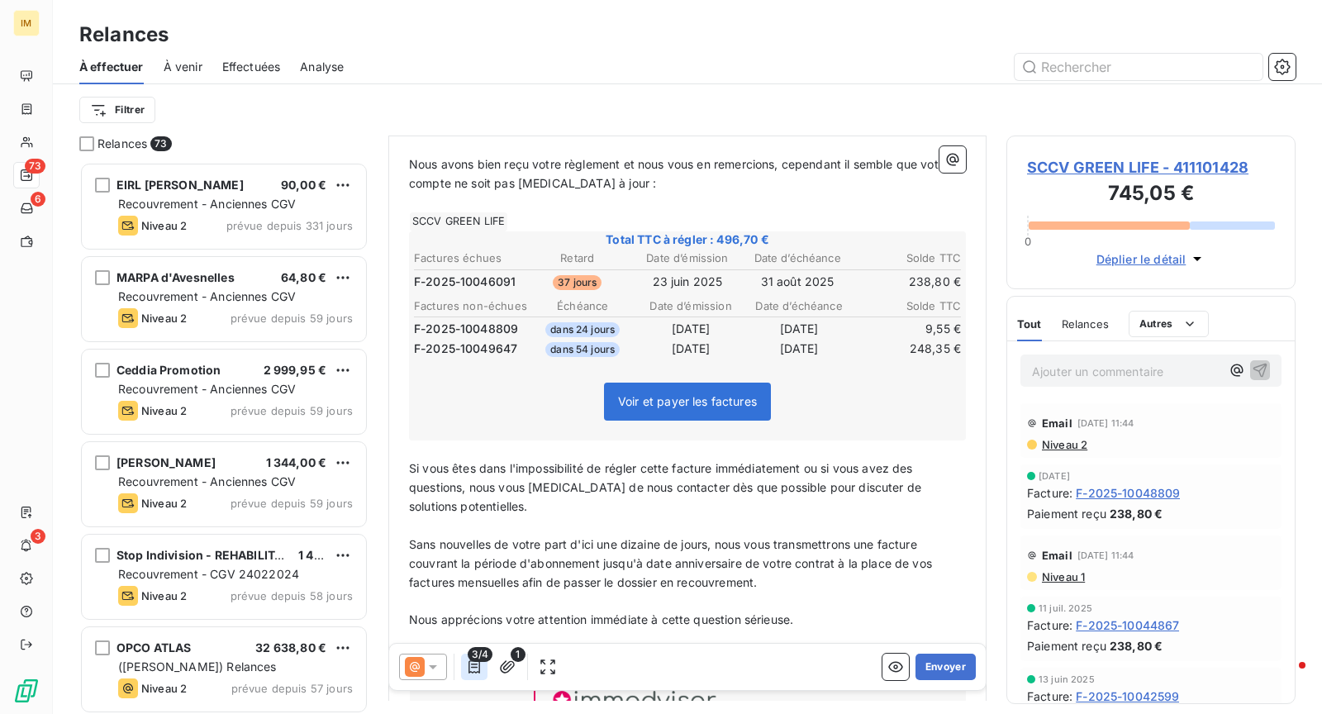
click at [477, 664] on icon "button" at bounding box center [474, 666] width 17 height 17
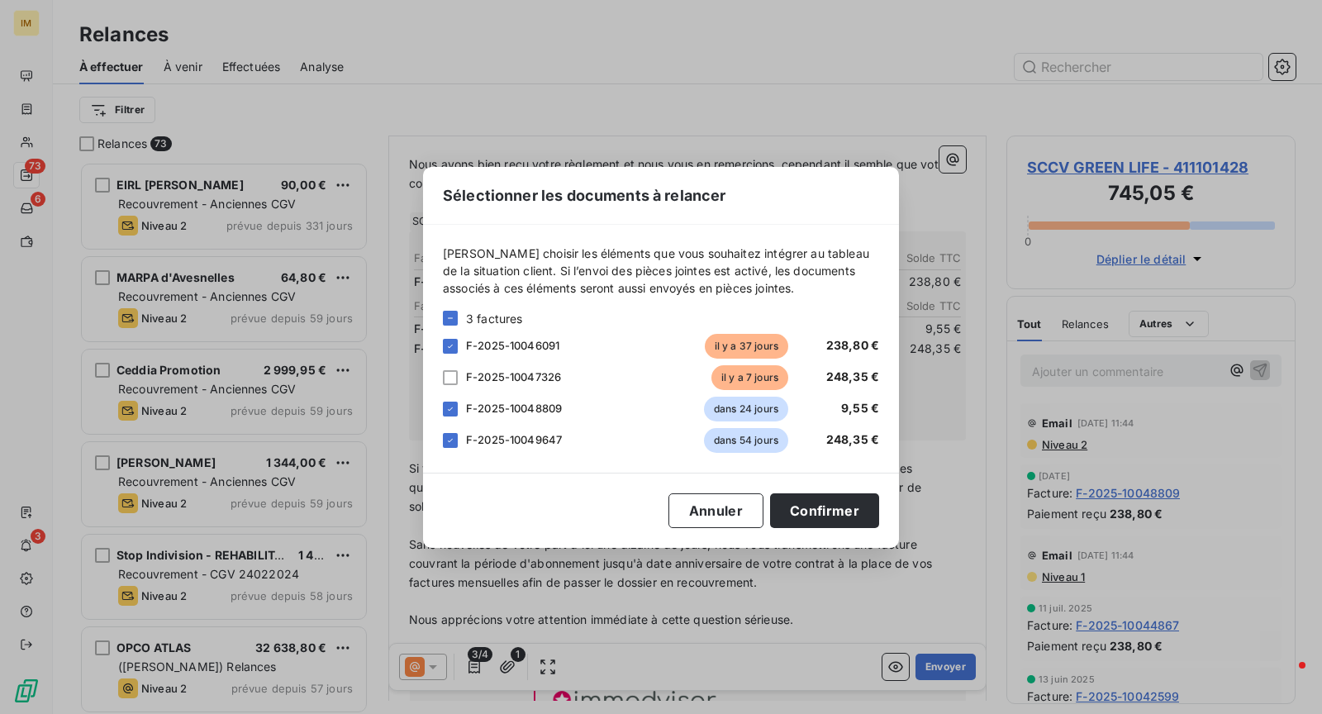
click at [498, 439] on span "F-2025-10049647" at bounding box center [514, 439] width 96 height 13
click at [452, 446] on div at bounding box center [450, 440] width 15 height 15
click at [843, 529] on div "Sélectionner les documents à relancer [PERSON_NAME] choisir les éléments que vo…" at bounding box center [661, 357] width 476 height 381
click at [845, 523] on button "Confirmer" at bounding box center [824, 510] width 109 height 35
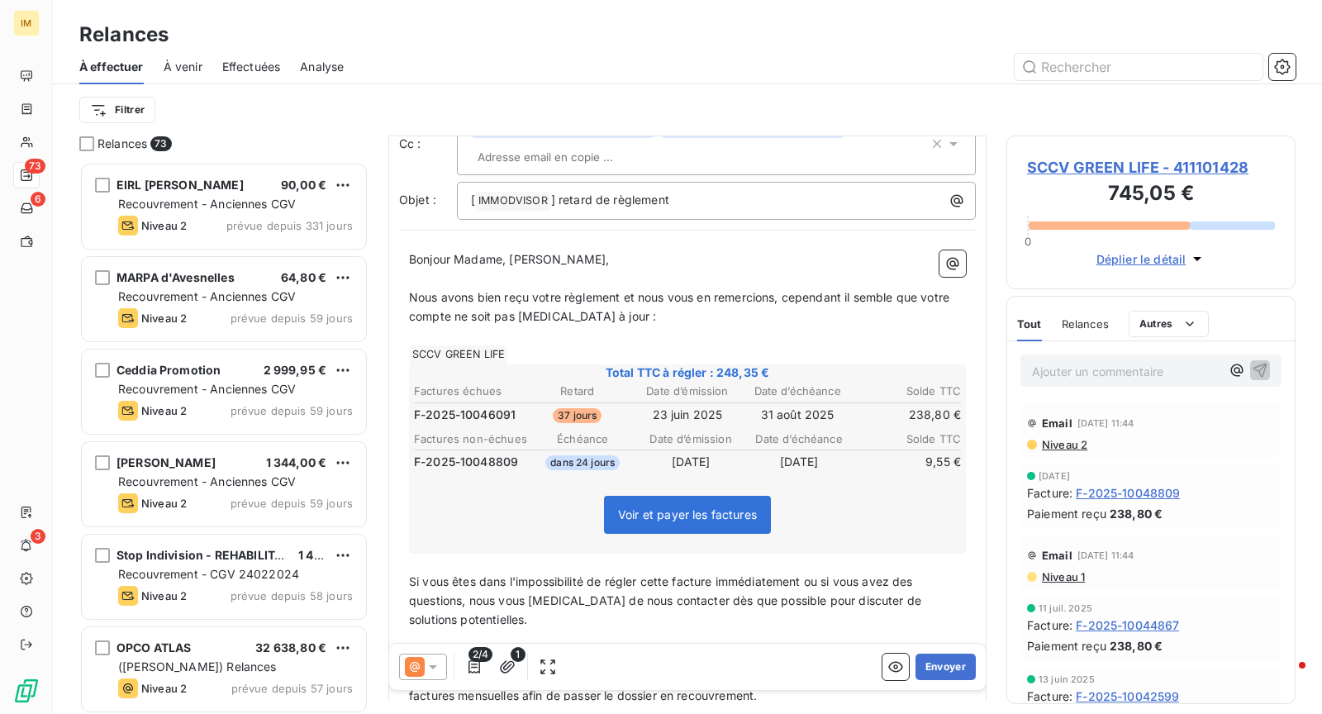
scroll to position [0, 0]
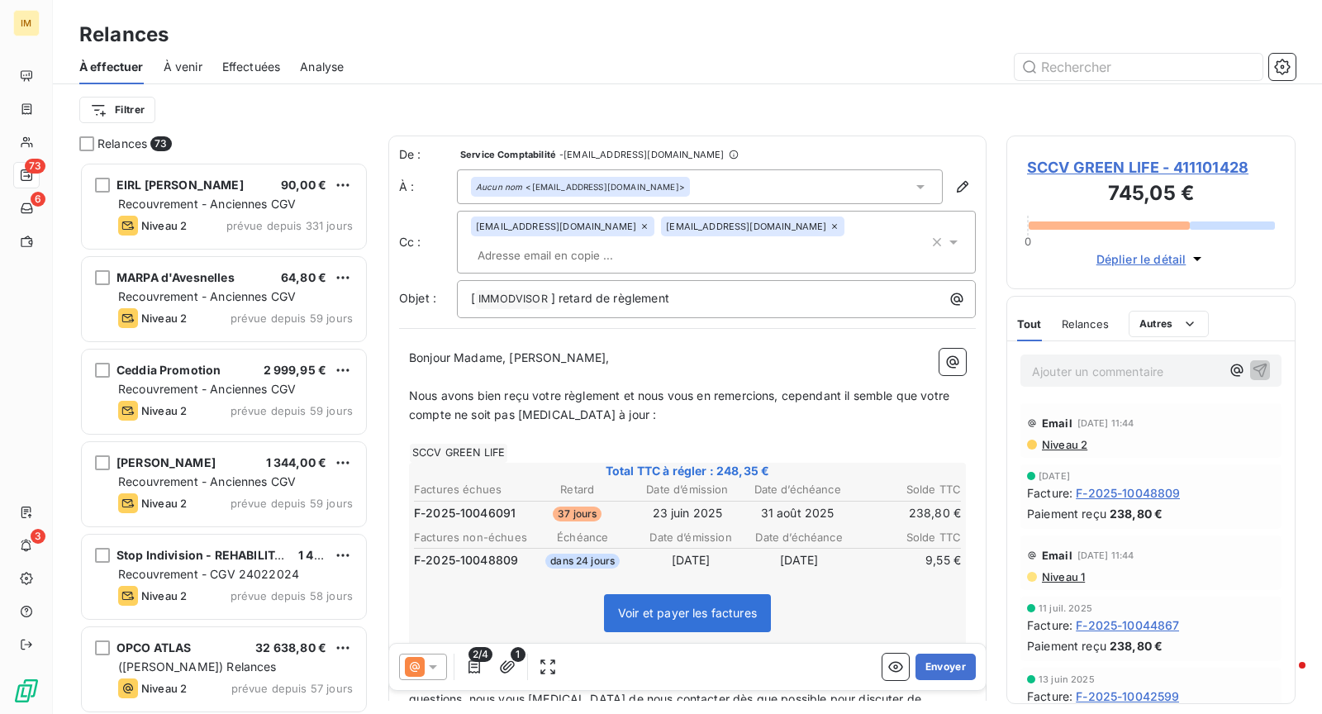
click at [1155, 158] on span "SCCV GREEN LIFE - 411101428" at bounding box center [1151, 167] width 248 height 22
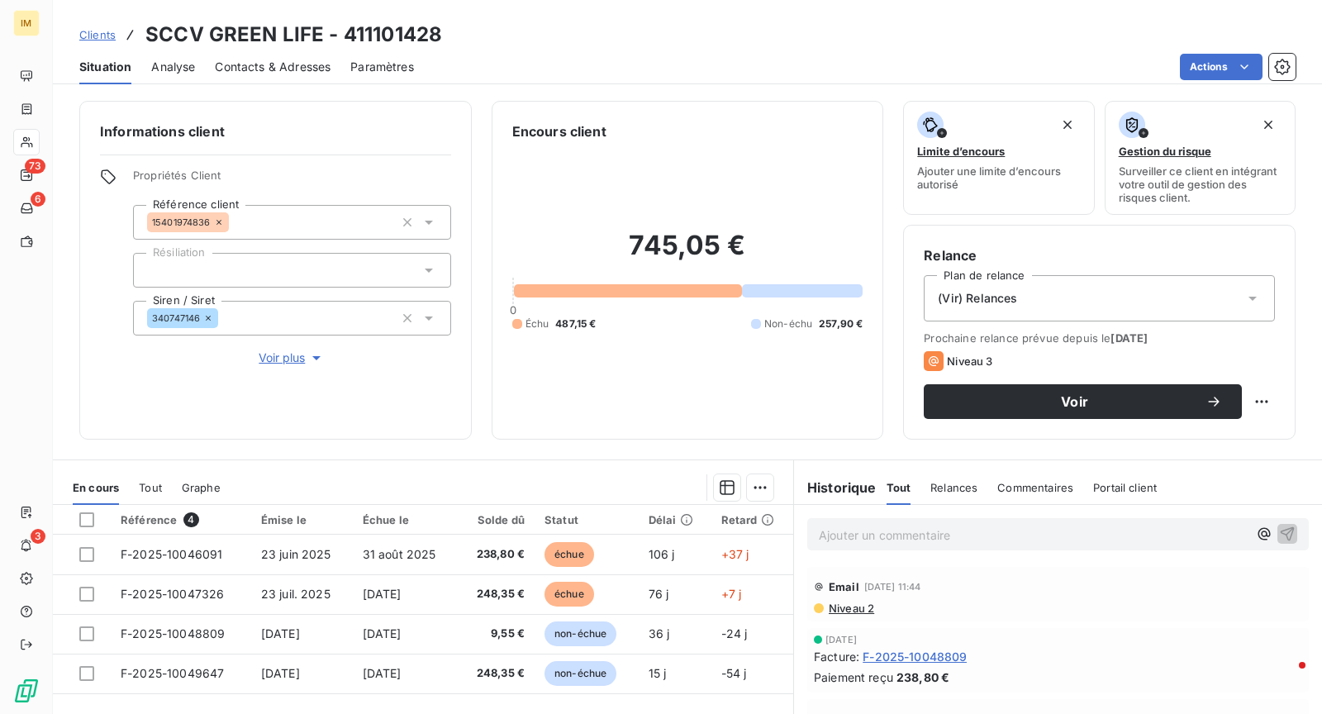
click at [1250, 414] on div "Voir" at bounding box center [1099, 401] width 351 height 35
click at [1251, 404] on html "IM 73 6 3 Clients SCCV GREEN LIFE - 411101428 Situation Analyse Contacts & Adre…" at bounding box center [661, 357] width 1322 height 714
click at [1176, 431] on div "Replanifier cette action" at bounding box center [1180, 436] width 148 height 26
select select "9"
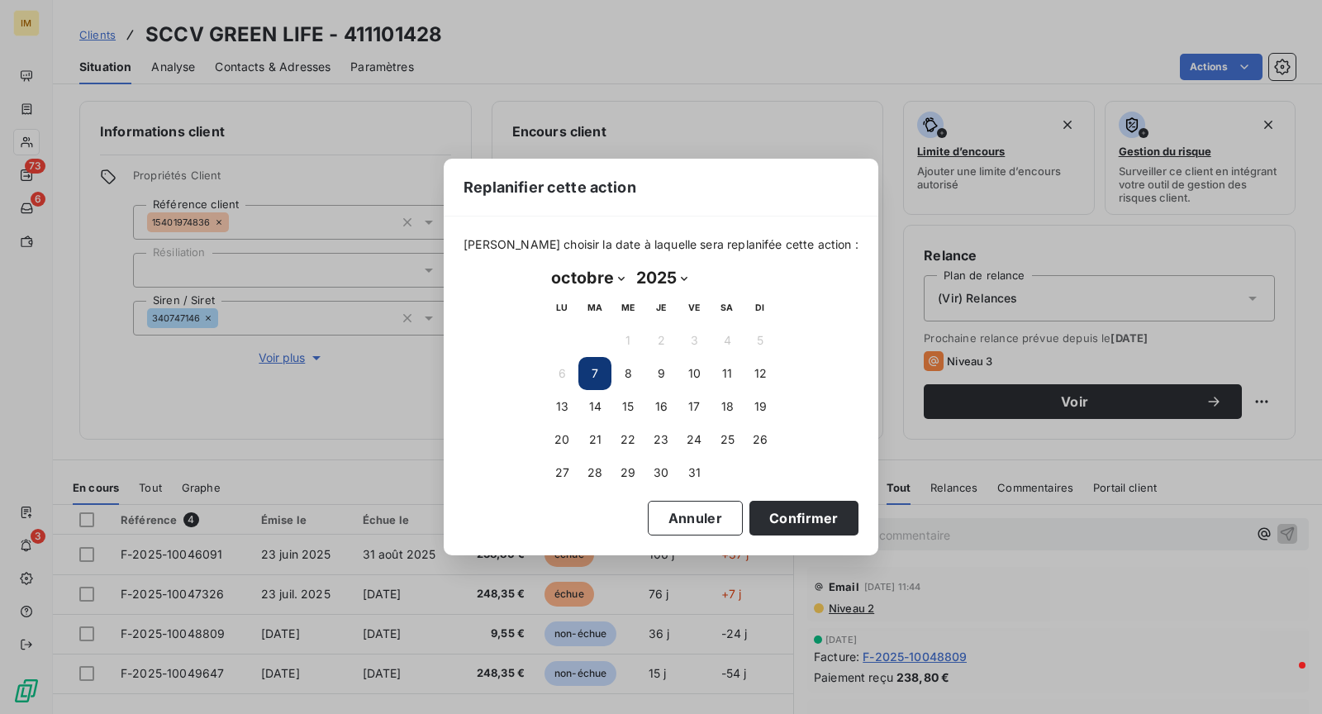
drag, startPoint x: 608, startPoint y: 414, endPoint x: 639, endPoint y: 425, distance: 32.7
click at [608, 414] on button "14" at bounding box center [594, 406] width 33 height 33
drag, startPoint x: 763, startPoint y: 482, endPoint x: 772, endPoint y: 509, distance: 28.7
click at [763, 484] on td at bounding box center [760, 472] width 33 height 33
click at [771, 509] on button "Confirmer" at bounding box center [803, 518] width 109 height 35
